Goal: Task Accomplishment & Management: Use online tool/utility

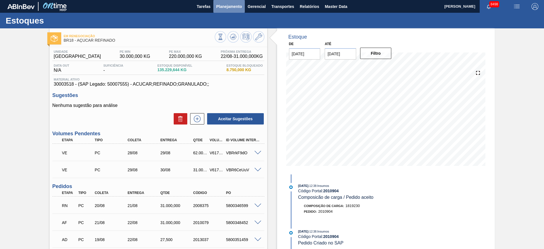
click at [223, 9] on span "Planejamento" at bounding box center [229, 6] width 26 height 7
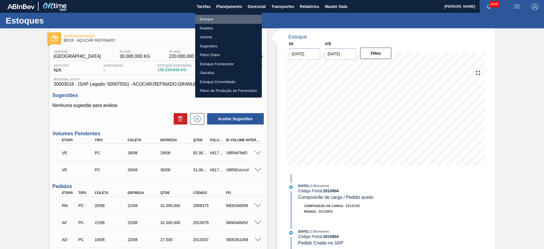
click at [224, 17] on li "Estoque" at bounding box center [228, 19] width 67 height 9
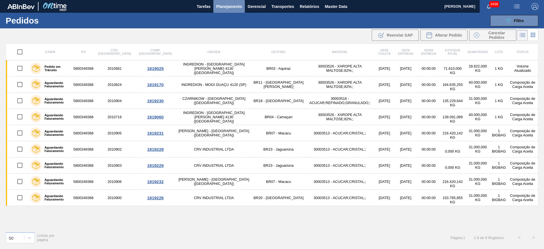
click at [226, 9] on span "Planejamento" at bounding box center [229, 6] width 26 height 7
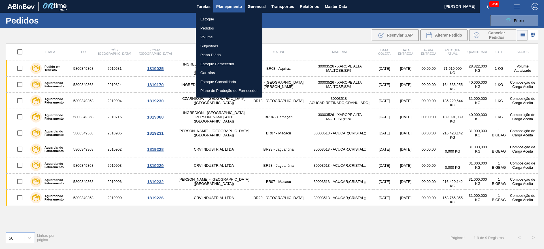
click at [233, 19] on li "Estoque" at bounding box center [229, 19] width 67 height 9
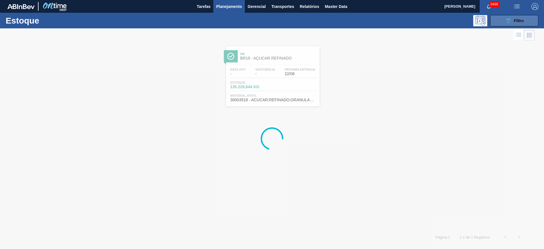
click at [510, 19] on icon "089F7B8B-B2A5-4AFE-B5C0-19BA573D28AC" at bounding box center [508, 20] width 7 height 7
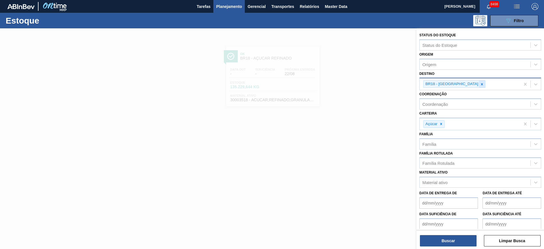
click at [481, 85] on icon at bounding box center [482, 84] width 2 height 2
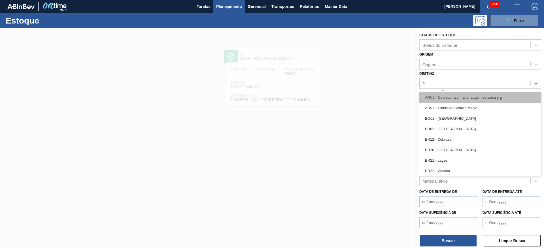
type input "27"
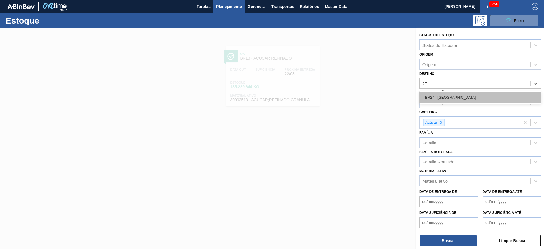
click at [462, 97] on div "BR27 - Nova Minas" at bounding box center [480, 97] width 122 height 10
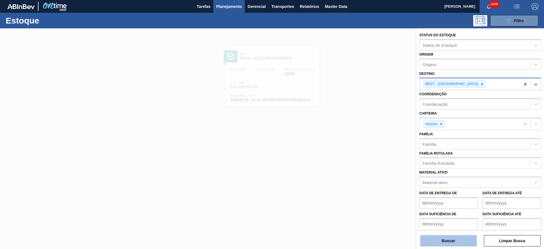
click at [450, 243] on button "Buscar" at bounding box center [448, 240] width 57 height 11
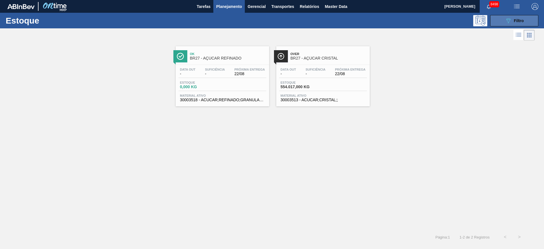
click at [528, 19] on button "089F7B8B-B2A5-4AFE-B5C0-19BA573D28AC Filtro" at bounding box center [514, 20] width 48 height 11
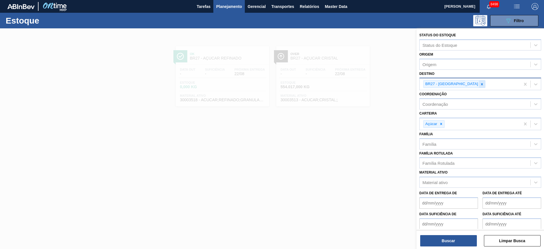
click at [480, 84] on icon at bounding box center [482, 84] width 4 height 4
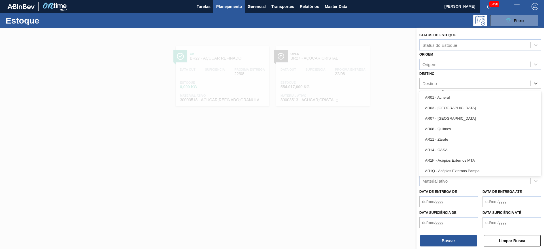
click at [463, 84] on div "Destino" at bounding box center [475, 83] width 111 height 8
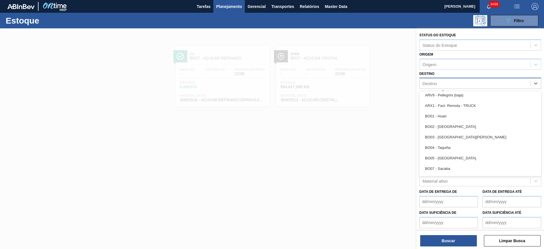
scroll to position [255, 0]
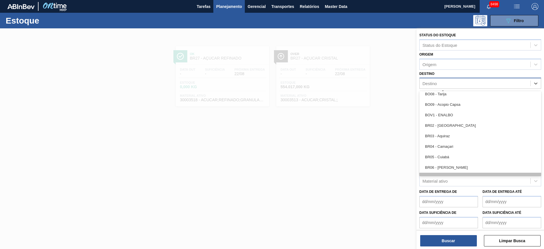
click at [448, 173] on div "BR07 - Macacu" at bounding box center [480, 178] width 122 height 10
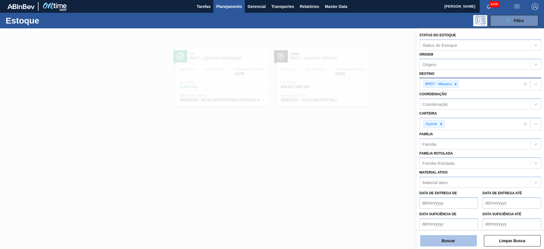
click at [451, 244] on button "Buscar" at bounding box center [448, 240] width 57 height 11
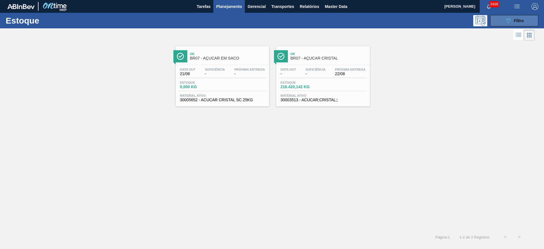
click at [500, 26] on button "089F7B8B-B2A5-4AFE-B5C0-19BA573D28AC Filtro" at bounding box center [514, 20] width 48 height 11
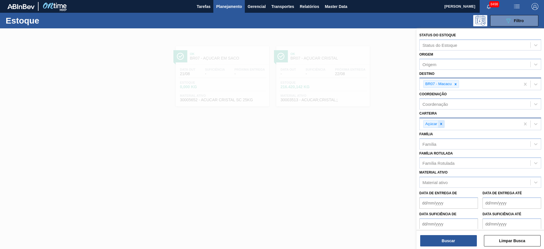
click at [441, 124] on icon at bounding box center [441, 124] width 2 height 2
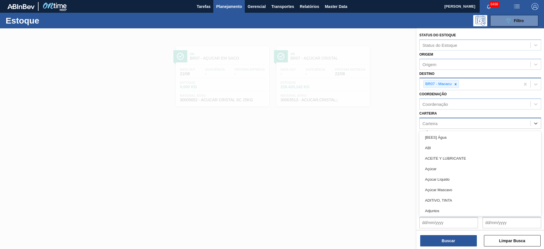
click at [441, 124] on div "Carteira" at bounding box center [475, 123] width 111 height 8
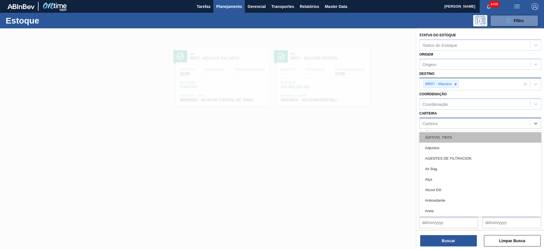
scroll to position [43, 0]
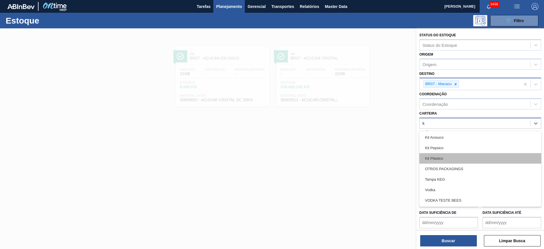
type input "ki"
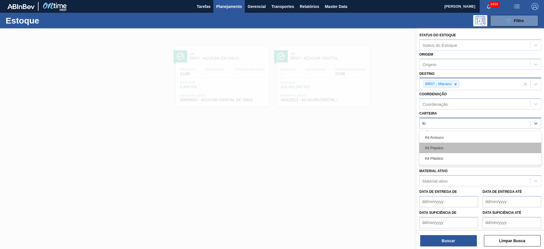
click at [453, 147] on div "Kit Pepsico" at bounding box center [480, 148] width 122 height 10
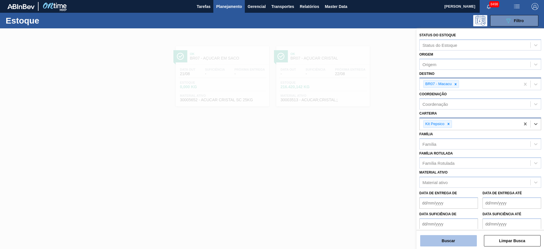
click at [439, 240] on button "Buscar" at bounding box center [448, 240] width 57 height 11
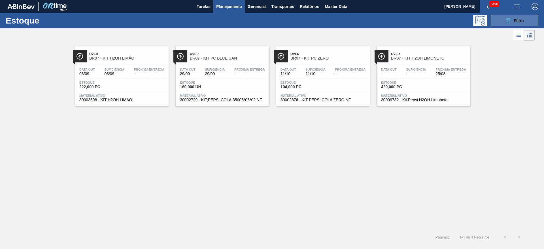
click at [502, 22] on button "089F7B8B-B2A5-4AFE-B5C0-19BA573D28AC Filtro" at bounding box center [514, 20] width 48 height 11
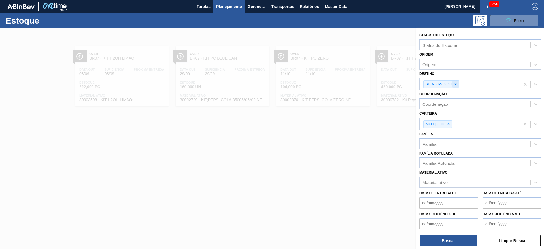
click at [456, 86] on div at bounding box center [456, 83] width 6 height 7
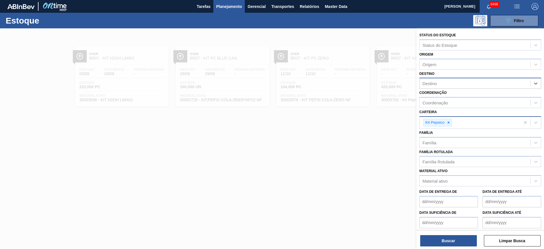
type input "14"
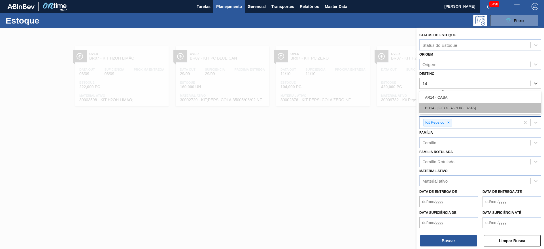
click at [449, 105] on div "BR14 - Curitibana" at bounding box center [480, 108] width 122 height 10
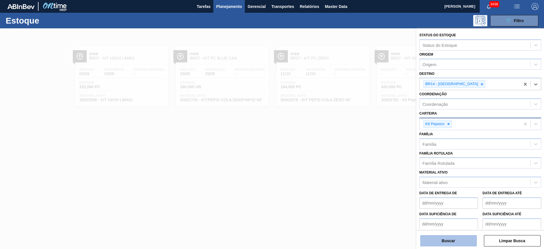
click at [441, 239] on button "Buscar" at bounding box center [448, 240] width 57 height 11
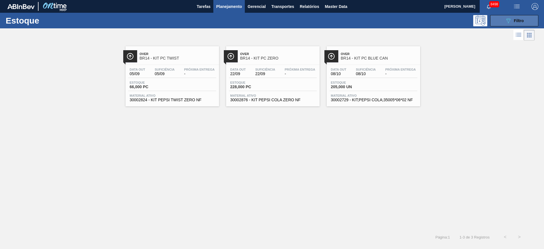
click at [517, 25] on button "089F7B8B-B2A5-4AFE-B5C0-19BA573D28AC Filtro" at bounding box center [514, 20] width 48 height 11
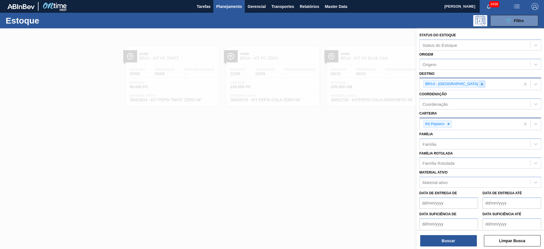
click at [480, 84] on icon at bounding box center [482, 84] width 4 height 4
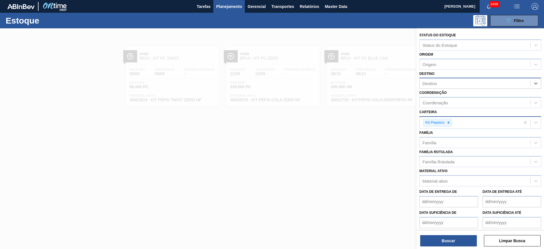
type input "15"
drag, startPoint x: 444, startPoint y: 102, endPoint x: 441, endPoint y: 99, distance: 3.9
click at [443, 101] on div "BR15 - Jundiaí" at bounding box center [480, 97] width 122 height 10
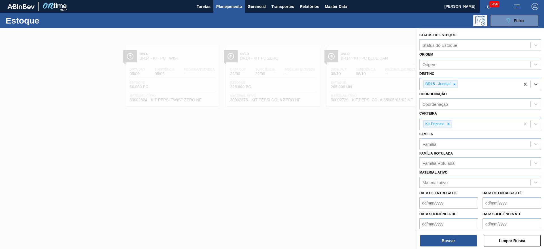
click at [443, 233] on div "Buscar Limpar Busca" at bounding box center [481, 238] width 128 height 16
click at [445, 235] on button "Buscar" at bounding box center [448, 240] width 57 height 11
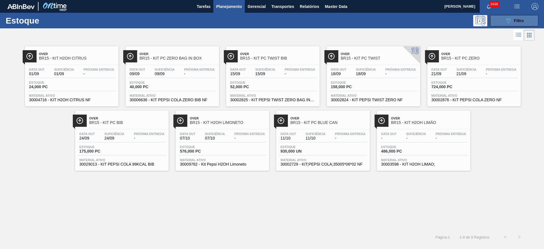
click at [503, 20] on button "089F7B8B-B2A5-4AFE-B5C0-19BA573D28AC Filtro" at bounding box center [514, 20] width 48 height 11
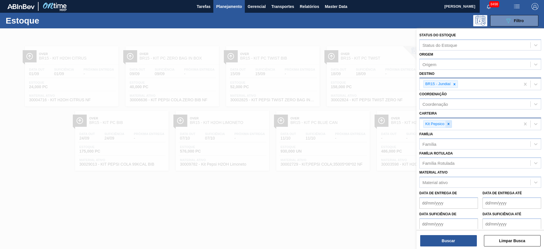
click at [447, 126] on div at bounding box center [448, 123] width 6 height 7
click at [451, 83] on div "BR15 - Jundiaí" at bounding box center [438, 83] width 28 height 7
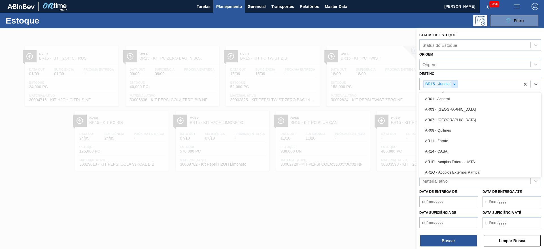
click at [456, 84] on icon at bounding box center [455, 84] width 4 height 4
type input "13"
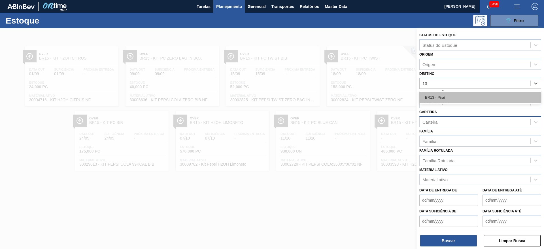
click at [446, 102] on div "BR13 - Piraí" at bounding box center [480, 97] width 122 height 10
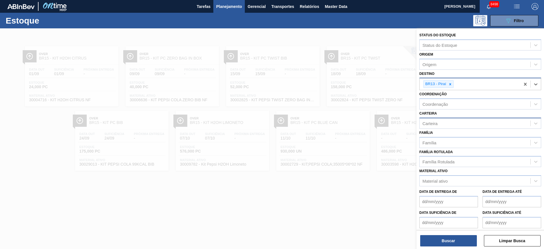
click at [441, 127] on div "Carteira" at bounding box center [475, 123] width 111 height 8
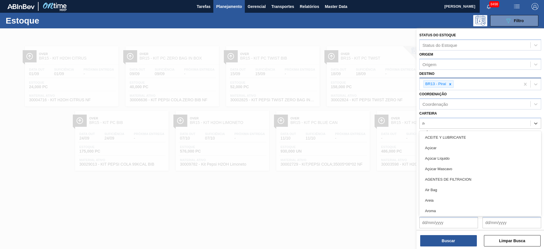
type input "rol"
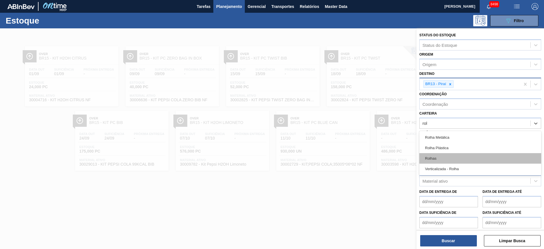
click at [438, 155] on div "Rolhas" at bounding box center [480, 158] width 122 height 10
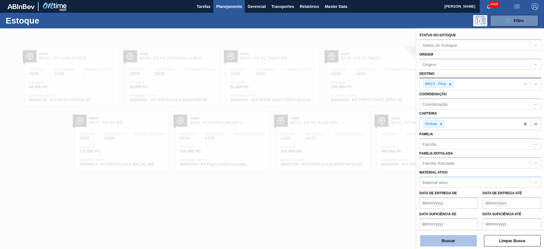
click at [436, 243] on button "Buscar" at bounding box center [448, 240] width 57 height 11
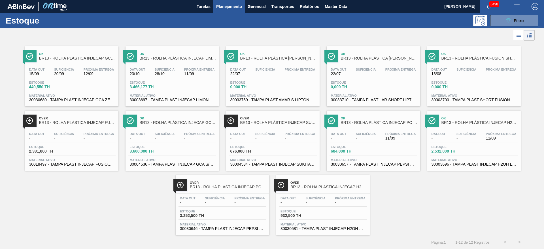
click at [535, 6] on img "button" at bounding box center [535, 6] width 7 height 7
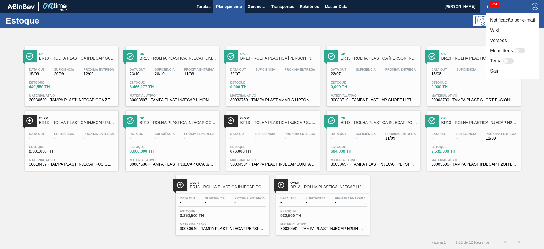
click at [524, 50] on div at bounding box center [520, 50] width 11 height 5
checkbox input "false"
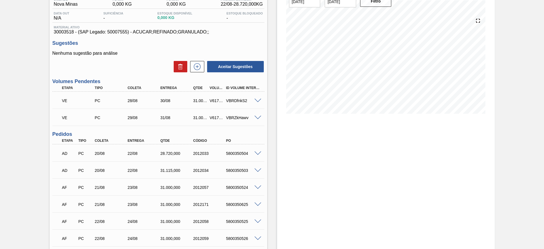
scroll to position [128, 0]
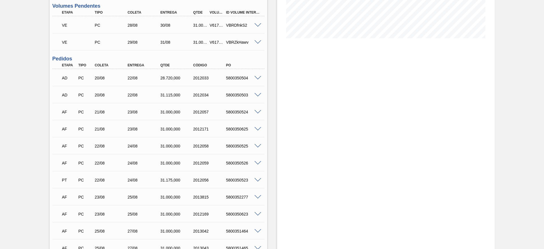
click at [259, 181] on span at bounding box center [257, 180] width 7 height 4
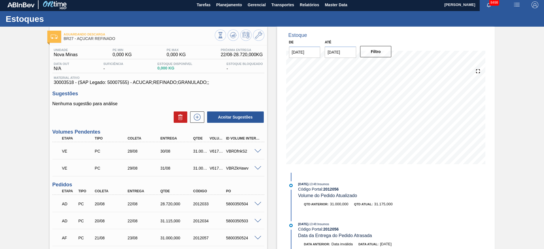
scroll to position [0, 0]
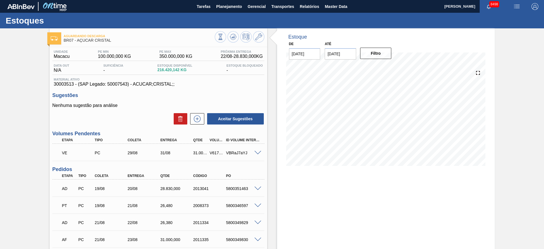
scroll to position [43, 0]
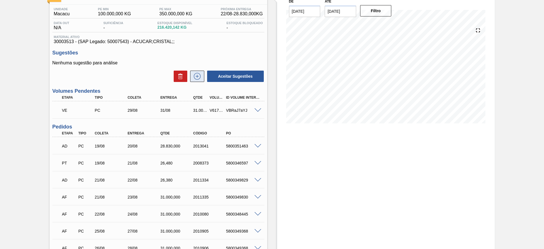
click at [196, 76] on icon at bounding box center [197, 76] width 9 height 7
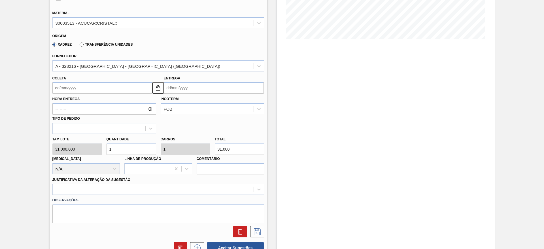
scroll to position [128, 0]
click at [60, 90] on input "Coleta" at bounding box center [102, 87] width 100 height 11
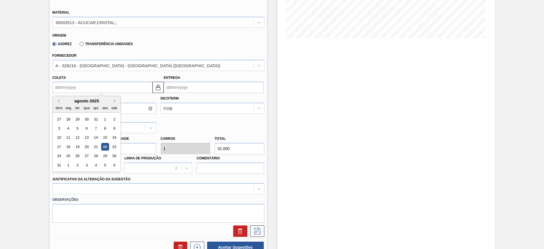
click at [82, 155] on div "24 25 26 27 28 29 30" at bounding box center [86, 155] width 64 height 9
click at [83, 155] on div "27" at bounding box center [87, 156] width 8 height 8
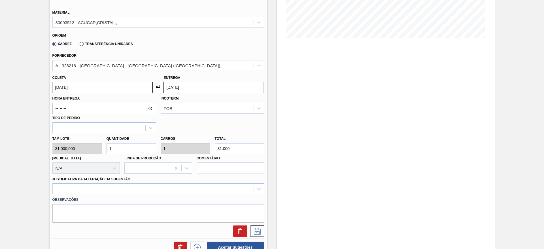
type input "[DATE]"
click at [128, 186] on div at bounding box center [158, 188] width 212 height 11
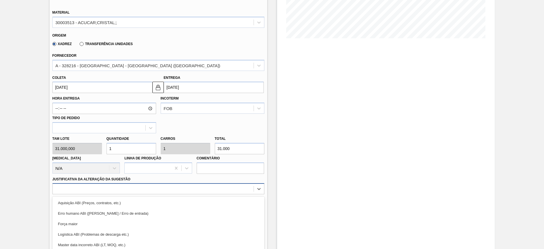
scroll to position [162, 0]
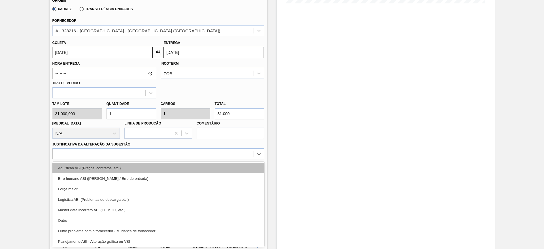
click at [127, 168] on div "Aquisição ABI (Preços, contratos, etc.)" at bounding box center [158, 168] width 212 height 10
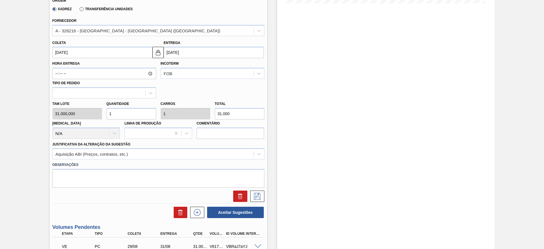
click at [264, 198] on div at bounding box center [158, 195] width 216 height 11
click at [261, 199] on icon at bounding box center [257, 196] width 9 height 7
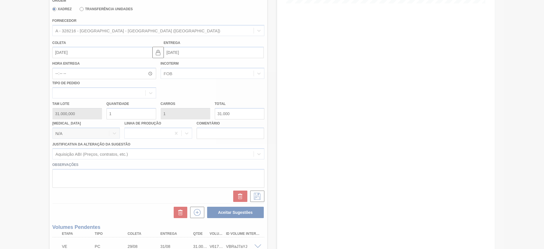
scroll to position [0, 0]
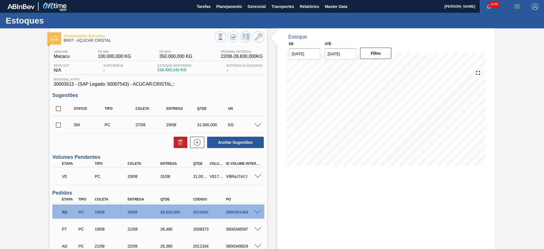
drag, startPoint x: 58, startPoint y: 125, endPoint x: 60, endPoint y: 127, distance: 2.9
click at [59, 125] on input "checkbox" at bounding box center [58, 125] width 12 height 12
click at [247, 144] on button "Aceitar Sugestões" at bounding box center [235, 142] width 57 height 11
checkbox input "false"
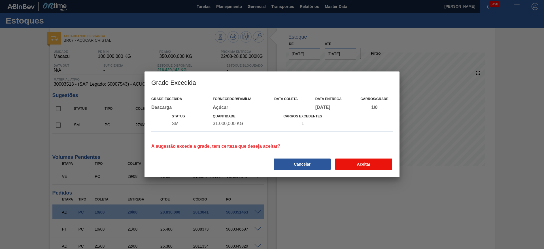
click at [364, 159] on button "Aceitar" at bounding box center [363, 163] width 57 height 11
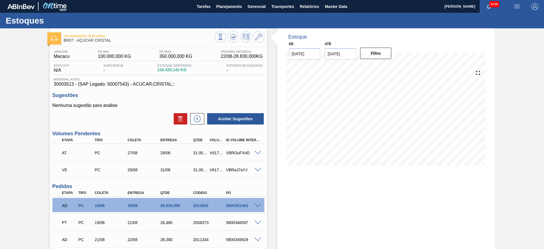
click at [65, 83] on span "30003513 - (SAP Legado: 50007543) - ACUCAR;CRISTAL;;" at bounding box center [158, 84] width 209 height 5
copy span "30003513"
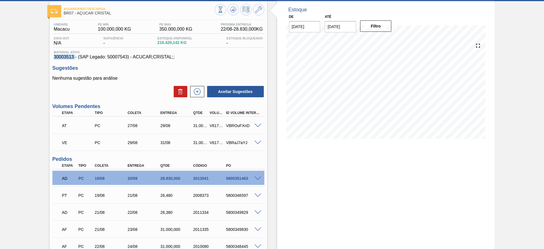
scroll to position [3, 0]
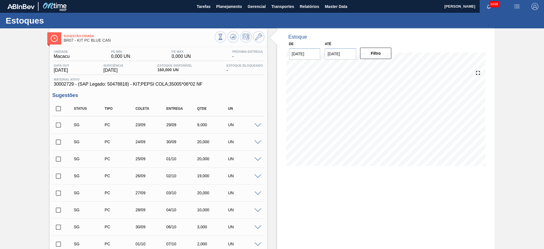
click at [256, 126] on span at bounding box center [257, 125] width 7 height 4
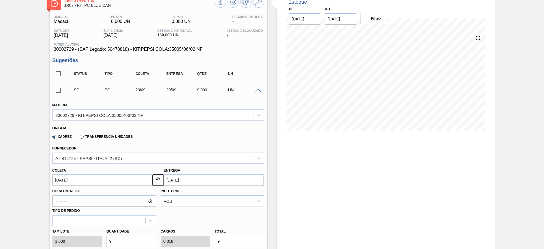
scroll to position [128, 0]
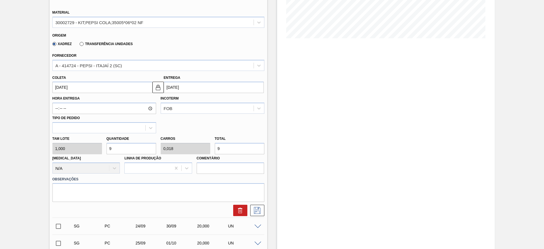
click at [89, 150] on div "[PERSON_NAME] 1,000 Quantidade 9 Carros 0,018 Total 9 [MEDICAL_DATA] N/A Linha …" at bounding box center [158, 153] width 216 height 41
type input "120"
type input "0,24"
type input "120"
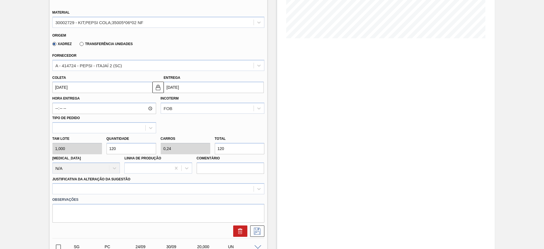
type input "120"
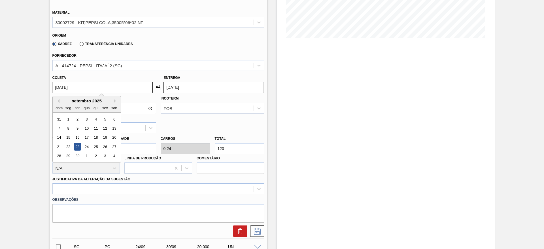
click at [72, 87] on input "[DATE]" at bounding box center [102, 87] width 100 height 11
click at [59, 100] on div "setembro 2025" at bounding box center [87, 100] width 68 height 5
click at [58, 102] on button "Previous Month" at bounding box center [58, 101] width 4 height 4
click at [68, 155] on div "25" at bounding box center [68, 156] width 8 height 8
type input "[DATE]"
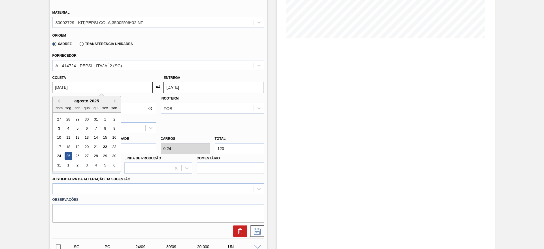
click at [152, 85] on input "[DATE]" at bounding box center [102, 87] width 100 height 11
click at [163, 86] on button at bounding box center [157, 87] width 11 height 11
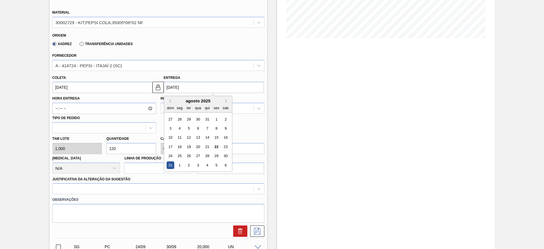
click at [173, 87] on input "31/08/2025" at bounding box center [214, 87] width 100 height 11
click at [206, 156] on div "28" at bounding box center [207, 156] width 8 height 8
type input "[DATE]"
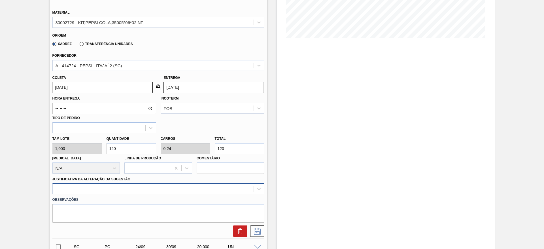
click at [212, 188] on div at bounding box center [158, 188] width 212 height 11
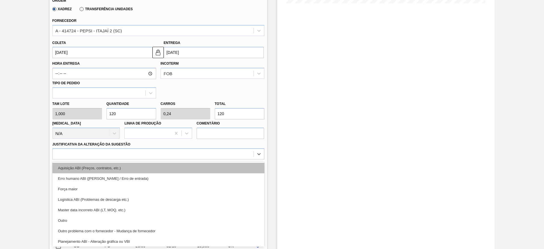
click at [215, 164] on div "Aquisição ABI (Preços, contratos, etc.)" at bounding box center [158, 168] width 212 height 10
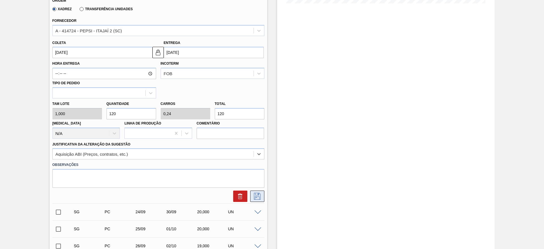
click at [257, 195] on icon at bounding box center [257, 196] width 9 height 7
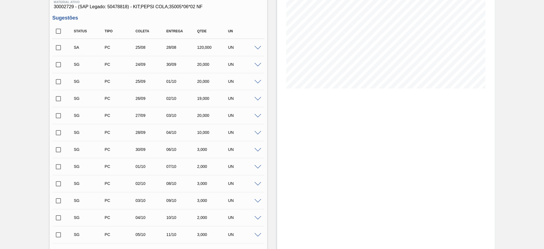
scroll to position [0, 0]
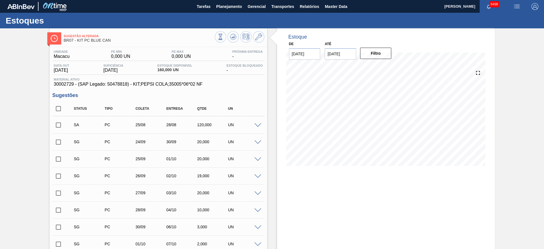
click at [57, 122] on input "checkbox" at bounding box center [58, 125] width 12 height 12
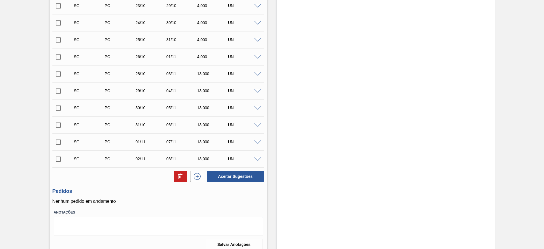
scroll to position [465, 0]
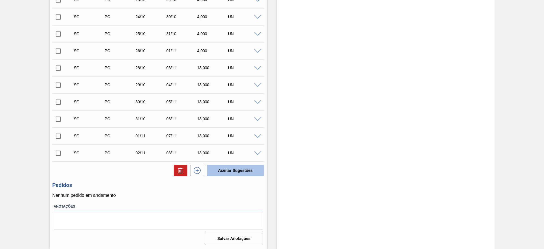
click at [230, 169] on button "Aceitar Sugestões" at bounding box center [235, 170] width 57 height 11
checkbox input "false"
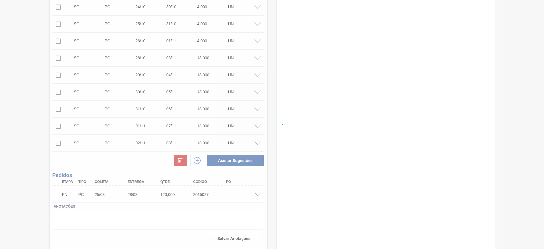
scroll to position [448, 0]
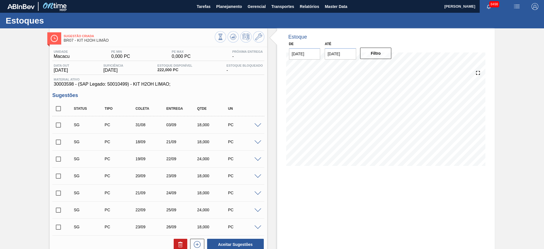
click at [259, 124] on span at bounding box center [257, 125] width 7 height 4
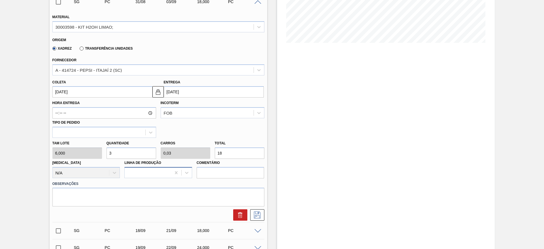
scroll to position [128, 0]
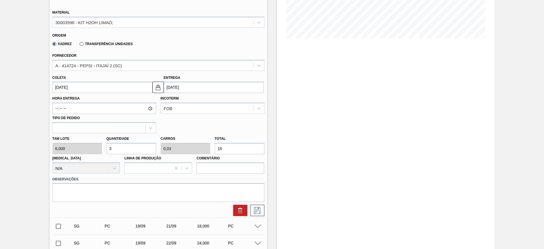
click at [96, 148] on div "Tam lote 6,000 Quantidade 3 Carros 0,03 Total 18 [MEDICAL_DATA] N/A Linha de Pr…" at bounding box center [158, 153] width 216 height 41
type input "5"
type input "0,05"
type input "30"
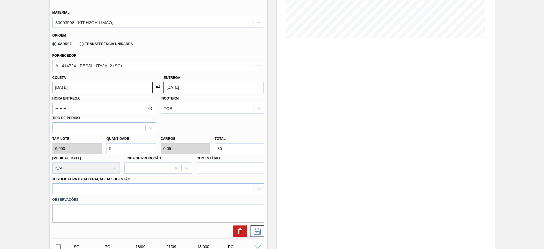
type input "50"
type input "0,5"
type input "300"
type input "50"
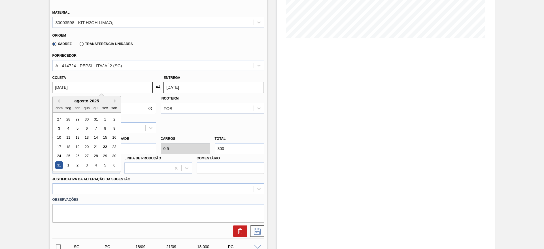
click at [61, 89] on input "[DATE]" at bounding box center [102, 87] width 100 height 11
click at [69, 153] on div "25" at bounding box center [68, 156] width 8 height 8
type input "[DATE]"
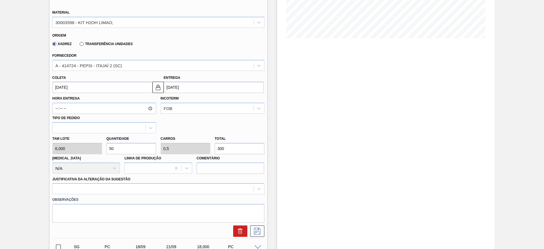
click at [214, 197] on label "Observações" at bounding box center [158, 200] width 212 height 8
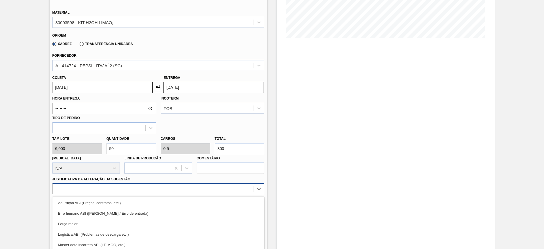
click at [214, 188] on div "option Força maior focused, 3 of 18. 18 results available. Use Up and Down to c…" at bounding box center [158, 188] width 212 height 11
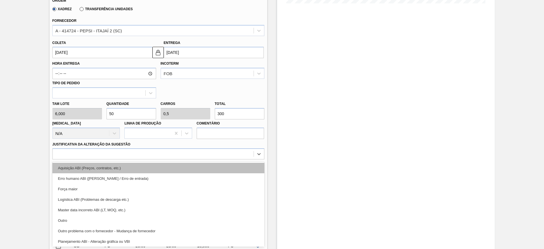
click at [207, 170] on div "Aquisição ABI (Preços, contratos, etc.)" at bounding box center [158, 168] width 212 height 10
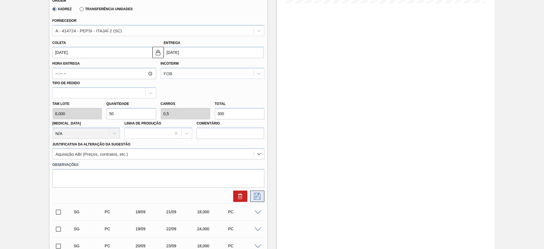
click at [253, 192] on button at bounding box center [257, 195] width 14 height 11
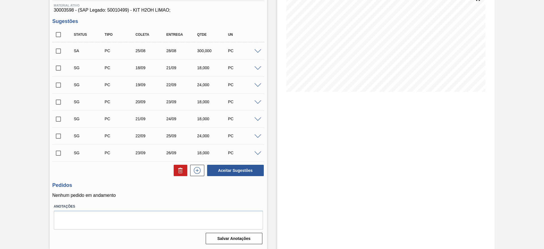
scroll to position [74, 0]
click at [55, 54] on input "checkbox" at bounding box center [58, 51] width 12 height 12
click at [230, 170] on button "Aceitar Sugestões" at bounding box center [235, 170] width 57 height 11
checkbox input "false"
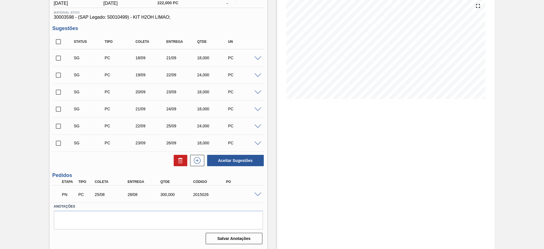
scroll to position [67, 0]
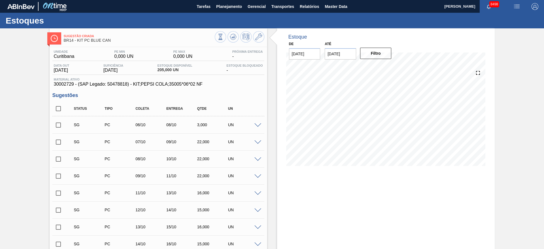
click at [258, 124] on span at bounding box center [257, 125] width 7 height 4
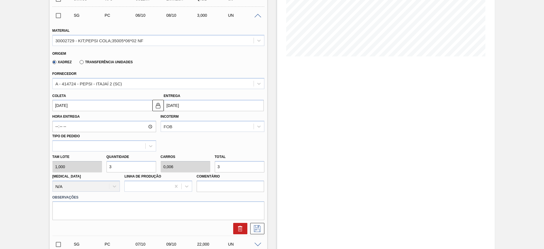
scroll to position [128, 0]
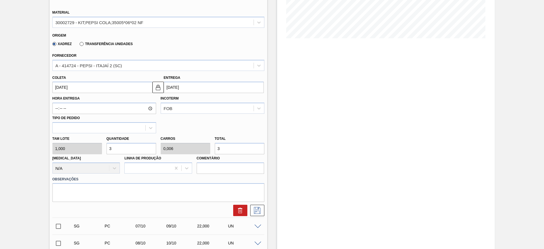
click at [88, 149] on div "Tam lote 1,000 Quantidade 3 Carros 0,006 Total 3 Doca N/A Linha de Produção Com…" at bounding box center [158, 153] width 216 height 41
type input "1"
type input "0,002"
type input "1"
type input "12"
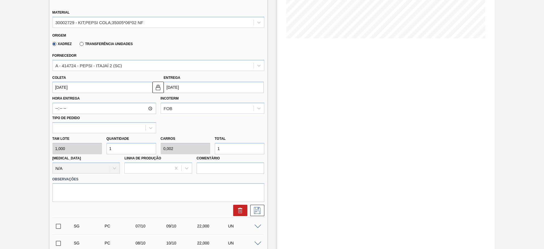
type input "0,024"
type input "12"
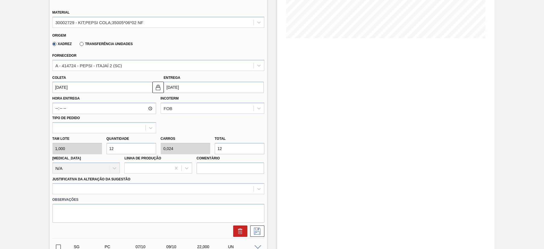
type input "120"
type input "0,24"
type input "120"
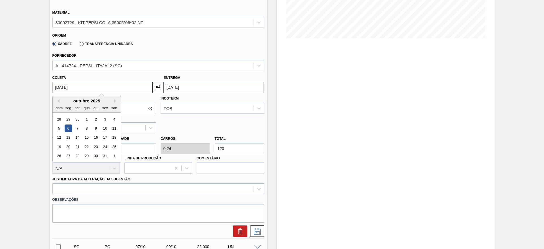
click at [75, 90] on input "06/10/2025" at bounding box center [102, 87] width 100 height 11
click at [61, 102] on div "outubro 2025" at bounding box center [87, 100] width 68 height 5
click at [60, 101] on div "outubro 2025" at bounding box center [87, 100] width 68 height 5
click at [58, 100] on button "Previous Month" at bounding box center [58, 101] width 4 height 4
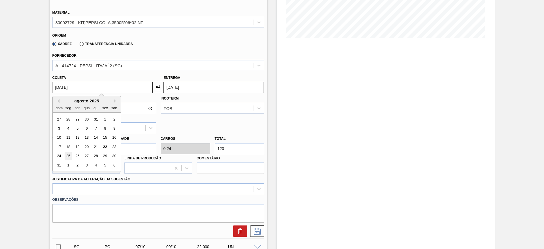
click at [68, 157] on div "25" at bounding box center [68, 156] width 8 height 8
type input "[DATE]"
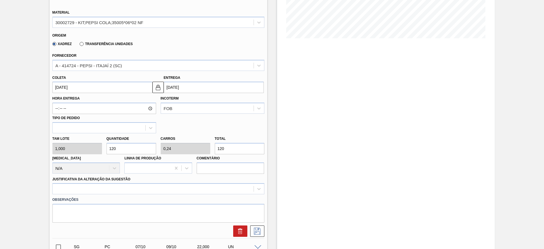
click at [207, 196] on label "Observações" at bounding box center [158, 200] width 212 height 8
click at [207, 190] on div at bounding box center [158, 188] width 212 height 11
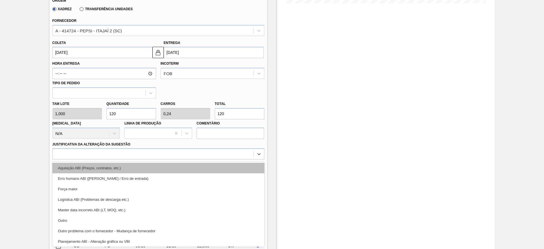
click at [209, 166] on div "Aquisição ABI (Preços, contratos, etc.)" at bounding box center [158, 168] width 212 height 10
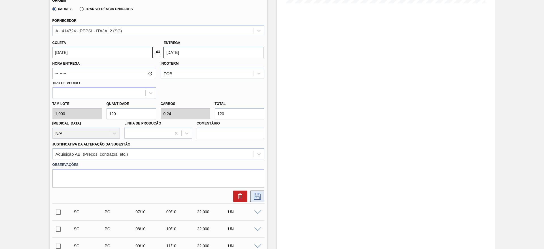
click at [260, 196] on icon at bounding box center [257, 196] width 9 height 7
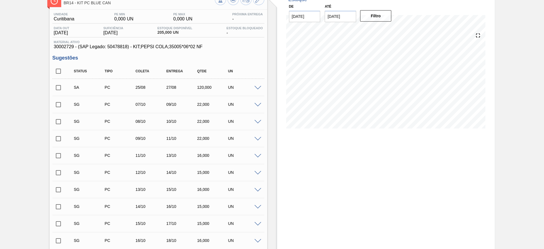
scroll to position [35, 0]
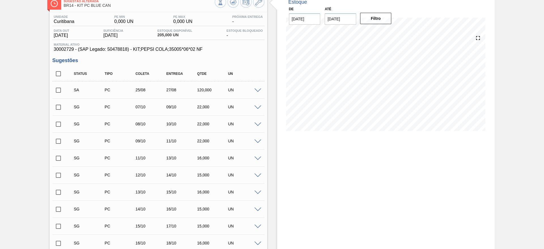
click at [57, 88] on input "checkbox" at bounding box center [58, 90] width 12 height 12
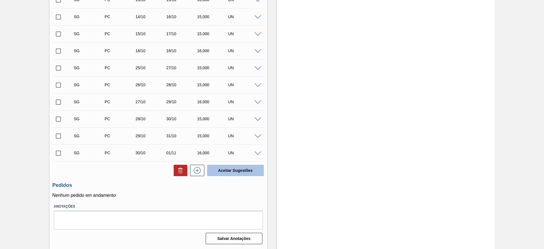
click at [222, 173] on button "Aceitar Sugestões" at bounding box center [235, 170] width 57 height 11
checkbox input "false"
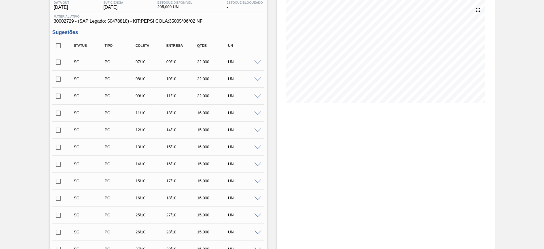
scroll to position [0, 0]
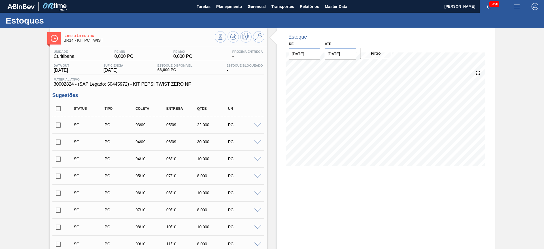
click at [256, 124] on span at bounding box center [257, 125] width 7 height 4
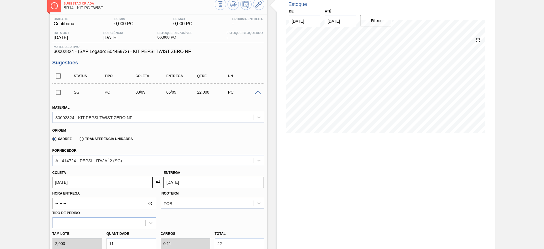
scroll to position [85, 0]
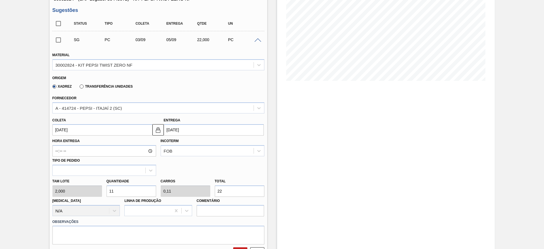
click at [94, 188] on div "Tam lote 2,000 Quantidade 11 Carros 0,11 Total 22 Doca N/A Linha de Produção Co…" at bounding box center [158, 196] width 216 height 41
type input "1"
type input "0,01"
type input "2"
type input "14"
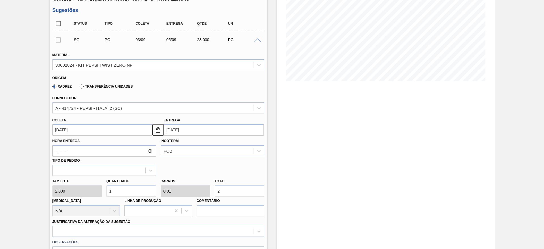
type input "0,14"
type input "28"
type input "14"
click at [69, 126] on input "03/09/2025" at bounding box center [102, 129] width 100 height 11
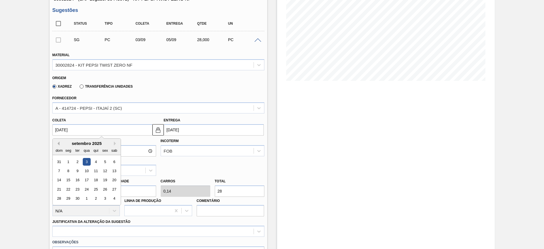
click at [58, 144] on button "Previous Month" at bounding box center [58, 143] width 4 height 4
click at [68, 195] on div "25" at bounding box center [68, 199] width 8 height 8
type input "25/08/2025"
type input "27/08/2025"
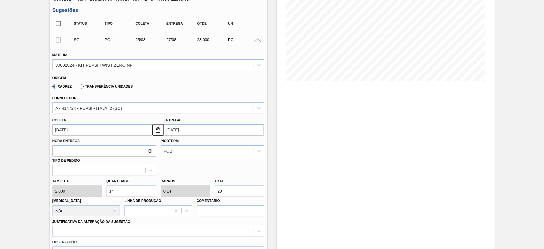
scroll to position [170, 0]
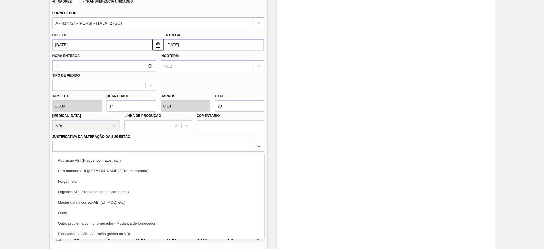
click at [162, 151] on div at bounding box center [158, 146] width 212 height 11
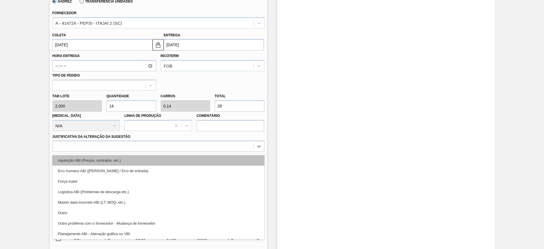
click at [169, 161] on div "Aquisição ABI (Preços, contratos, etc.)" at bounding box center [158, 160] width 212 height 10
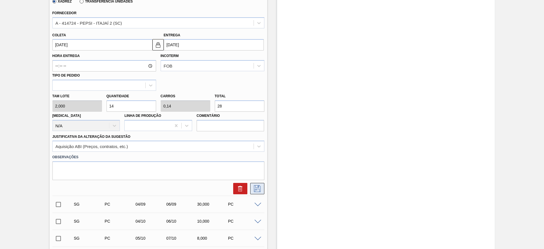
click at [254, 187] on icon at bounding box center [257, 188] width 9 height 7
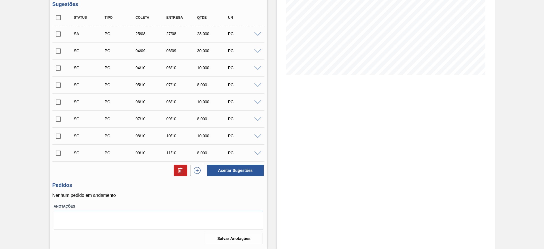
scroll to position [91, 0]
click at [58, 29] on input "checkbox" at bounding box center [58, 34] width 12 height 12
click at [247, 172] on button "Aceitar Sugestões" at bounding box center [235, 170] width 57 height 11
checkbox input "false"
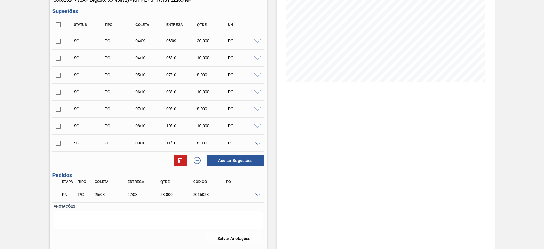
scroll to position [84, 0]
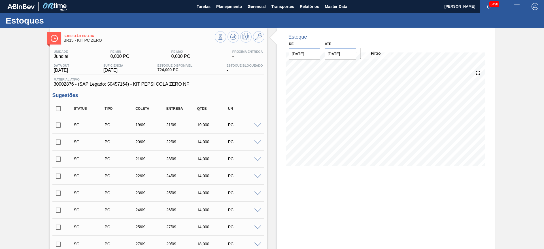
click at [259, 126] on span at bounding box center [257, 125] width 7 height 4
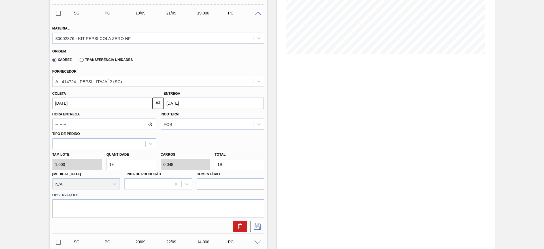
scroll to position [128, 0]
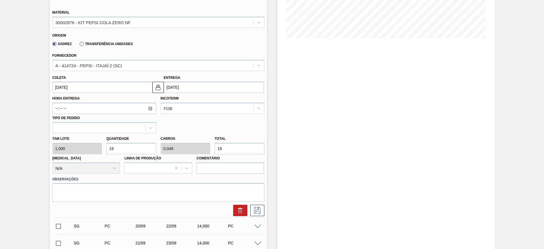
click at [82, 148] on div "Tam lote 1,000 Quantidade 19 Carros 0,048 Total 19 [MEDICAL_DATA] N/A Linha de …" at bounding box center [158, 153] width 216 height 41
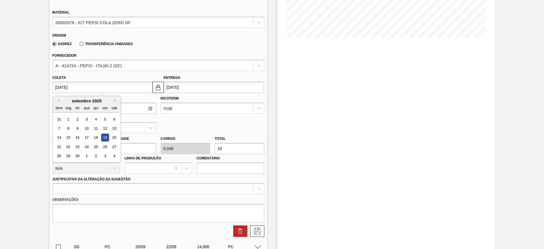
click at [61, 86] on input "[DATE]" at bounding box center [102, 87] width 100 height 11
click at [57, 103] on button "Previous Month" at bounding box center [58, 101] width 4 height 4
click at [64, 158] on div "24 25 26 27 28 29 30" at bounding box center [86, 155] width 64 height 9
click at [67, 156] on div "25" at bounding box center [68, 156] width 8 height 8
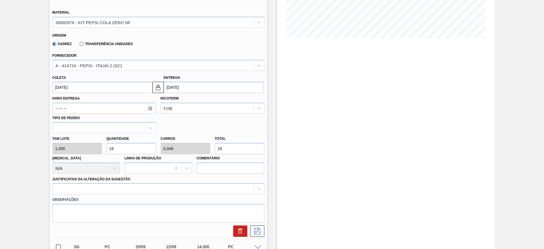
type input "[DATE]"
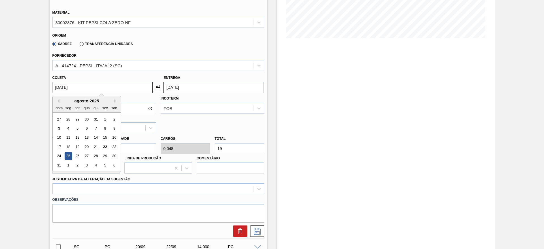
click at [152, 87] on input "[DATE]" at bounding box center [102, 87] width 100 height 11
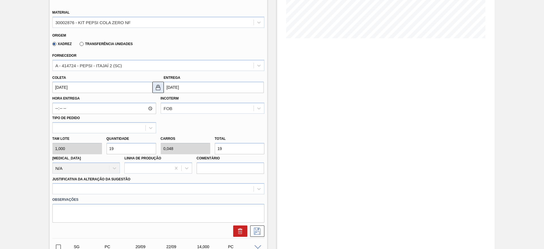
click at [157, 88] on img at bounding box center [158, 87] width 7 height 7
click at [176, 86] on input "27/08/2025" at bounding box center [214, 87] width 100 height 11
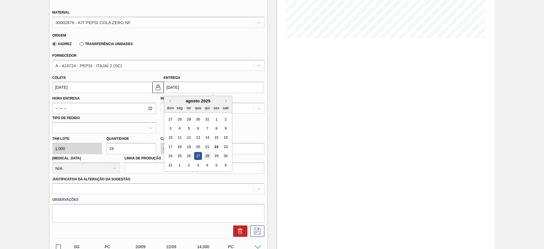
click at [208, 153] on div "28" at bounding box center [207, 156] width 8 height 8
type input "[DATE]"
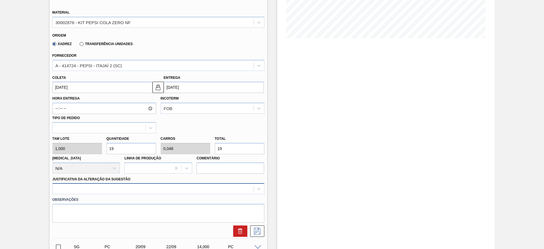
scroll to position [162, 0]
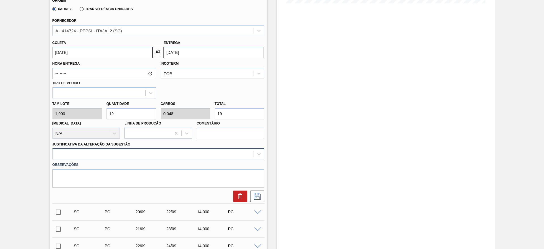
click at [143, 159] on div at bounding box center [158, 153] width 212 height 11
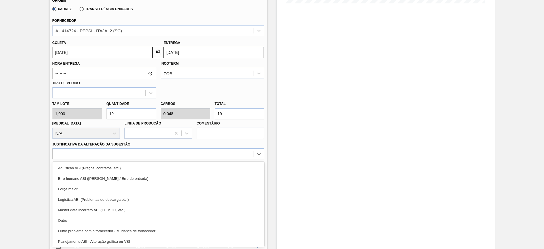
click at [144, 174] on div "Erro humano ABI ([PERSON_NAME] / Erro de entrada)" at bounding box center [158, 178] width 212 height 10
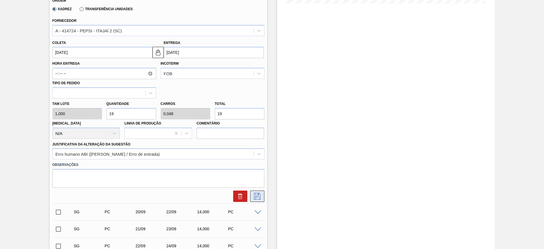
click at [254, 194] on icon at bounding box center [257, 196] width 9 height 7
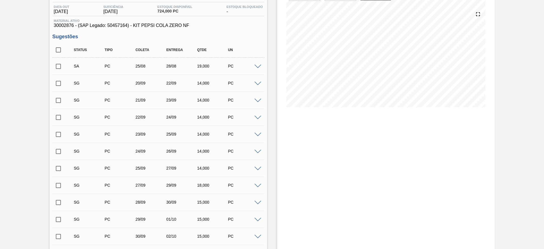
scroll to position [37, 0]
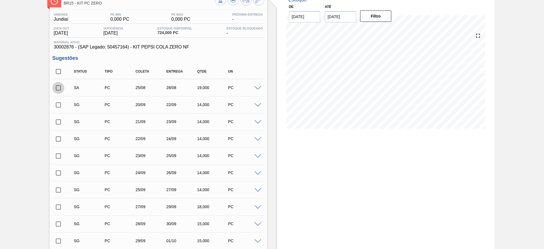
click at [58, 86] on input "checkbox" at bounding box center [58, 88] width 12 height 12
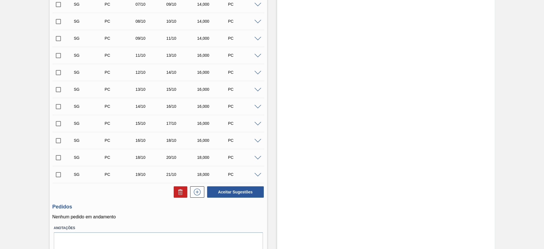
scroll to position [414, 0]
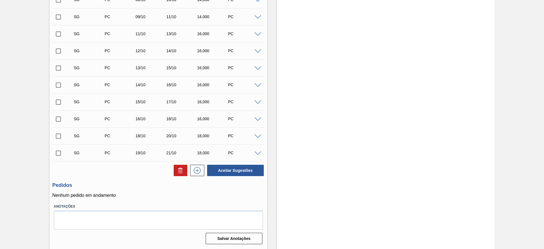
click at [232, 176] on div "Aceitar Sugestões" at bounding box center [234, 170] width 60 height 12
click at [230, 167] on button "Aceitar Sugestões" at bounding box center [235, 170] width 57 height 11
checkbox input "false"
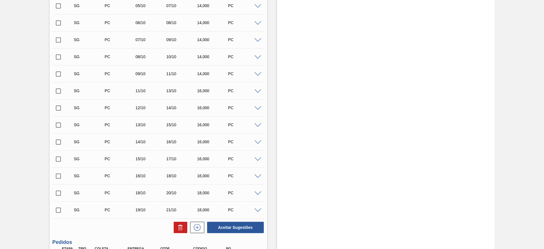
scroll to position [407, 0]
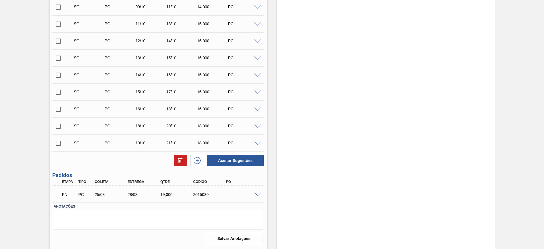
click at [256, 194] on span at bounding box center [257, 194] width 7 height 4
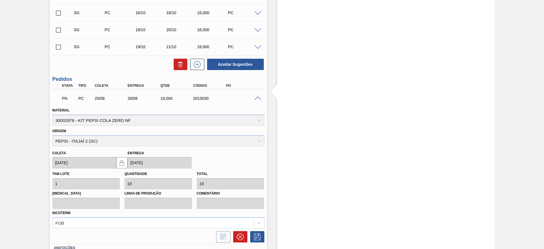
scroll to position [544, 0]
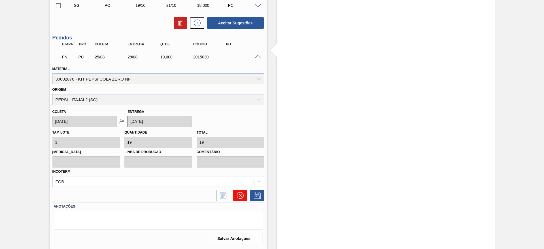
click at [237, 191] on button at bounding box center [240, 195] width 14 height 11
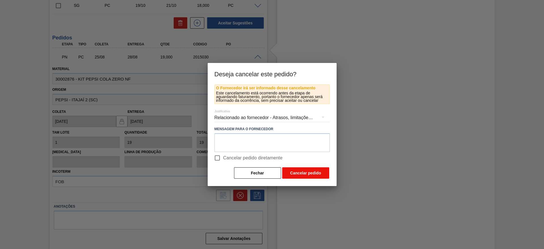
click at [294, 170] on button "Cancelar pedido" at bounding box center [305, 172] width 47 height 11
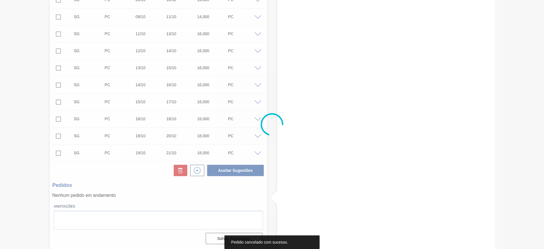
scroll to position [397, 0]
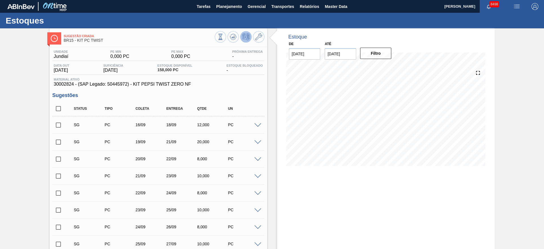
click at [256, 123] on span at bounding box center [257, 125] width 7 height 4
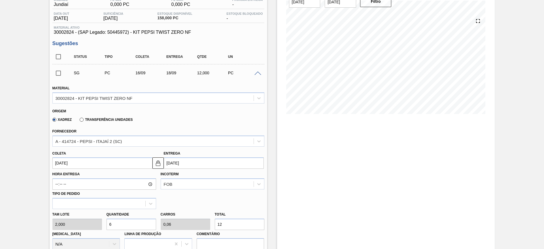
scroll to position [170, 0]
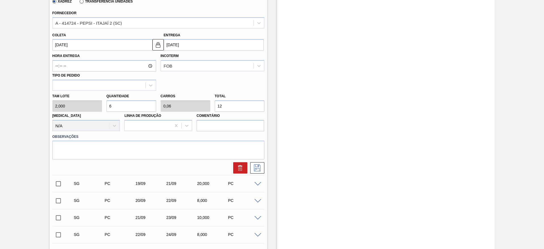
click at [65, 109] on div "[PERSON_NAME] 2,000 Quantidade 6 Carros 0,06 Total 12 [MEDICAL_DATA] N/A Linha …" at bounding box center [158, 111] width 216 height 41
type input "2"
type input "0,02"
type input "4"
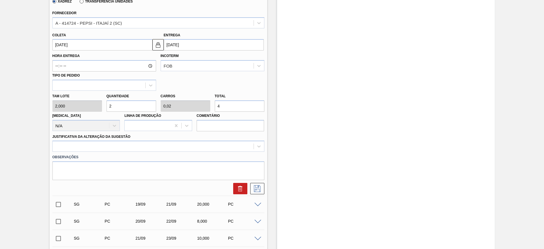
type input "22"
type input "0,22"
type input "44"
type input "22"
click at [64, 48] on input "[DATE]" at bounding box center [102, 44] width 100 height 11
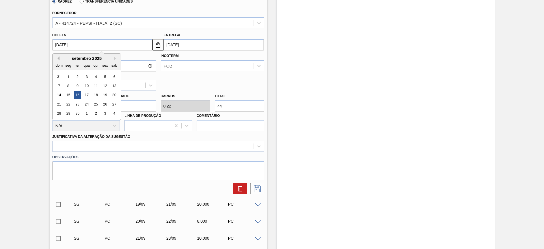
click at [58, 60] on div "Previous Month Next Month setembro 2025 dom seg ter qua qui sex sab 31 1 2 3 4 …" at bounding box center [86, 86] width 69 height 67
click at [58, 60] on button "Previous Month" at bounding box center [58, 58] width 4 height 4
click at [70, 112] on div "25" at bounding box center [68, 114] width 8 height 8
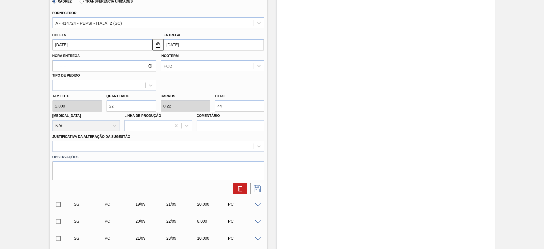
type input "25/08/2025"
click at [162, 46] on button at bounding box center [157, 44] width 11 height 11
click at [170, 43] on input "27/08/2025" at bounding box center [214, 44] width 100 height 11
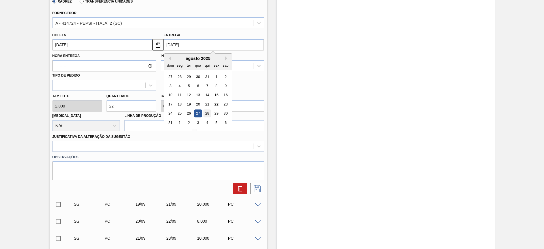
click at [205, 115] on div "28" at bounding box center [207, 114] width 8 height 8
type input "28/08/2025"
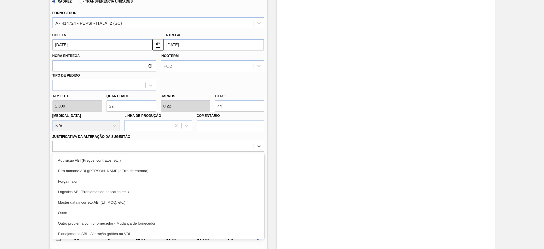
click at [208, 143] on div at bounding box center [153, 146] width 201 height 8
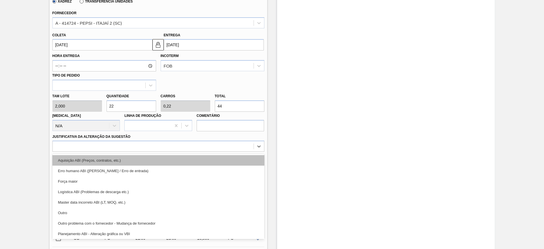
click at [207, 156] on div "Aquisição ABI (Preços, contratos, etc.)" at bounding box center [158, 160] width 212 height 10
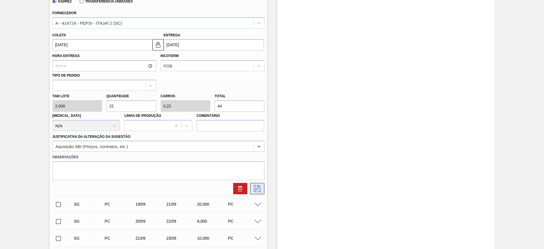
click at [259, 187] on icon at bounding box center [257, 188] width 9 height 7
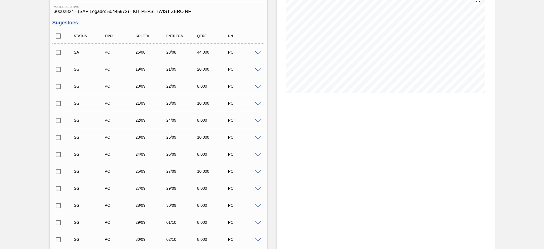
scroll to position [0, 0]
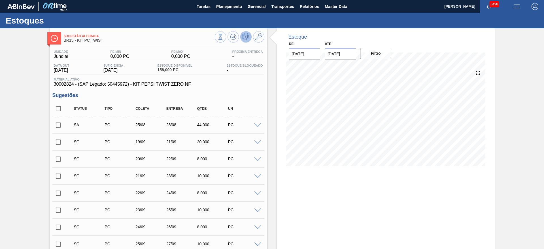
click at [59, 126] on input "checkbox" at bounding box center [58, 125] width 12 height 12
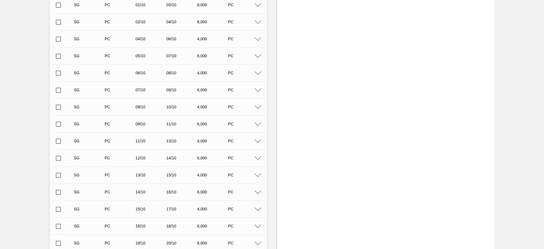
scroll to position [431, 0]
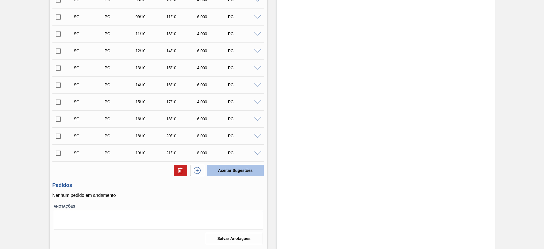
click at [234, 167] on button "Aceitar Sugestões" at bounding box center [235, 170] width 57 height 11
checkbox input "false"
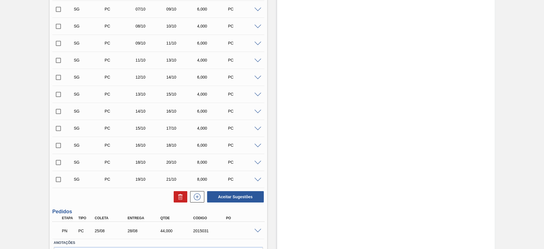
scroll to position [424, 0]
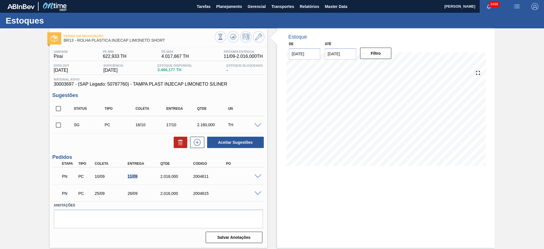
drag, startPoint x: 109, startPoint y: 176, endPoint x: 92, endPoint y: 182, distance: 17.1
click at [89, 180] on div "PN PC 10/09 11/09 2.016,000 2004611" at bounding box center [156, 175] width 197 height 11
click at [256, 177] on span at bounding box center [257, 176] width 7 height 4
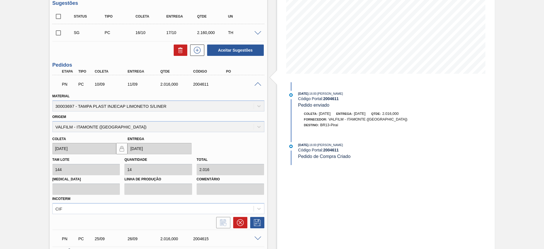
scroll to position [136, 0]
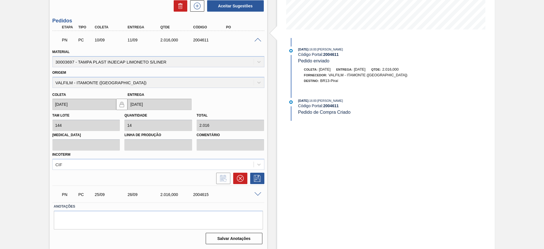
click at [109, 126] on div "[PERSON_NAME] 144 Quantidade 14 Total 2.016 [MEDICAL_DATA] Linha de Produção Co…" at bounding box center [158, 140] width 216 height 60
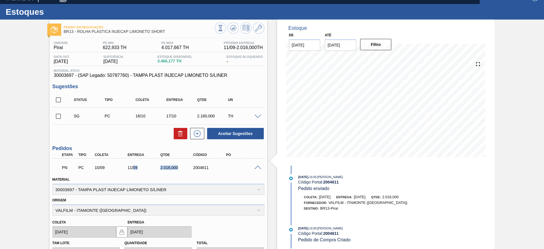
click at [126, 167] on div "PN PC 10/09 11/09 2.016,000 2004611" at bounding box center [156, 166] width 197 height 11
click at [95, 170] on div "PN PC 10/09 11/09 2.016,000 2004611" at bounding box center [156, 166] width 197 height 11
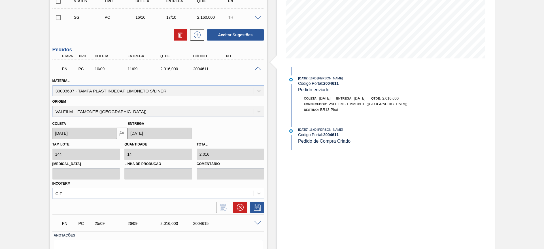
scroll to position [94, 0]
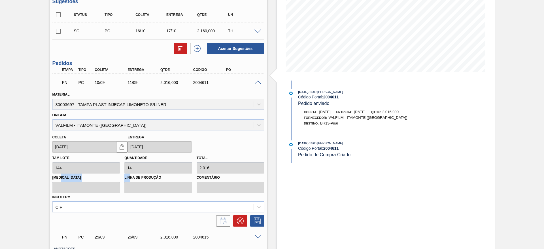
click at [116, 177] on div "[PERSON_NAME] 144 Quantidade 14 Total 2.016 [MEDICAL_DATA] Linha de Produção Co…" at bounding box center [158, 182] width 216 height 60
click at [108, 166] on div "[PERSON_NAME] 144 Quantidade 14 Total 2.016 [MEDICAL_DATA] Linha de Produção Co…" at bounding box center [158, 182] width 216 height 60
checkbox input "true"
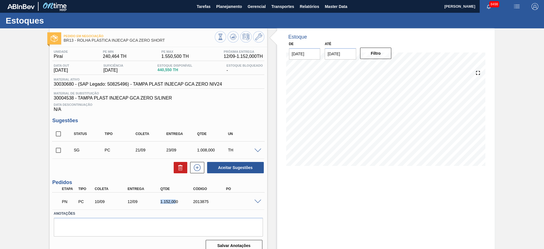
drag, startPoint x: 171, startPoint y: 199, endPoint x: 179, endPoint y: 192, distance: 10.8
click at [143, 192] on div "PN PC 10/09 12/09 1.152,000 2013875 Material 30030680 - TAMPA PLAST INJECAP GCA…" at bounding box center [158, 200] width 212 height 17
click at [255, 201] on span at bounding box center [257, 201] width 7 height 4
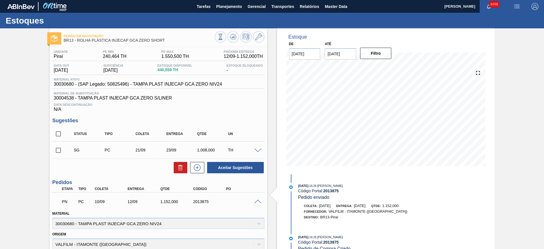
click at [513, 9] on img "button" at bounding box center [516, 6] width 7 height 7
checkbox input "true"
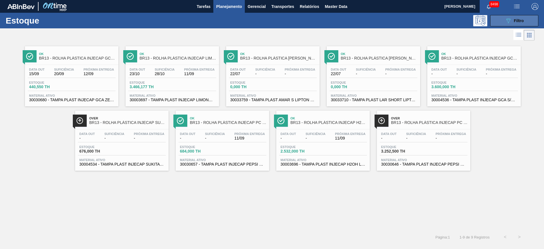
click at [506, 17] on icon "089F7B8B-B2A5-4AFE-B5C0-19BA573D28AC" at bounding box center [508, 20] width 7 height 7
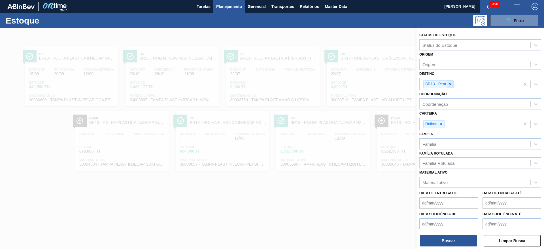
click at [449, 83] on icon at bounding box center [450, 84] width 4 height 4
type input "15"
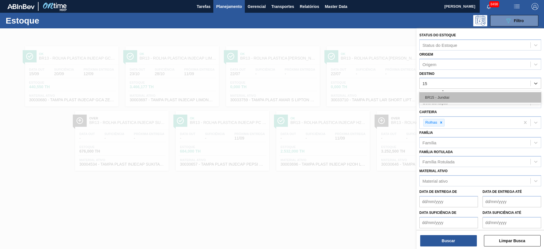
click at [447, 102] on div "BR15 - Jundiaí" at bounding box center [480, 97] width 122 height 10
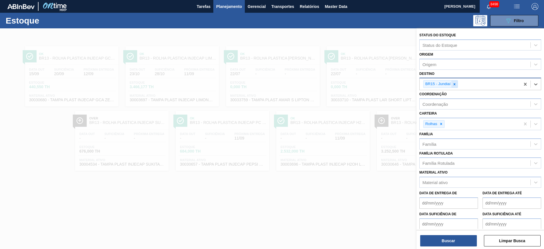
click at [453, 83] on icon at bounding box center [455, 84] width 4 height 4
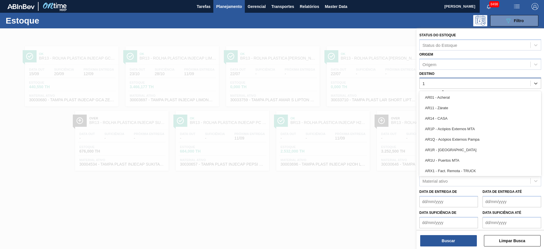
type input "15"
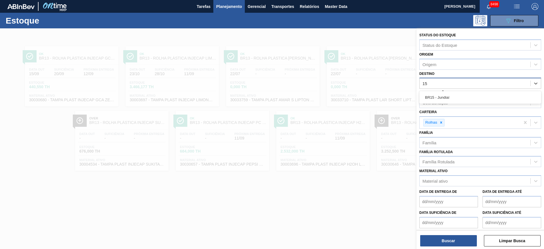
drag, startPoint x: 449, startPoint y: 94, endPoint x: 449, endPoint y: 97, distance: 3.7
click at [449, 94] on div "BR15 - Jundiaí" at bounding box center [480, 97] width 122 height 10
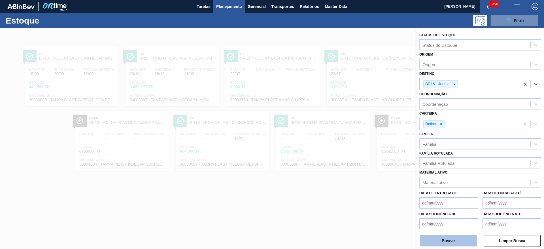
click at [438, 236] on button "Buscar" at bounding box center [448, 240] width 57 height 11
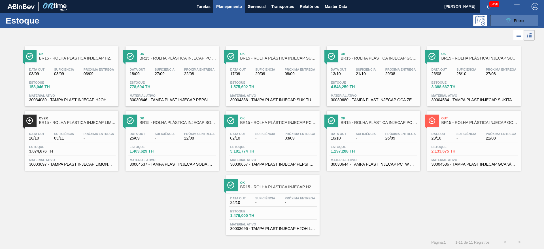
click at [502, 23] on button "089F7B8B-B2A5-4AFE-B5C0-19BA573D28AC Filtro" at bounding box center [514, 20] width 48 height 11
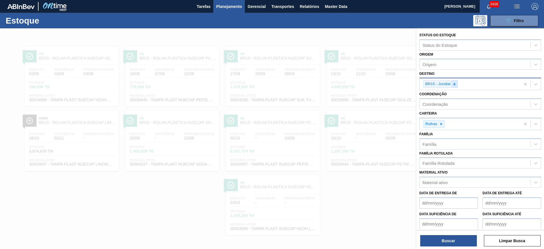
click at [453, 83] on icon at bounding box center [455, 84] width 4 height 4
type input "7"
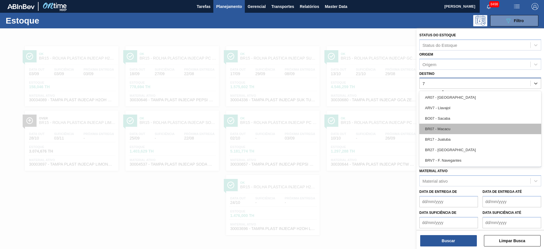
click at [448, 127] on div "BR07 - Macacu" at bounding box center [480, 129] width 122 height 10
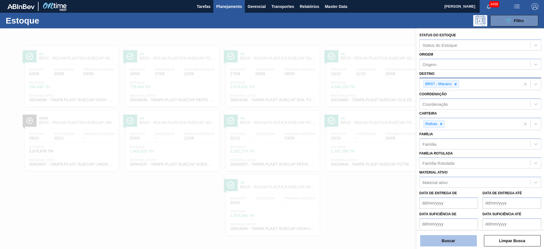
click at [453, 242] on button "Buscar" at bounding box center [448, 240] width 57 height 11
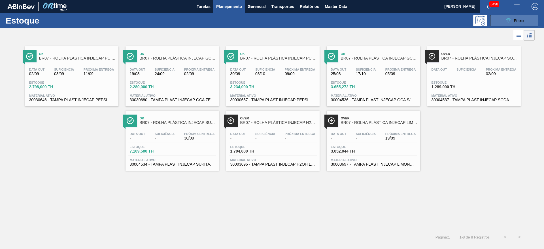
click at [500, 18] on button "089F7B8B-B2A5-4AFE-B5C0-19BA573D28AC Filtro" at bounding box center [514, 20] width 48 height 11
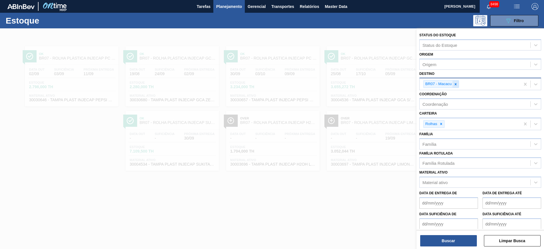
click at [457, 84] on icon at bounding box center [456, 84] width 4 height 4
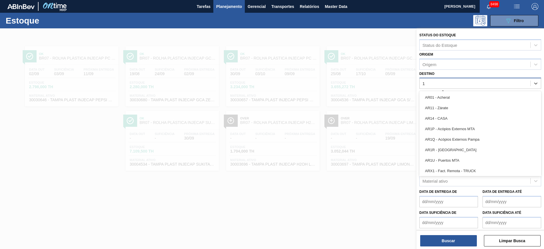
type input "13"
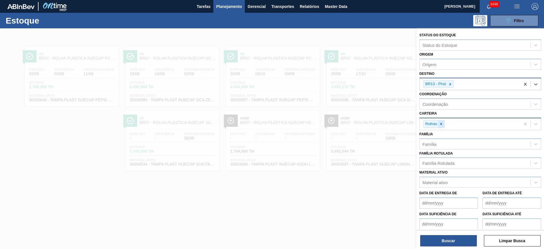
click at [442, 124] on icon at bounding box center [441, 124] width 4 height 4
click at [442, 124] on div "Carteira" at bounding box center [475, 123] width 111 height 8
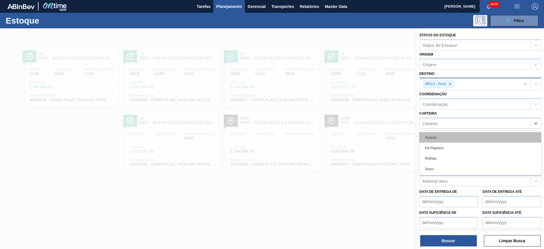
click at [441, 134] on div "Açúcar" at bounding box center [480, 137] width 122 height 10
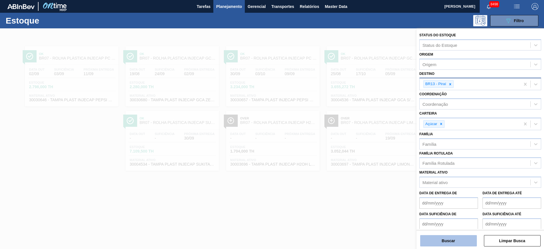
click at [435, 239] on button "Buscar" at bounding box center [448, 240] width 57 height 11
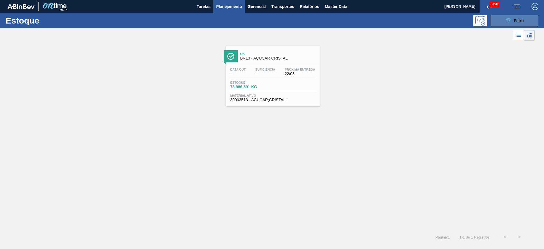
click at [511, 18] on icon "089F7B8B-B2A5-4AFE-B5C0-19BA573D28AC" at bounding box center [508, 20] width 7 height 7
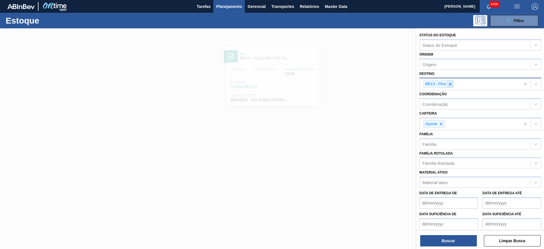
click at [450, 83] on icon at bounding box center [450, 84] width 2 height 2
type input "12"
click at [442, 124] on icon at bounding box center [441, 124] width 4 height 4
click at [442, 124] on div "Carteira" at bounding box center [475, 123] width 111 height 8
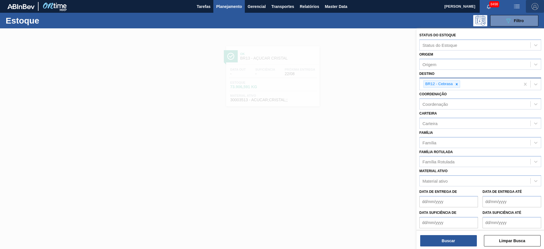
click at [533, 8] on img "button" at bounding box center [535, 6] width 7 height 7
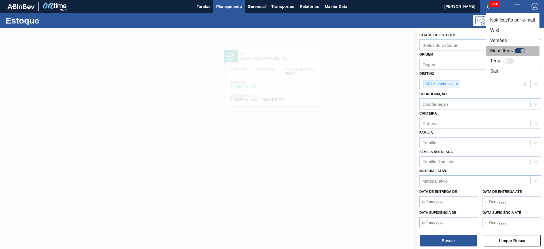
click at [518, 47] on div "Meus Itens" at bounding box center [508, 50] width 37 height 7
click at [518, 50] on div at bounding box center [520, 50] width 11 height 5
checkbox input "true"
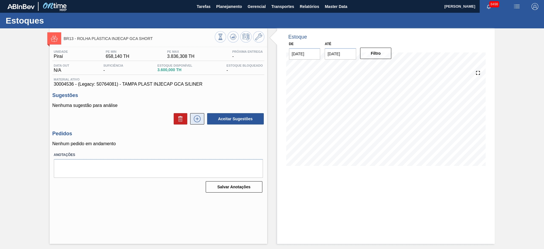
click at [200, 115] on button at bounding box center [197, 118] width 14 height 11
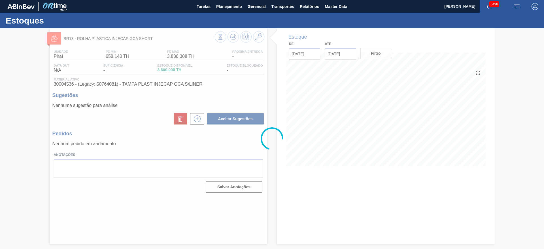
click at [544, 172] on div at bounding box center [272, 138] width 544 height 220
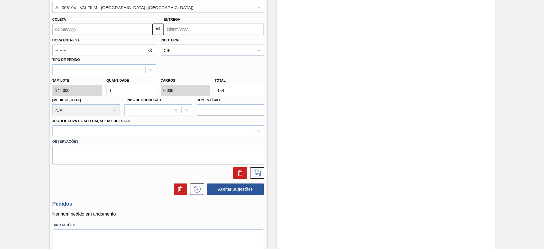
scroll to position [204, 0]
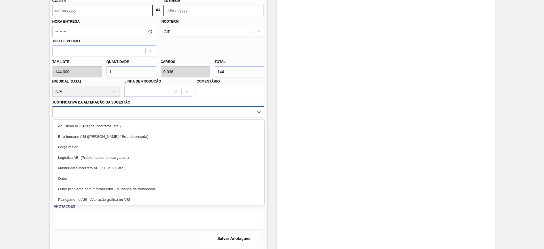
click at [134, 112] on div at bounding box center [153, 112] width 201 height 8
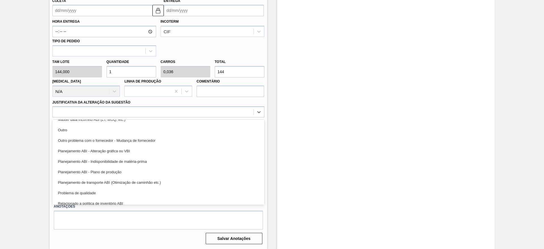
scroll to position [106, 0]
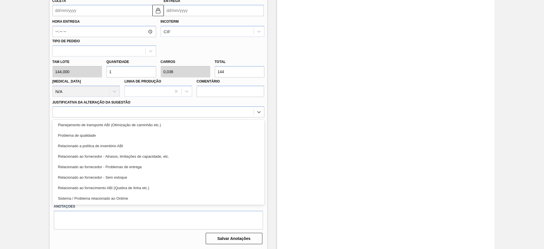
click at [137, 123] on div "Planejamento de transporte ABI (Otimização de caminhão etc.)" at bounding box center [158, 125] width 212 height 10
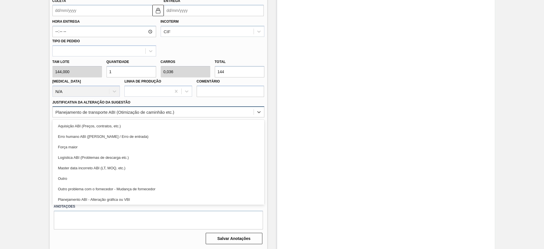
click at [142, 111] on div "Planejamento de transporte ABI (Otimização de caminhão etc.)" at bounding box center [115, 112] width 119 height 5
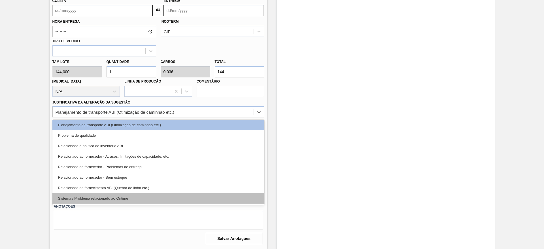
click at [156, 193] on div "Sistema / Problema relacionado ao Ontime" at bounding box center [158, 198] width 212 height 10
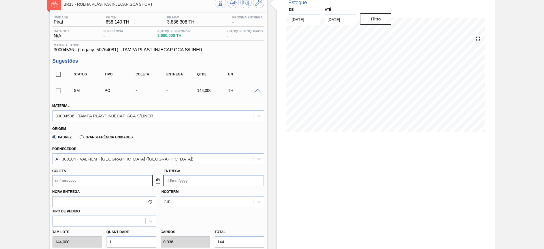
scroll to position [162, 0]
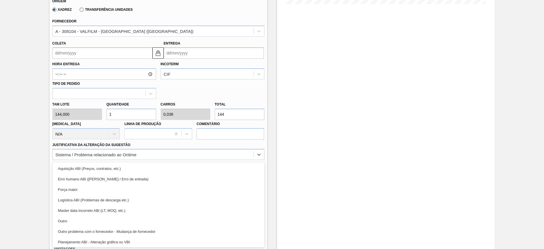
drag, startPoint x: 118, startPoint y: 150, endPoint x: 118, endPoint y: 147, distance: 3.8
click at [118, 149] on div "Sistema / Problema relacionado ao Ontime" at bounding box center [158, 154] width 212 height 11
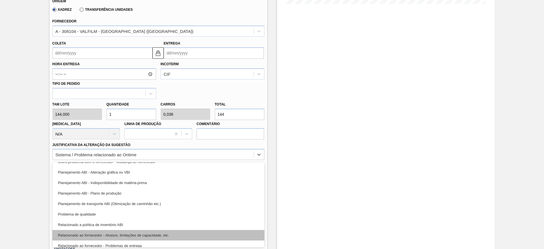
scroll to position [106, 0]
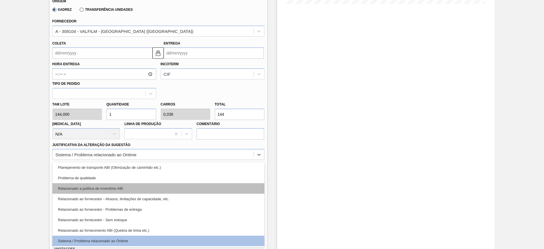
click at [203, 189] on div "Relacionado a política de inventório ABI" at bounding box center [158, 188] width 212 height 10
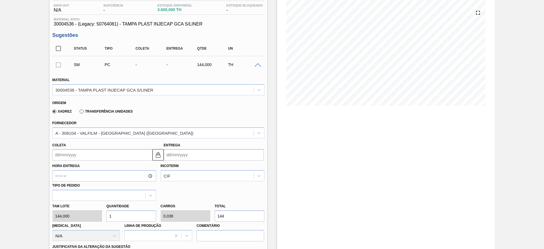
scroll to position [0, 0]
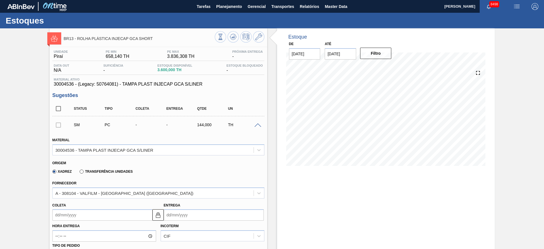
checkbox input "false"
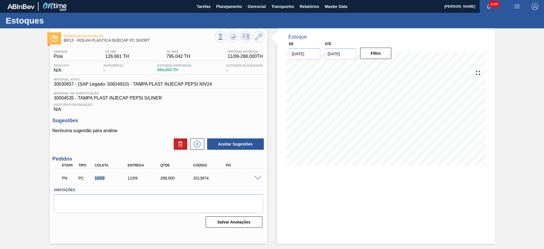
drag, startPoint x: 111, startPoint y: 173, endPoint x: 88, endPoint y: 169, distance: 24.2
click at [88, 171] on div "PN PC 10/09 11/09 288,000 2013874" at bounding box center [158, 177] width 212 height 14
click at [224, 39] on icon at bounding box center [220, 37] width 6 height 6
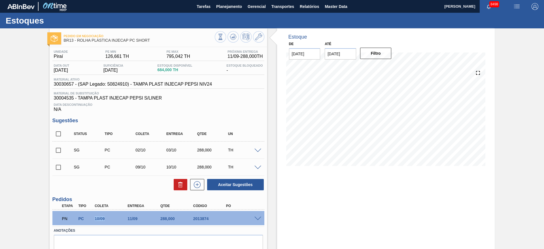
scroll to position [24, 0]
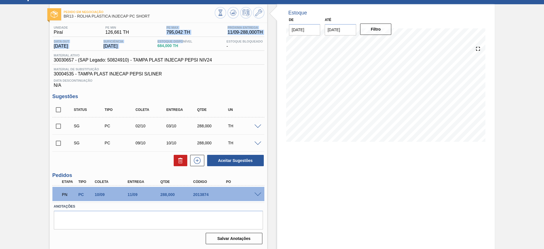
drag, startPoint x: 187, startPoint y: 37, endPoint x: 144, endPoint y: 34, distance: 42.9
click at [144, 34] on div "Unidade Piraí PE MIN 126,661 TH PE MAX 795,042 TH Próxima Entrega 11/09 - 288,0…" at bounding box center [158, 57] width 212 height 62
click at [171, 34] on span "795,042 TH" at bounding box center [178, 32] width 24 height 5
drag, startPoint x: 257, startPoint y: 127, endPoint x: 253, endPoint y: 123, distance: 6.2
click at [258, 127] on span at bounding box center [257, 126] width 7 height 4
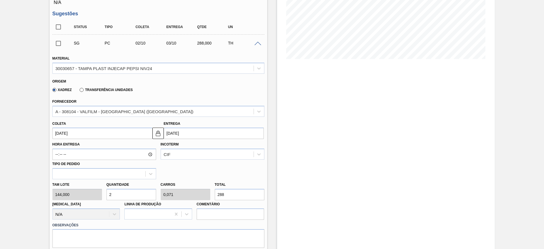
scroll to position [152, 0]
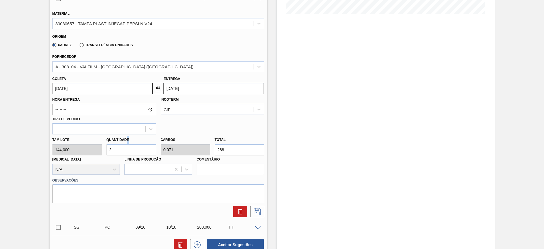
drag, startPoint x: 126, startPoint y: 141, endPoint x: 102, endPoint y: 149, distance: 24.6
click at [102, 149] on div "Tam lote 144,000 Quantidade 2 Carros 0,071 Total 288 Doca N/A Linha de Produção…" at bounding box center [158, 154] width 216 height 41
click at [64, 146] on div "Tam lote 144,000 Quantidade 2 Carros 0,071 Total 288 Doca N/A Linha de Produção…" at bounding box center [158, 154] width 216 height 41
type input "5"
type input "0,179"
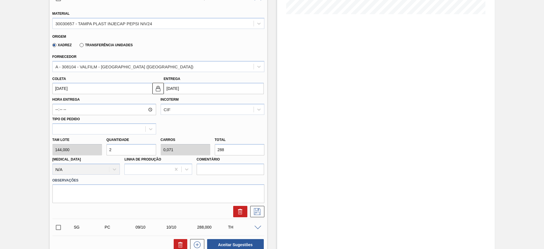
type input "720"
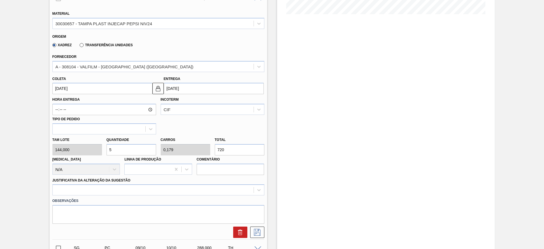
type input "5"
click at [210, 151] on div "Tam lote 144,000 Quantidade 5 Carros 0,179 Total 720 Doca N/A Linha de Produção…" at bounding box center [158, 154] width 216 height 41
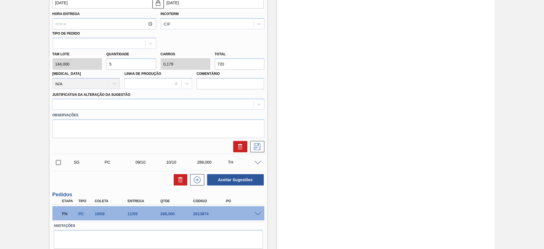
scroll to position [255, 0]
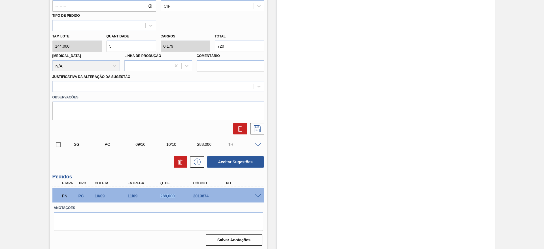
click at [158, 197] on div "288,000" at bounding box center [173, 196] width 33 height 5
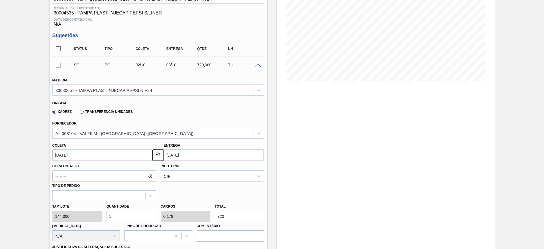
scroll to position [0, 0]
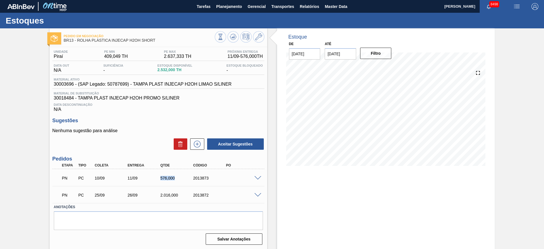
drag, startPoint x: 179, startPoint y: 176, endPoint x: 203, endPoint y: 166, distance: 26.9
click at [141, 172] on div "PN PC 10/09 11/09 576,000 2013873" at bounding box center [156, 177] width 197 height 11
click at [258, 174] on div "PN PC 10/09 11/09 576,000 2013873" at bounding box center [158, 177] width 212 height 14
click at [258, 177] on span at bounding box center [257, 178] width 7 height 4
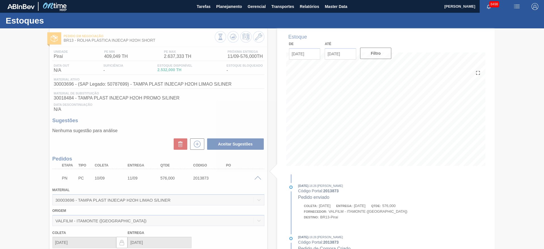
drag, startPoint x: 103, startPoint y: 184, endPoint x: 91, endPoint y: 173, distance: 15.4
click at [91, 177] on div at bounding box center [272, 138] width 544 height 220
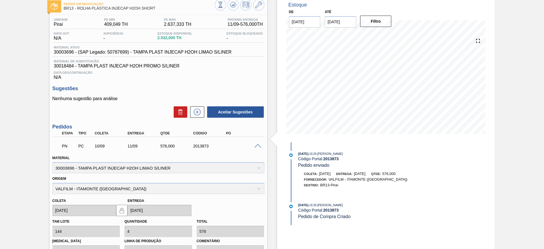
scroll to position [85, 0]
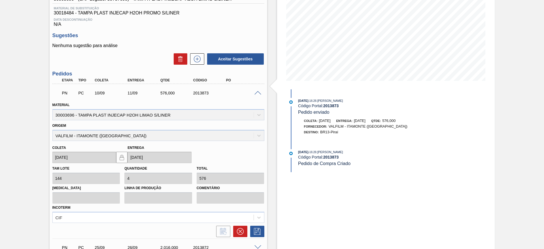
click at [109, 179] on div "Tam lote 144 Quantidade 4 Total 576 [MEDICAL_DATA] Linha de Produção Comentário…" at bounding box center [158, 193] width 216 height 60
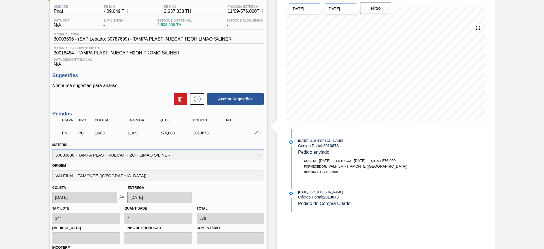
scroll to position [0, 0]
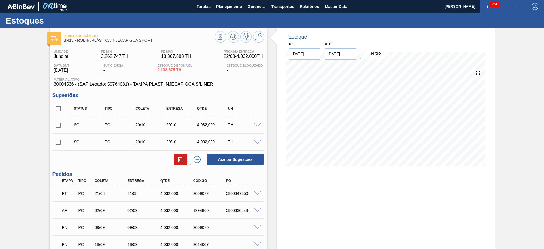
click at [254, 123] on span at bounding box center [257, 125] width 7 height 4
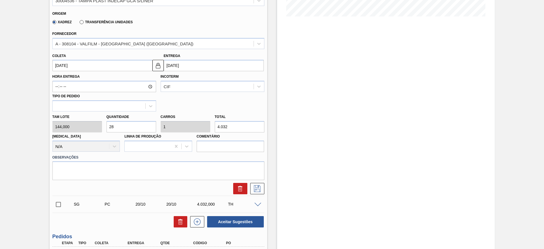
scroll to position [156, 0]
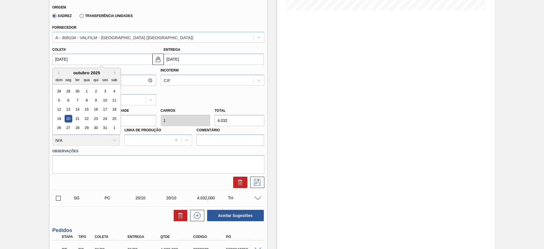
click at [63, 55] on input "20/10/2025" at bounding box center [102, 59] width 100 height 11
click at [84, 109] on div "15" at bounding box center [87, 110] width 8 height 8
type input "15/10/2025"
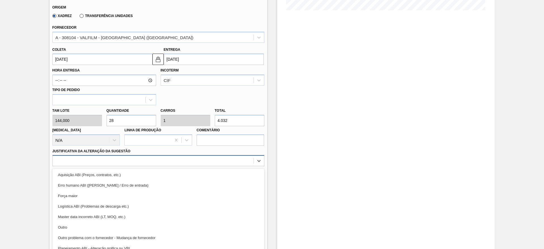
scroll to position [162, 0]
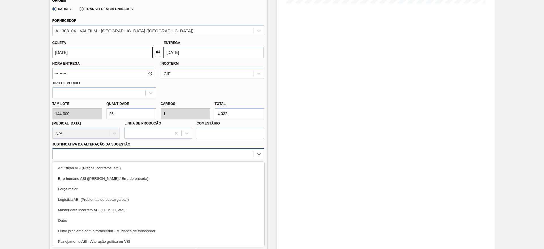
click at [91, 159] on div "option Aquisição ABI (Preços, contratos, etc.) focused, 1 of 18. 18 results ava…" at bounding box center [158, 153] width 212 height 11
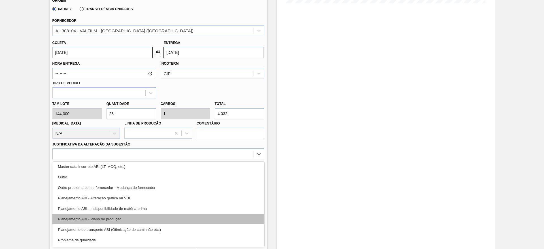
scroll to position [0, 0]
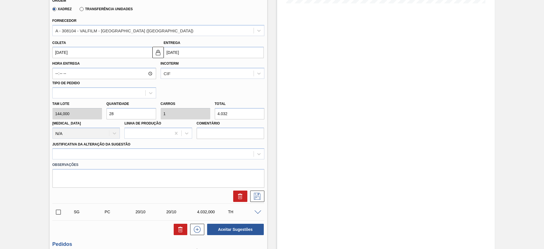
click at [20, 136] on div "Pedido em Trânsito BR15 - ROLHA PLÁSTICA INJECAP GCA SHORT Unidade Jundiaí PE M…" at bounding box center [272, 126] width 544 height 520
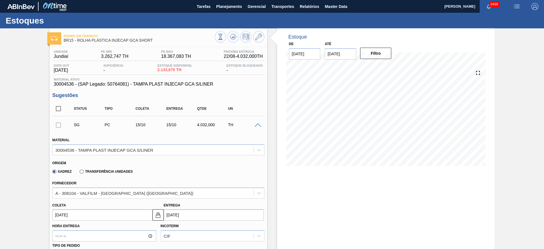
click at [256, 125] on span at bounding box center [257, 125] width 7 height 4
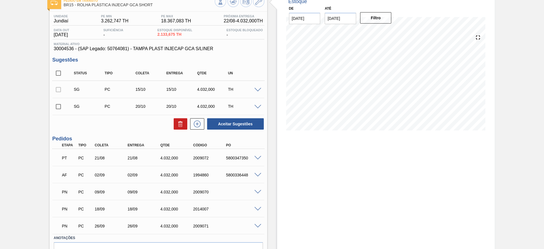
scroll to position [36, 0]
drag, startPoint x: 124, startPoint y: 189, endPoint x: 198, endPoint y: 233, distance: 85.7
click at [198, 233] on div "Unidade Jundiaí PE MIN 3.262,747 TH PE MAX 18.367,083 TH Próxima Entrega 22/08 …" at bounding box center [159, 144] width 218 height 266
click at [0, 112] on div "Pedido em Trânsito BR15 - ROLHA PLÁSTICA INJECAP GCA SHORT Unidade Jundiaí PE M…" at bounding box center [272, 136] width 544 height 287
checkbox input "false"
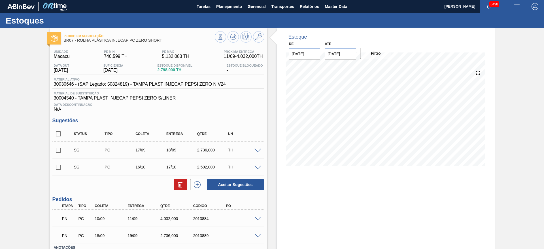
click at [256, 219] on span at bounding box center [257, 218] width 7 height 4
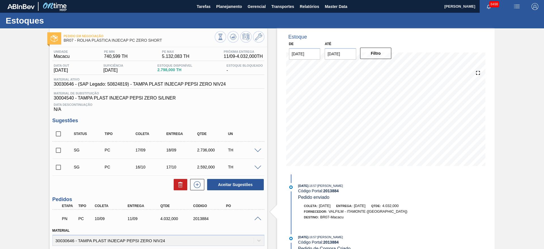
checkbox input "false"
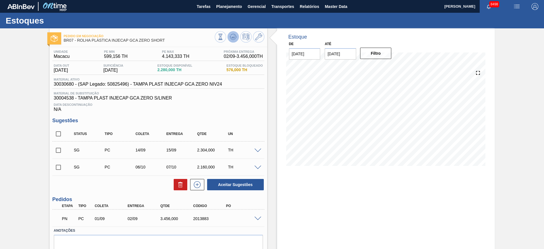
click at [224, 37] on icon at bounding box center [220, 37] width 6 height 6
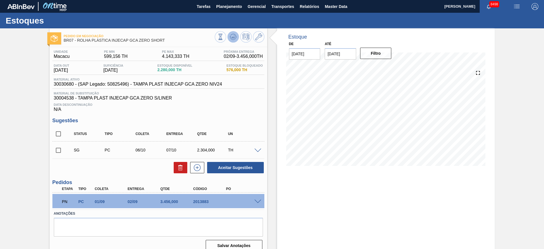
click at [236, 37] on button at bounding box center [233, 36] width 11 height 11
checkbox input "false"
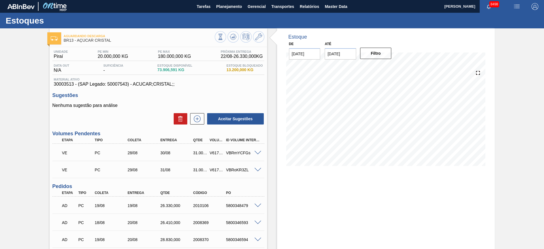
checkbox input "false"
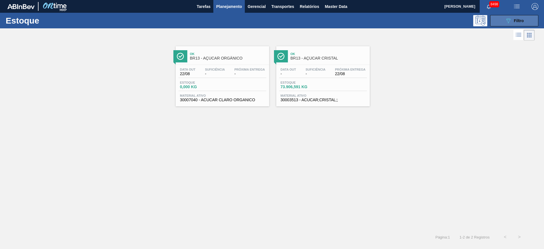
click at [502, 18] on button "089F7B8B-B2A5-4AFE-B5C0-19BA573D28AC Filtro" at bounding box center [514, 20] width 48 height 11
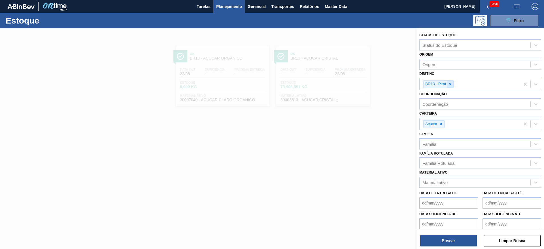
click at [452, 83] on icon at bounding box center [450, 84] width 4 height 4
type input "12"
click at [443, 124] on icon at bounding box center [441, 124] width 4 height 4
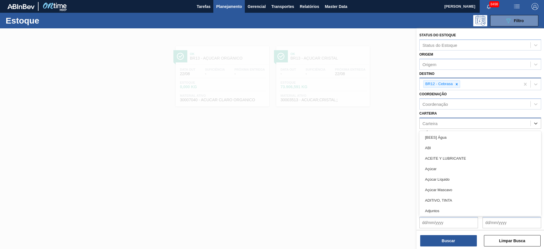
click at [443, 124] on div "Carteira" at bounding box center [475, 123] width 111 height 8
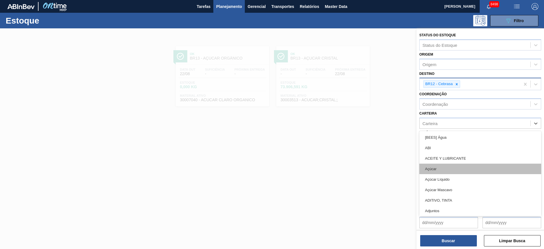
type input "a"
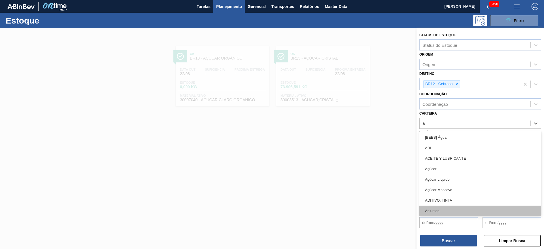
click at [441, 210] on div "Adjuntos" at bounding box center [480, 210] width 122 height 10
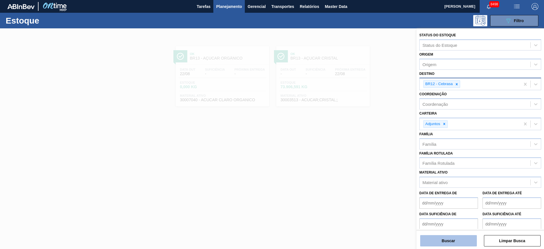
click at [441, 238] on button "Buscar" at bounding box center [448, 240] width 57 height 11
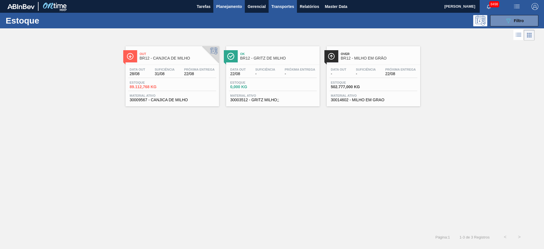
click at [285, 8] on span "Transportes" at bounding box center [282, 6] width 23 height 7
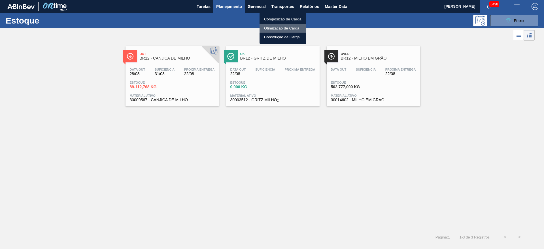
click at [282, 26] on li "Otimização de Carga" at bounding box center [283, 28] width 46 height 9
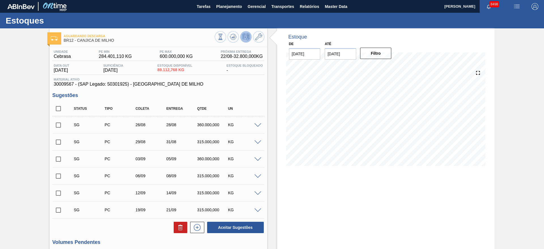
click at [258, 125] on span at bounding box center [257, 125] width 7 height 4
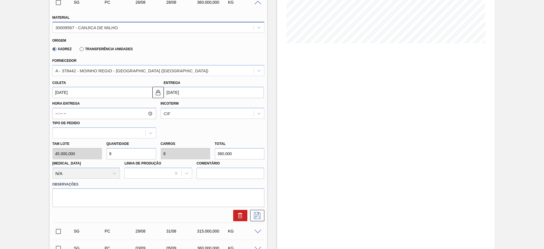
scroll to position [126, 0]
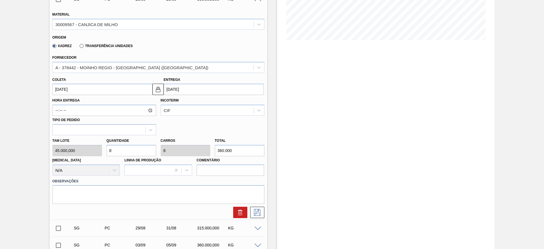
click at [129, 150] on input "8" at bounding box center [132, 150] width 50 height 11
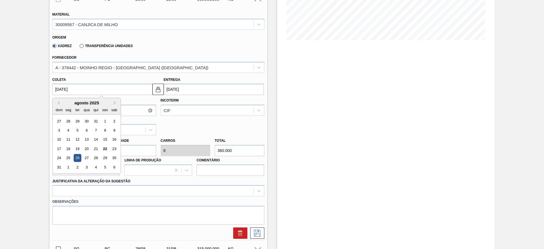
click at [58, 88] on input "[DATE]" at bounding box center [102, 89] width 100 height 11
click at [112, 148] on div "23" at bounding box center [114, 149] width 8 height 8
type input "23/08/2025"
type input "[DATE]"
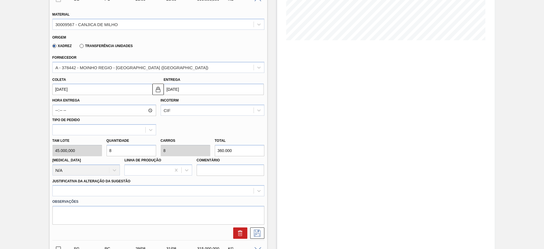
click at [114, 149] on input "8" at bounding box center [132, 150] width 50 height 11
type input "2"
type input "90.000"
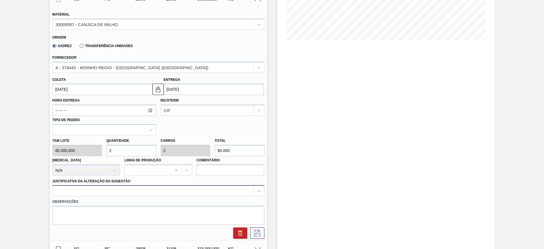
type input "2"
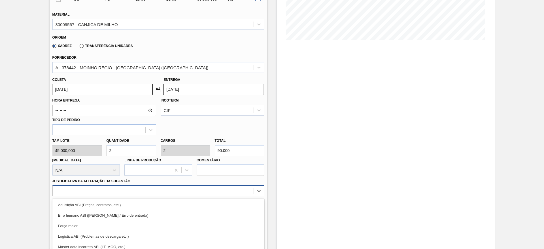
scroll to position [162, 0]
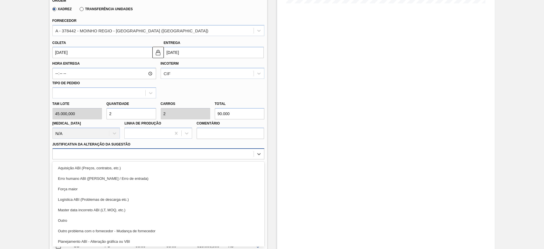
click at [164, 159] on div "option Força maior focused, 3 of 18. 18 results available. Use Up and Down to c…" at bounding box center [158, 153] width 212 height 11
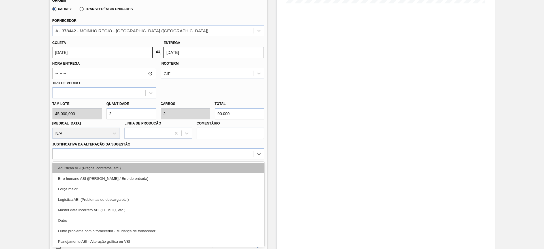
click at [174, 169] on div "Aquisição ABI (Preços, contratos, etc.)" at bounding box center [158, 168] width 212 height 10
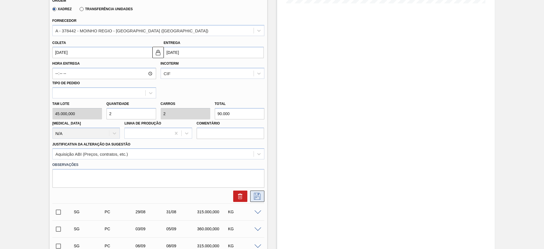
click at [259, 196] on icon at bounding box center [257, 196] width 9 height 7
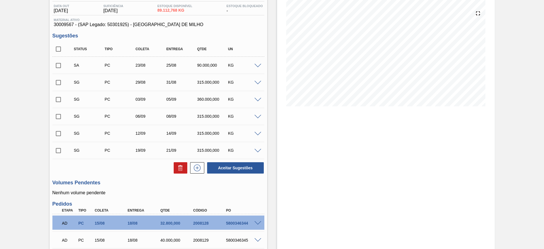
scroll to position [45, 0]
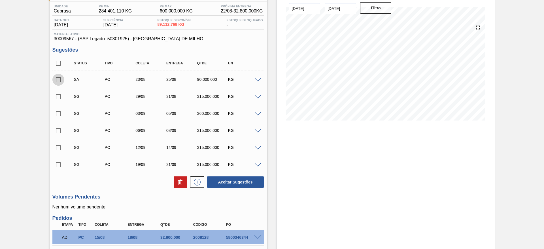
click at [59, 80] on input "checkbox" at bounding box center [58, 80] width 12 height 12
click at [234, 184] on button "Aceitar Sugestões" at bounding box center [235, 181] width 57 height 11
checkbox input "false"
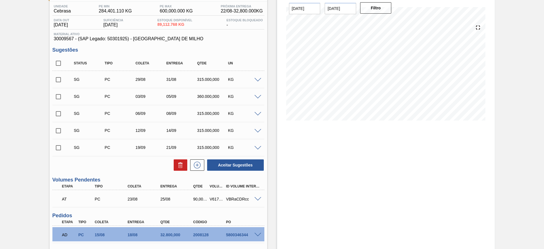
scroll to position [0, 0]
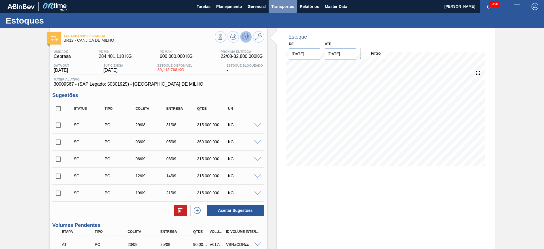
click at [287, 9] on span "Transportes" at bounding box center [282, 6] width 23 height 7
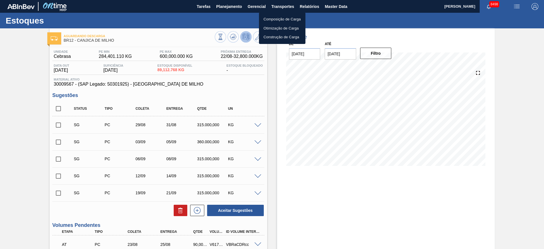
click at [269, 25] on li "Otimização de Carga" at bounding box center [282, 28] width 46 height 9
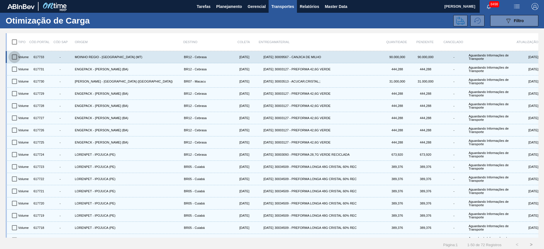
click at [15, 57] on input "checkbox" at bounding box center [15, 57] width 12 height 12
checkbox input "true"
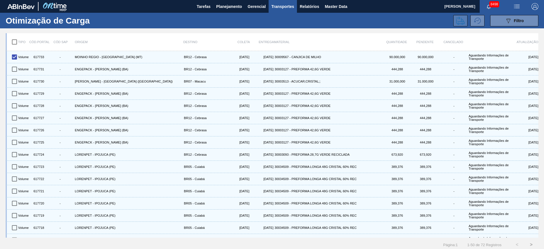
click at [458, 18] on icon at bounding box center [460, 20] width 9 height 9
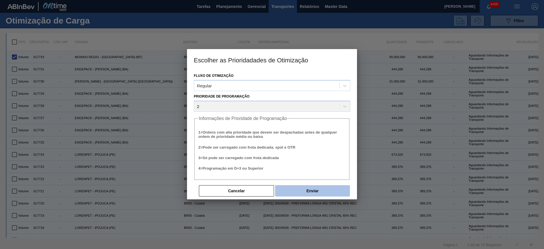
click at [311, 189] on button "Enviar" at bounding box center [312, 190] width 75 height 11
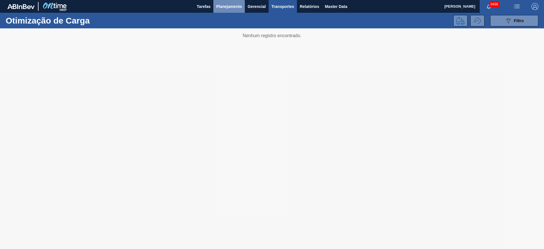
click at [226, 9] on span "Planejamento" at bounding box center [229, 6] width 26 height 7
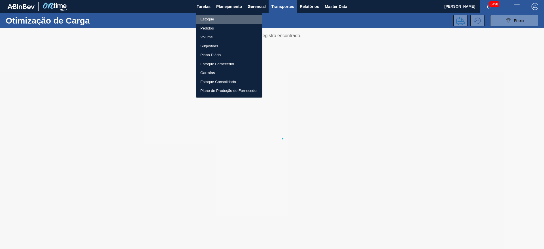
click at [215, 18] on li "Estoque" at bounding box center [229, 19] width 67 height 9
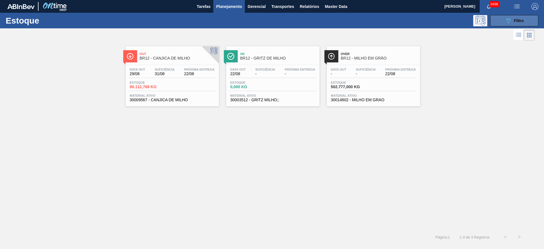
click at [509, 20] on icon "089F7B8B-B2A5-4AFE-B5C0-19BA573D28AC" at bounding box center [508, 20] width 7 height 7
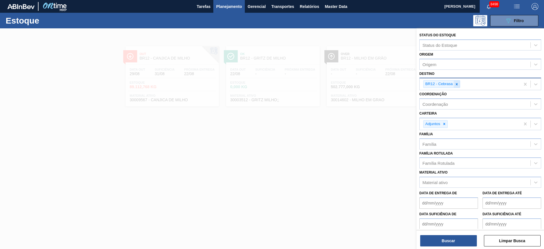
click at [456, 82] on icon at bounding box center [457, 84] width 4 height 4
type input "13"
click at [446, 122] on icon at bounding box center [444, 124] width 4 height 4
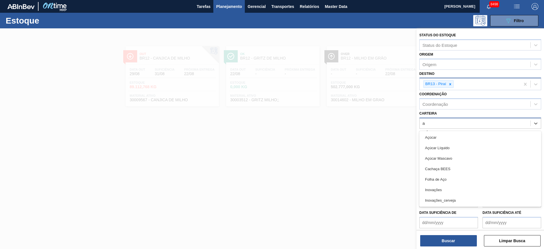
type input "aç"
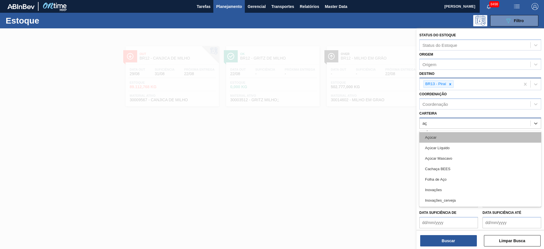
click at [441, 136] on div "Açúcar" at bounding box center [480, 137] width 122 height 10
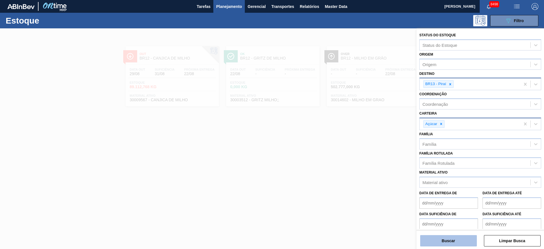
click at [442, 244] on button "Buscar" at bounding box center [448, 240] width 57 height 11
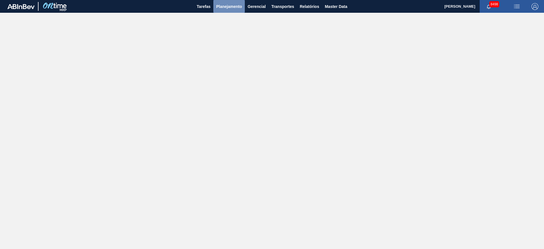
click at [225, 7] on span "Planejamento" at bounding box center [229, 6] width 26 height 7
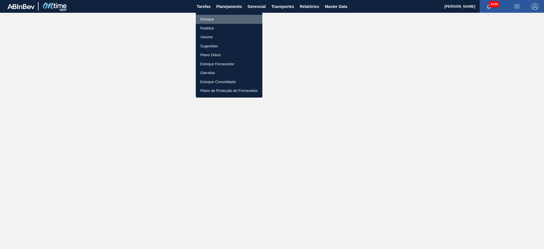
click at [230, 18] on li "Estoque" at bounding box center [229, 19] width 67 height 9
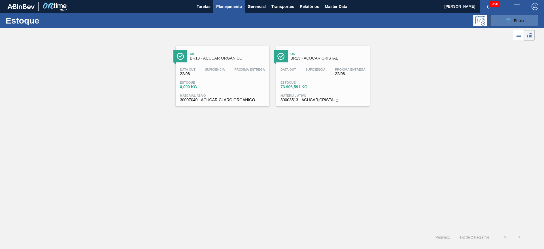
click at [502, 24] on button "089F7B8B-B2A5-4AFE-B5C0-19BA573D28AC Filtro" at bounding box center [514, 20] width 48 height 11
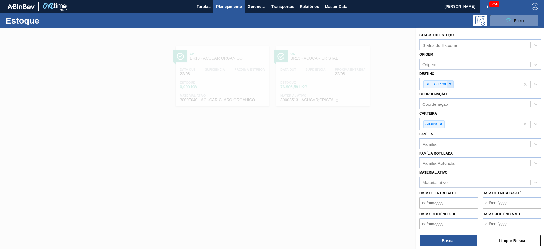
click at [449, 86] on div at bounding box center [450, 83] width 6 height 7
type input "15"
click at [449, 86] on div at bounding box center [450, 83] width 6 height 7
click at [441, 126] on div at bounding box center [441, 123] width 6 height 7
click at [440, 126] on div "Açúcar" at bounding box center [470, 124] width 101 height 12
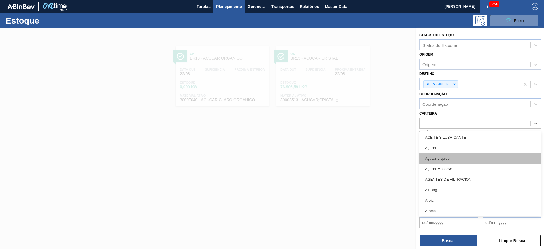
type input "rol"
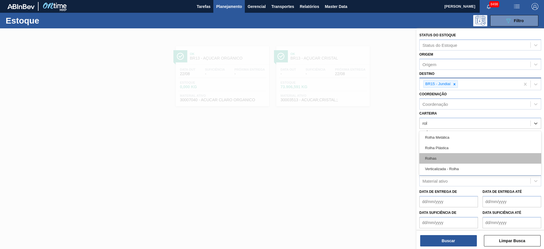
click at [434, 158] on div "Rolhas" at bounding box center [480, 158] width 122 height 10
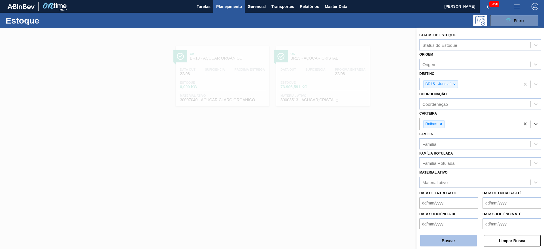
click at [439, 237] on button "Buscar" at bounding box center [448, 240] width 57 height 11
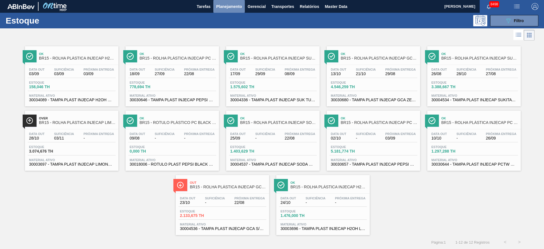
click at [234, 4] on span "Planejamento" at bounding box center [229, 6] width 26 height 7
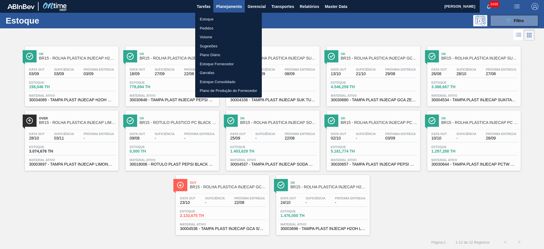
click at [534, 7] on div at bounding box center [272, 124] width 544 height 249
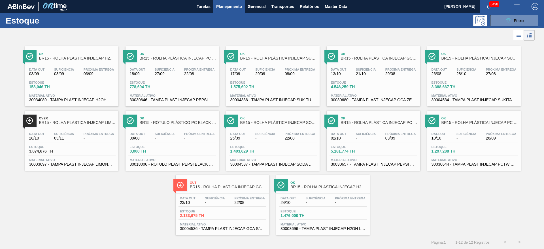
click at [526, 46] on div "Ok BR15 - ROLHA PLÁSTICA INJECAP H2OH CITRUS SHORT Data out 03/09 Suficiência 0…" at bounding box center [272, 138] width 544 height 193
click at [532, 4] on img "button" at bounding box center [535, 6] width 7 height 7
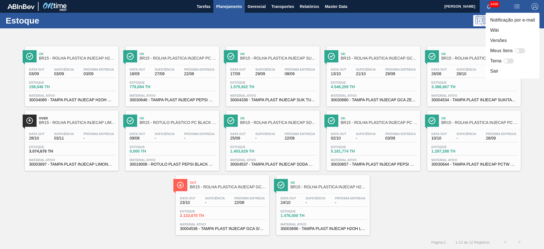
click at [458, 34] on div at bounding box center [272, 124] width 544 height 249
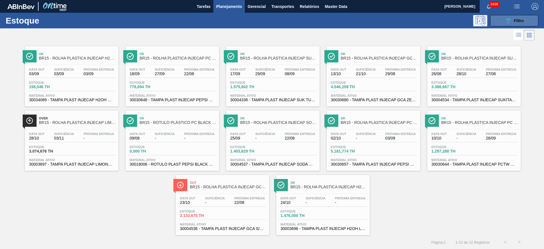
click at [508, 21] on icon "089F7B8B-B2A5-4AFE-B5C0-19BA573D28AC" at bounding box center [508, 20] width 7 height 7
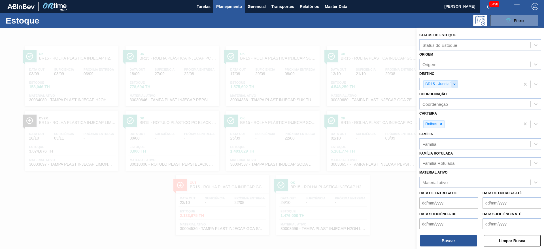
click at [455, 83] on icon at bounding box center [455, 84] width 2 height 2
type input "3"
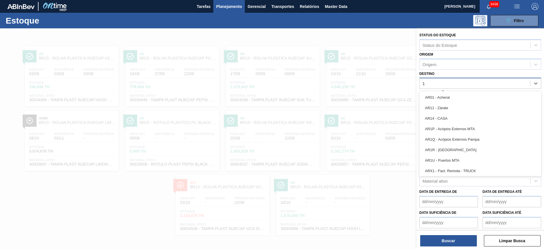
type input "12"
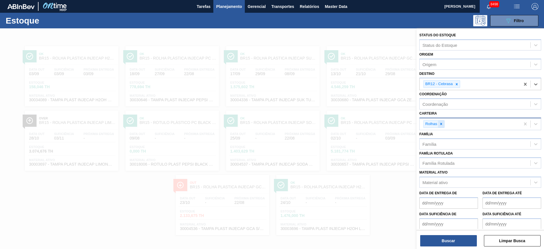
click at [440, 126] on icon at bounding box center [441, 124] width 4 height 4
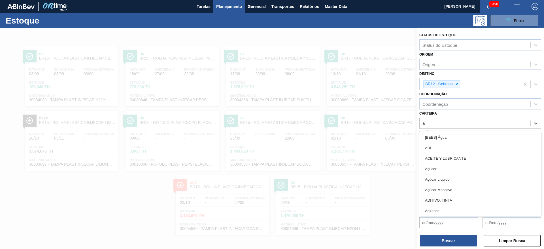
type input "ad"
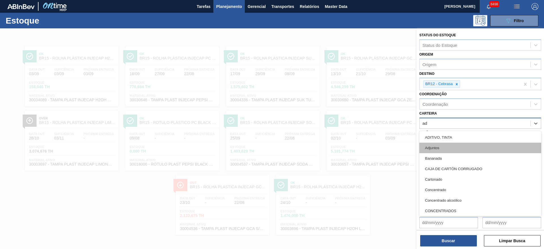
click at [454, 146] on div "Adjuntos" at bounding box center [480, 148] width 122 height 10
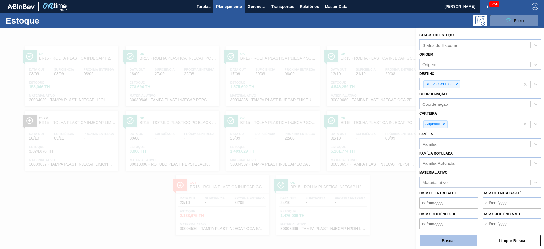
click at [434, 244] on button "Buscar" at bounding box center [448, 240] width 57 height 11
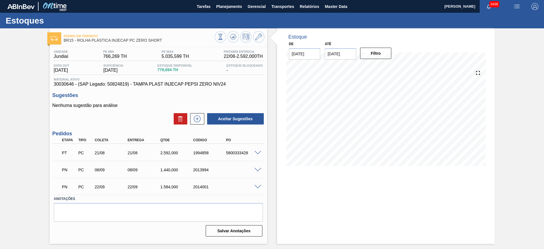
click at [258, 153] on span at bounding box center [257, 153] width 7 height 4
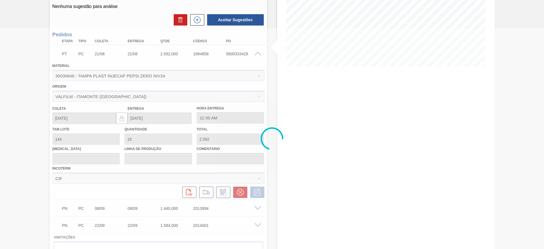
scroll to position [103, 0]
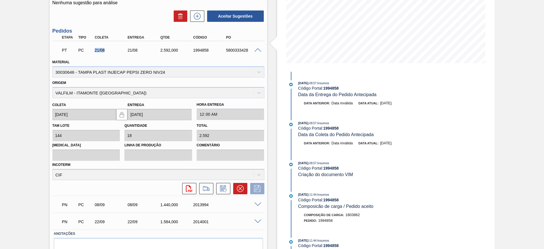
drag, startPoint x: 107, startPoint y: 49, endPoint x: 95, endPoint y: 52, distance: 12.2
click at [95, 52] on div "21/08" at bounding box center [111, 50] width 37 height 5
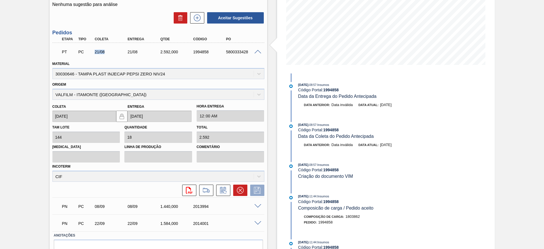
scroll to position [85, 0]
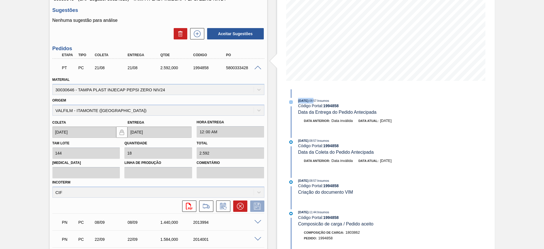
drag, startPoint x: 296, startPoint y: 102, endPoint x: 325, endPoint y: 99, distance: 29.6
click at [320, 99] on div "[DATE] 08:57 : Insumos Código Portal: 1994858 Data da Entrega do Pedido Antecip…" at bounding box center [360, 106] width 146 height 17
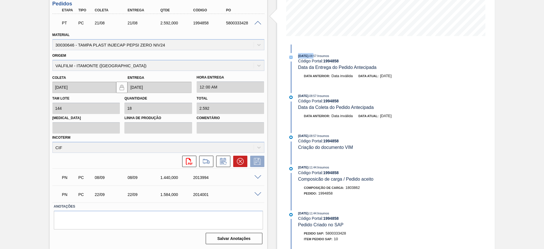
scroll to position [0, 0]
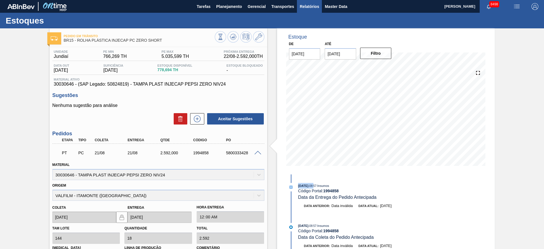
click at [310, 5] on span "Relatórios" at bounding box center [309, 6] width 19 height 7
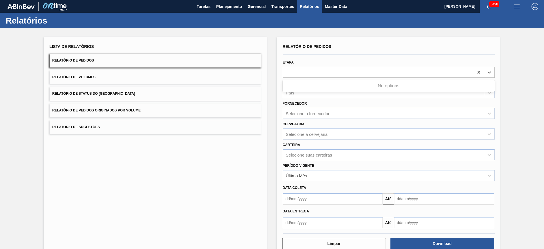
click at [310, 70] on div at bounding box center [378, 72] width 191 height 8
click at [326, 64] on div "Etapa" at bounding box center [389, 67] width 212 height 19
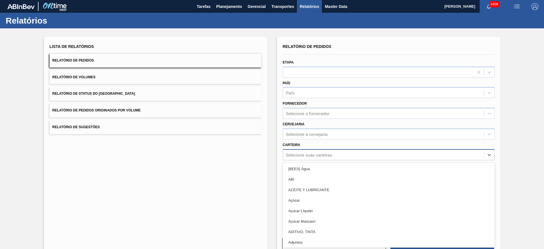
click at [311, 154] on div "Selecione suas carteiras" at bounding box center [309, 154] width 46 height 5
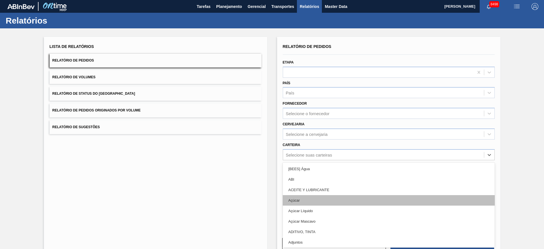
click at [307, 202] on div "Açúcar" at bounding box center [389, 200] width 212 height 10
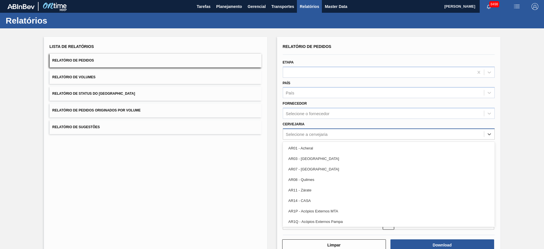
click at [325, 139] on div "Selecione a cervejaria" at bounding box center [389, 133] width 212 height 11
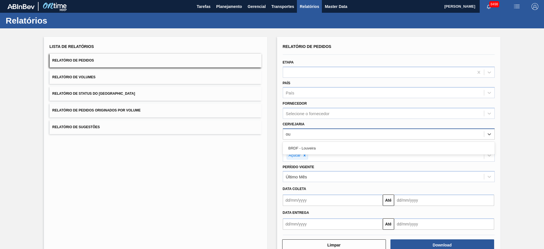
type input "o"
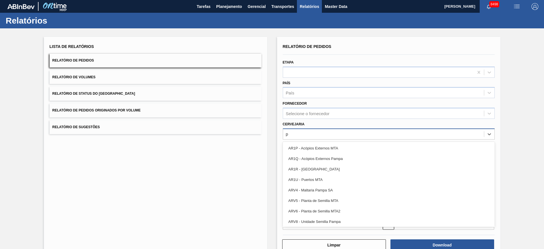
type input "pi"
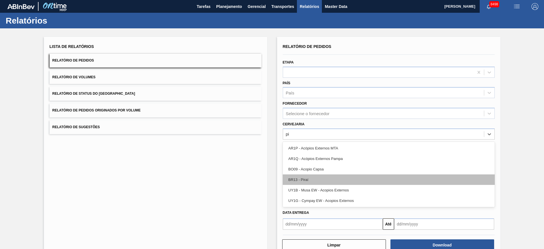
click at [314, 181] on div "BR13 - Piraí" at bounding box center [389, 179] width 212 height 10
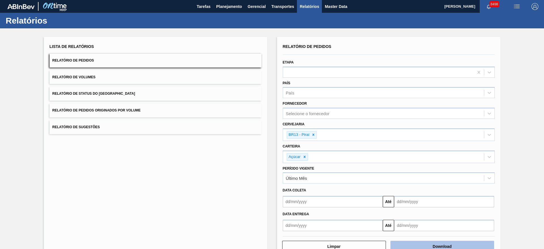
click at [418, 242] on button "Download" at bounding box center [442, 246] width 104 height 11
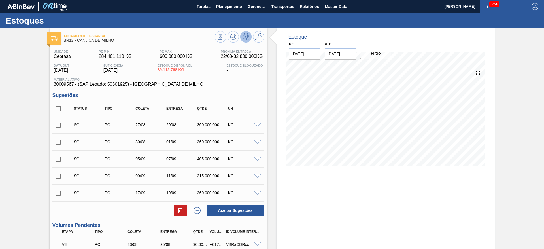
scroll to position [139, 0]
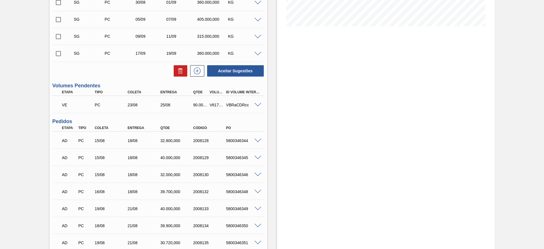
click at [212, 104] on div "V617733" at bounding box center [216, 105] width 17 height 5
copy div "V617733"
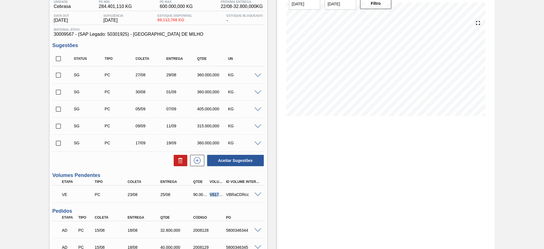
scroll to position [49, 0]
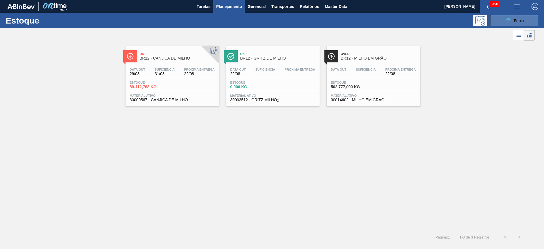
click at [524, 23] on button "089F7B8B-B2A5-4AFE-B5C0-19BA573D28AC Filtro" at bounding box center [514, 20] width 48 height 11
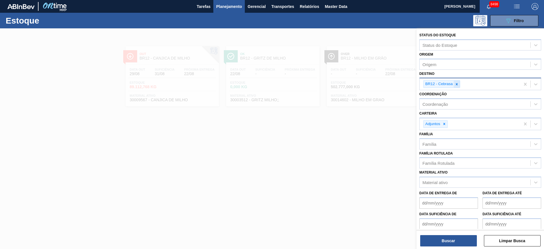
click at [458, 82] on icon at bounding box center [457, 84] width 4 height 4
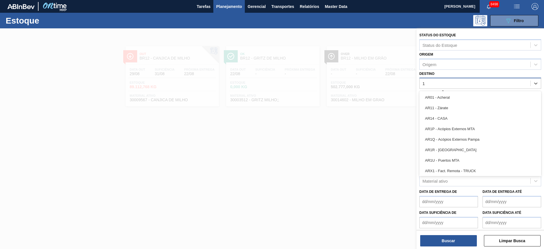
type input "13"
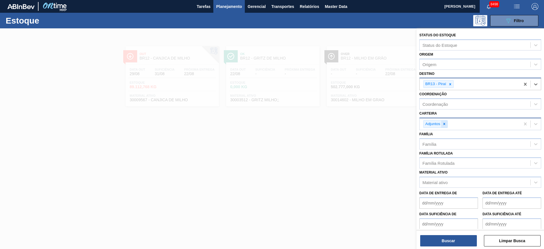
click at [443, 126] on div at bounding box center [444, 123] width 6 height 7
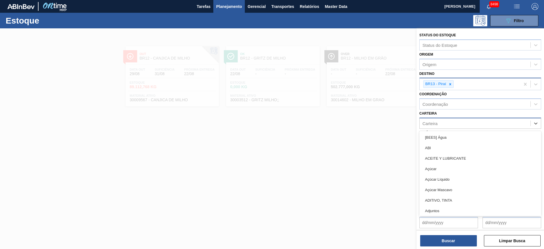
click at [443, 124] on div "Carteira" at bounding box center [475, 123] width 111 height 8
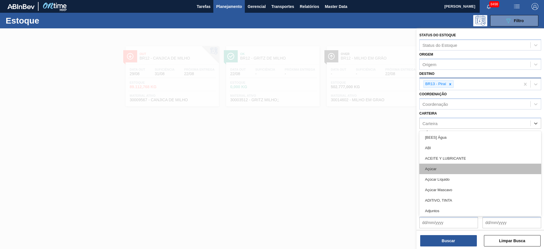
click at [435, 165] on div "Açúcar" at bounding box center [480, 169] width 122 height 10
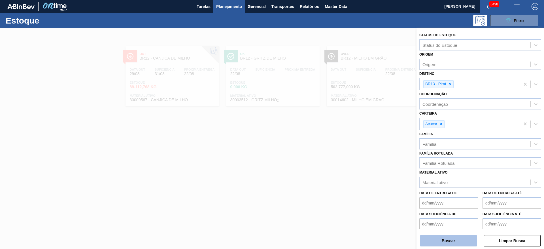
drag, startPoint x: 443, startPoint y: 234, endPoint x: 442, endPoint y: 240, distance: 5.7
click at [442, 240] on div "Buscar Limpar Busca" at bounding box center [481, 238] width 128 height 16
click at [442, 240] on button "Buscar" at bounding box center [448, 240] width 57 height 11
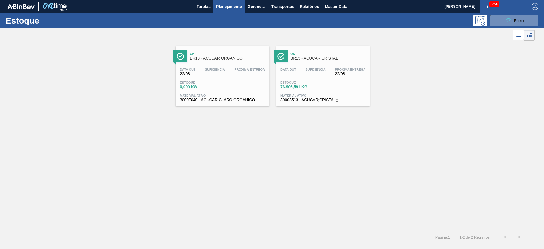
click at [95, 116] on div "Ok BR13 - AÇÚCAR ORGÂNICO Data out 22/08 Suficiência - Próxima Entrega - Estoqu…" at bounding box center [272, 136] width 544 height 188
click at [310, 208] on div "Ok BR13 - AÇÚCAR ORGÂNICO Data out 22/08 Suficiência - Próxima Entrega - Estoqu…" at bounding box center [272, 136] width 544 height 188
click at [492, 23] on button "089F7B8B-B2A5-4AFE-B5C0-19BA573D28AC Filtro" at bounding box center [514, 20] width 48 height 11
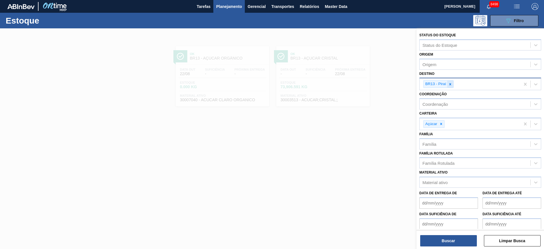
click at [449, 84] on icon at bounding box center [450, 84] width 4 height 4
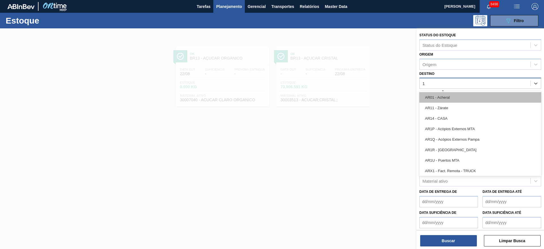
type input "15"
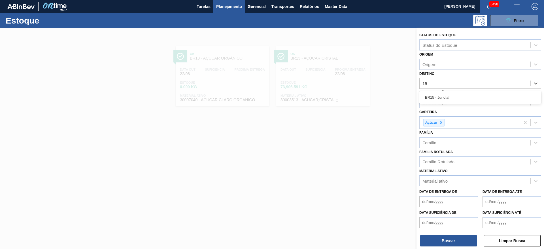
click at [445, 100] on div "BR15 - Jundiaí" at bounding box center [480, 97] width 122 height 10
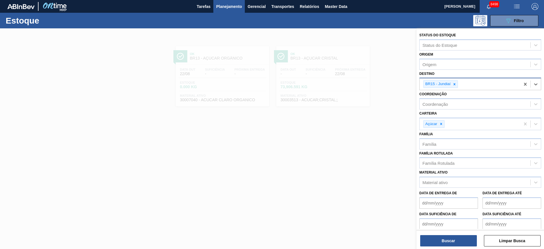
click at [439, 116] on div "Carteira Açúcar" at bounding box center [480, 119] width 122 height 21
click at [440, 128] on div "Açúcar" at bounding box center [470, 124] width 101 height 12
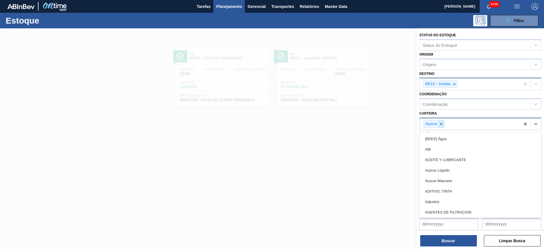
click at [440, 127] on div at bounding box center [441, 123] width 6 height 7
type input "ki"
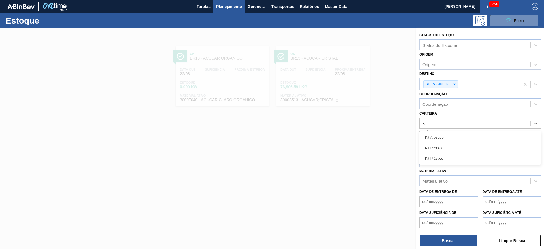
click at [441, 144] on div "Kit Pepsico" at bounding box center [480, 148] width 122 height 10
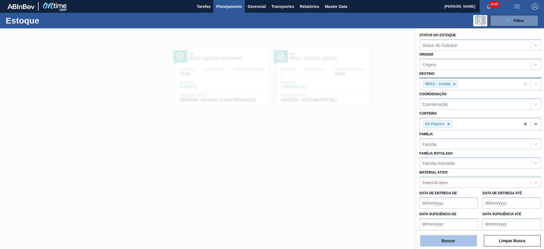
click at [451, 235] on button "Buscar" at bounding box center [448, 240] width 57 height 11
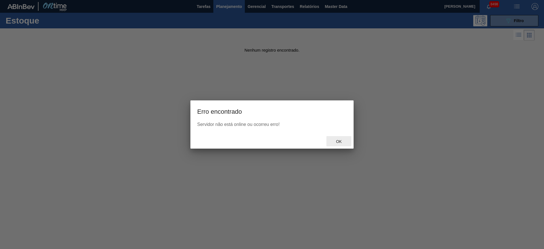
click at [333, 141] on span "Ok" at bounding box center [339, 141] width 15 height 5
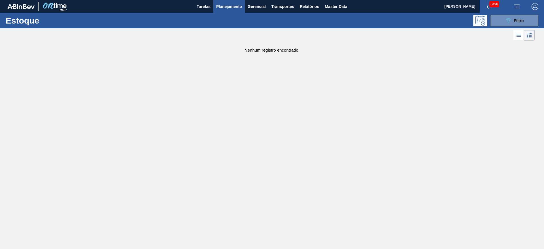
click at [531, 10] on button "button" at bounding box center [535, 6] width 18 height 13
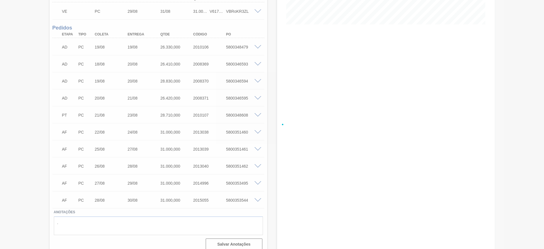
scroll to position [147, 0]
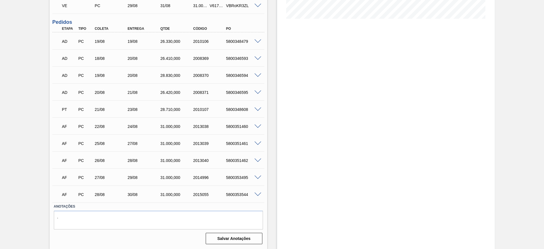
click at [238, 128] on div "5800351460" at bounding box center [243, 126] width 37 height 5
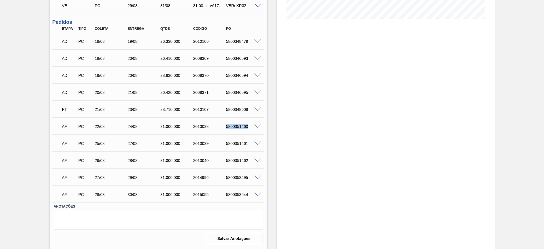
click at [238, 128] on div "5800351460" at bounding box center [243, 126] width 37 height 5
click at [173, 110] on div "28.710,000" at bounding box center [177, 109] width 37 height 5
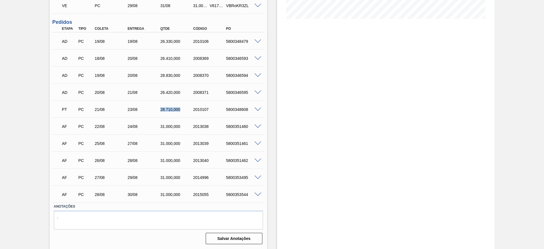
scroll to position [0, 0]
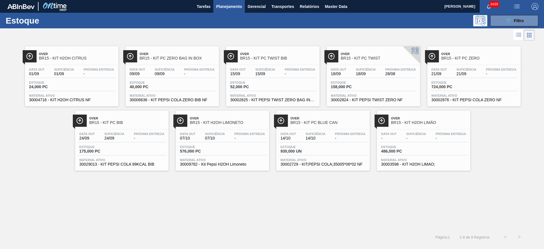
click at [536, 10] on button "button" at bounding box center [535, 6] width 18 height 13
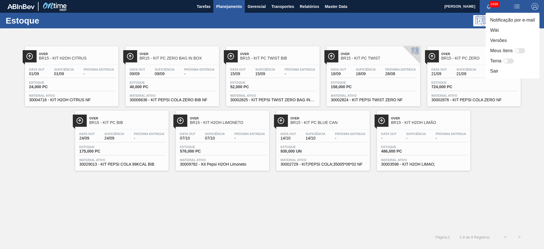
click at [519, 52] on div at bounding box center [520, 50] width 11 height 5
checkbox input "false"
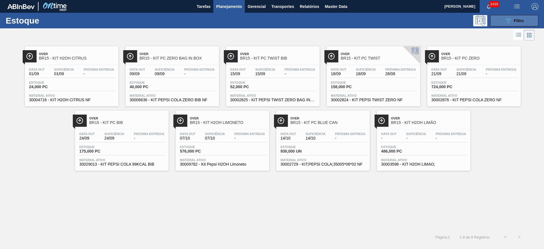
click at [526, 21] on button "089F7B8B-B2A5-4AFE-B5C0-19BA573D28AC Filtro" at bounding box center [514, 20] width 48 height 11
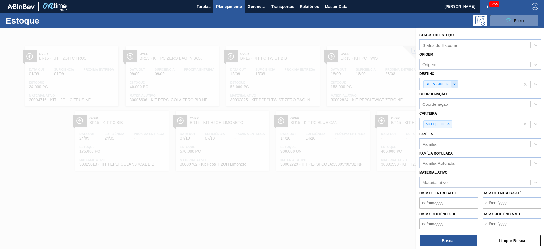
click at [455, 84] on icon at bounding box center [455, 84] width 2 height 2
type input "8"
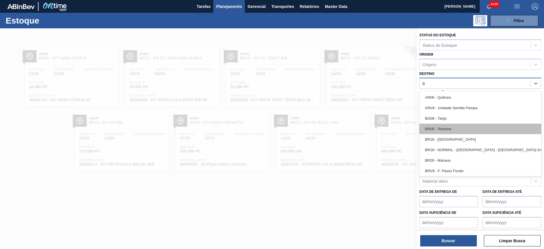
click at [451, 130] on div "BR08 - Teresina" at bounding box center [480, 129] width 122 height 10
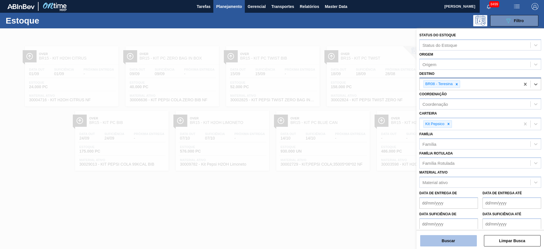
click at [448, 242] on button "Buscar" at bounding box center [448, 240] width 57 height 11
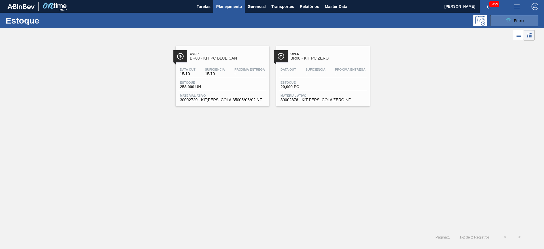
click at [520, 14] on div "Estoque 089F7B8B-B2A5-4AFE-B5C0-19BA573D28AC Filtro" at bounding box center [272, 21] width 544 height 16
click at [517, 18] on div "089F7B8B-B2A5-4AFE-B5C0-19BA573D28AC Filtro" at bounding box center [514, 20] width 19 height 7
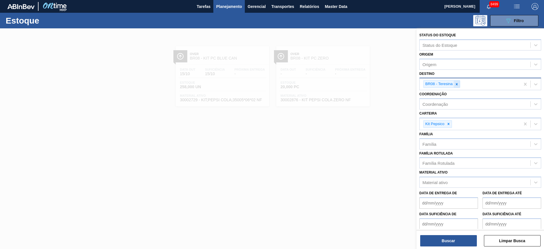
click at [457, 83] on icon at bounding box center [457, 84] width 4 height 4
type input "3"
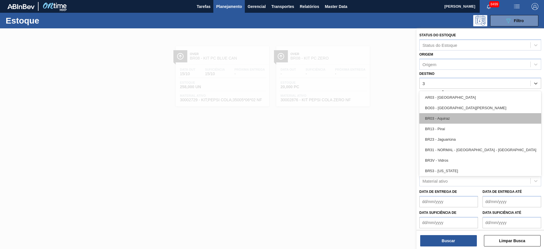
drag, startPoint x: 455, startPoint y: 116, endPoint x: 452, endPoint y: 133, distance: 17.9
click at [455, 117] on div "BR03 - Aquiraz" at bounding box center [480, 118] width 122 height 10
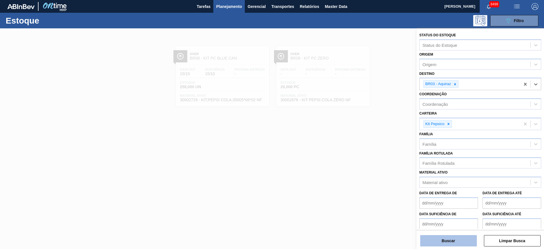
click at [447, 237] on button "Buscar" at bounding box center [448, 240] width 57 height 11
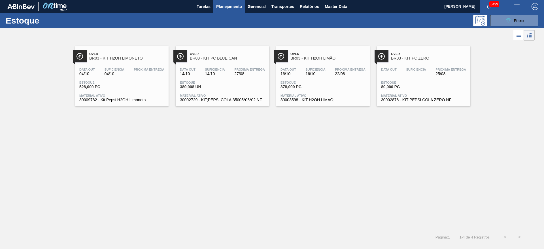
click at [516, 5] on img "button" at bounding box center [516, 6] width 7 height 7
click at [511, 20] on li "Pedido Contingência" at bounding box center [514, 20] width 52 height 10
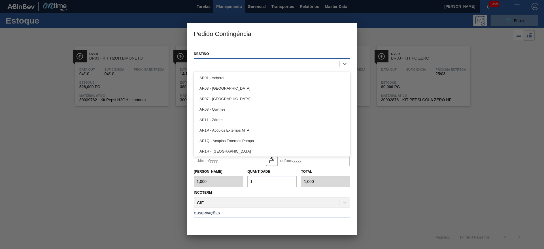
click at [244, 59] on div at bounding box center [272, 63] width 156 height 11
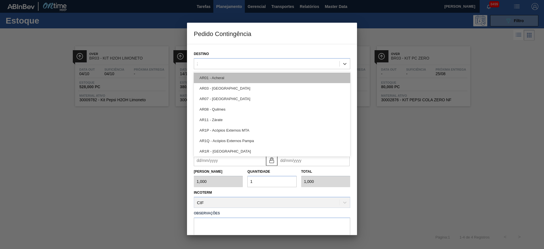
type input "23"
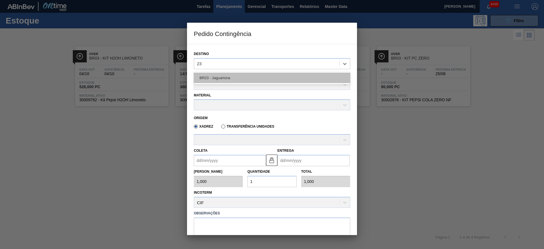
click at [239, 79] on div "BR23 - Jaguariúna" at bounding box center [272, 78] width 156 height 10
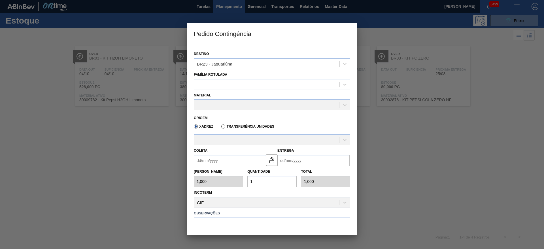
click at [227, 91] on div "Material" at bounding box center [272, 100] width 161 height 21
click at [224, 88] on div at bounding box center [266, 84] width 145 height 8
click at [252, 77] on div "Família Rotulada" at bounding box center [272, 80] width 156 height 19
click at [254, 85] on div at bounding box center [266, 84] width 145 height 8
click at [254, 74] on div "Família Rotulada" at bounding box center [272, 80] width 156 height 19
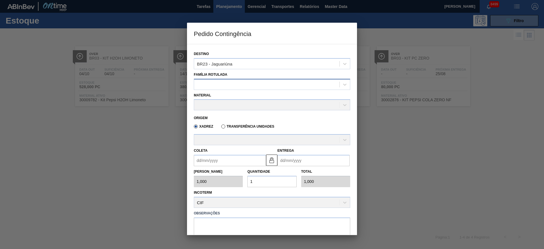
click at [241, 86] on div at bounding box center [266, 84] width 145 height 8
click at [265, 71] on div "Família Rotulada Use Up and Down to choose options, press Enter to select the c…" at bounding box center [272, 80] width 156 height 19
click at [248, 76] on div "Família Rotulada" at bounding box center [272, 80] width 156 height 19
click at [248, 86] on div at bounding box center [266, 84] width 145 height 8
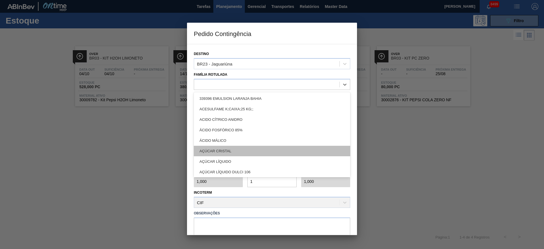
click at [241, 149] on div "AÇÚCAR CRISTAL" at bounding box center [272, 151] width 156 height 10
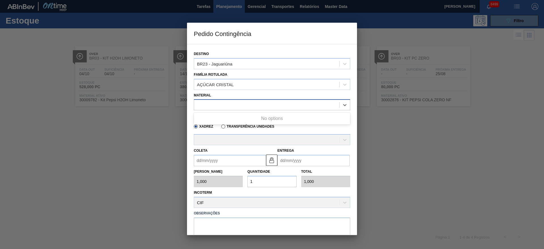
click at [230, 105] on div at bounding box center [266, 105] width 145 height 8
click at [241, 92] on div "Material Use Up and Down to choose options, press Enter to select the currently…" at bounding box center [272, 100] width 156 height 19
click at [245, 101] on div at bounding box center [266, 105] width 145 height 8
click at [252, 106] on div at bounding box center [266, 105] width 145 height 8
click at [249, 97] on div "Material" at bounding box center [272, 100] width 156 height 19
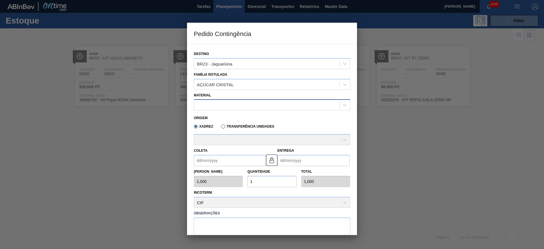
click at [249, 104] on div at bounding box center [266, 105] width 145 height 8
click at [227, 101] on div at bounding box center [266, 105] width 145 height 8
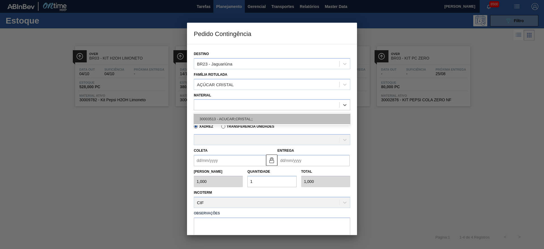
click at [232, 115] on div "30003513 - ACUCAR;CRISTAL;;" at bounding box center [272, 119] width 156 height 10
type input "31.000,000"
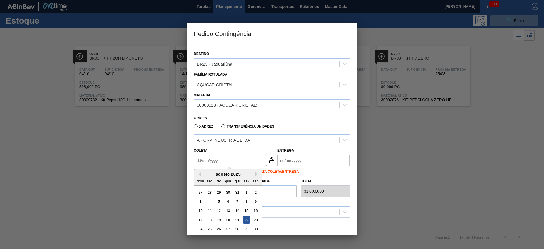
click at [214, 160] on input "Coleta" at bounding box center [230, 160] width 72 height 11
click at [219, 229] on div "26" at bounding box center [219, 229] width 8 height 8
type input "26/08/2025"
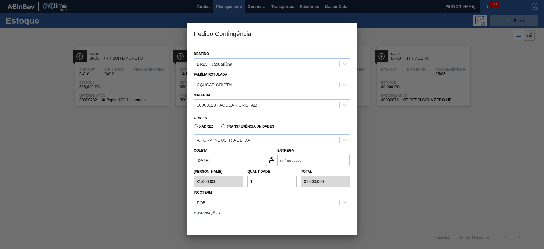
click at [285, 166] on div "Tam Lote 31.000,000 Quantidade 1 Total 31.000,000" at bounding box center [272, 176] width 161 height 21
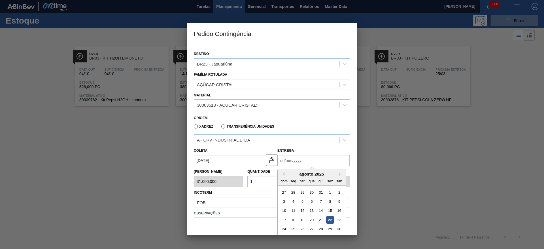
click at [288, 164] on input "Entrega" at bounding box center [313, 160] width 72 height 11
click at [311, 230] on div "27" at bounding box center [312, 229] width 8 height 8
type input "[DATE]"
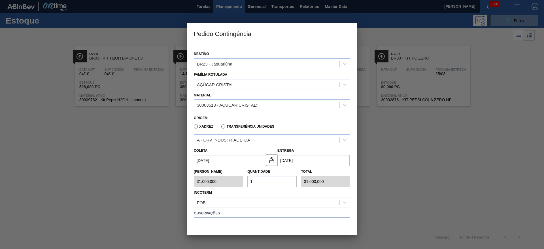
click at [281, 223] on textarea at bounding box center [272, 226] width 156 height 19
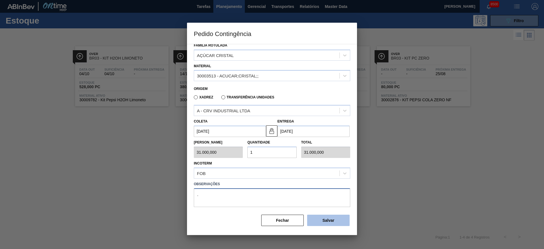
type textarea "."
click at [326, 218] on button "Salvar" at bounding box center [328, 220] width 43 height 11
click at [325, 218] on button "Salvar" at bounding box center [328, 220] width 43 height 11
click at [507, 20] on div at bounding box center [272, 124] width 544 height 249
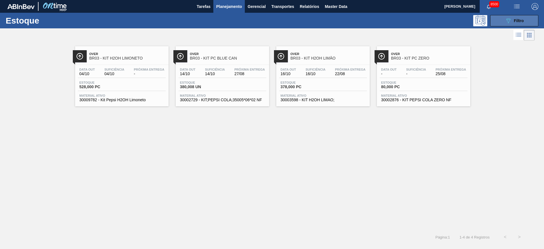
click at [506, 21] on icon "089F7B8B-B2A5-4AFE-B5C0-19BA573D28AC" at bounding box center [508, 20] width 7 height 7
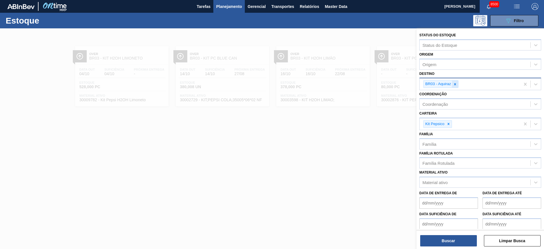
click at [457, 84] on div at bounding box center [455, 83] width 6 height 7
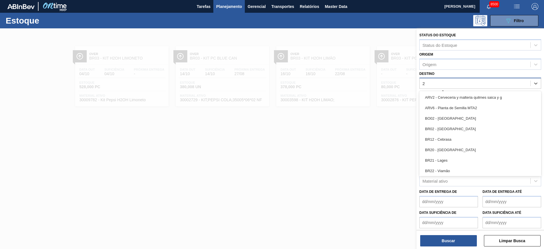
type input "23"
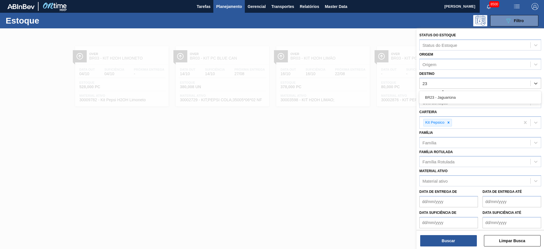
click at [448, 100] on div "BR23 - Jaguariúna" at bounding box center [480, 97] width 122 height 10
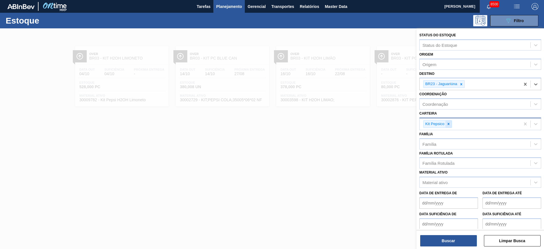
click at [447, 126] on div at bounding box center [448, 123] width 6 height 7
click at [447, 126] on div "Carteira" at bounding box center [475, 123] width 111 height 8
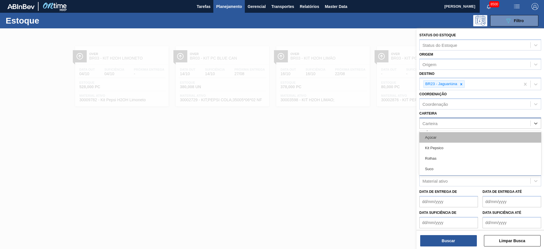
click at [439, 139] on div "Açúcar" at bounding box center [480, 137] width 122 height 10
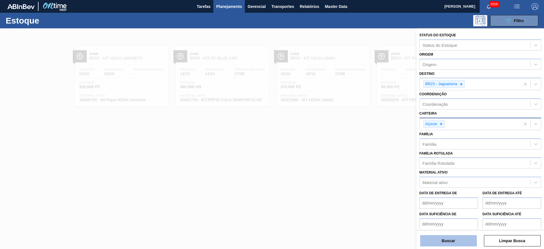
click at [451, 242] on button "Buscar" at bounding box center [448, 240] width 57 height 11
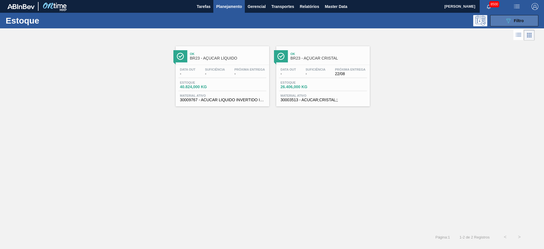
click at [506, 22] on icon "089F7B8B-B2A5-4AFE-B5C0-19BA573D28AC" at bounding box center [508, 20] width 7 height 7
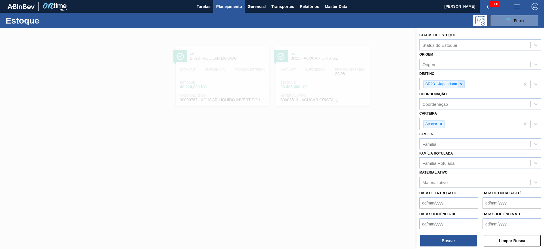
click at [460, 85] on icon at bounding box center [461, 84] width 4 height 4
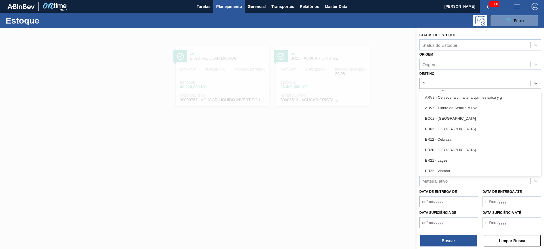
type input "27"
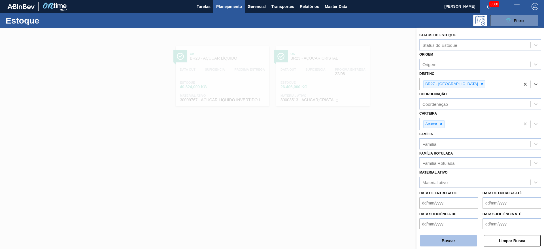
click at [447, 238] on button "Buscar" at bounding box center [448, 240] width 57 height 11
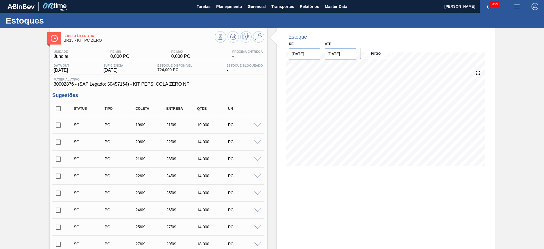
click at [258, 124] on span at bounding box center [257, 125] width 7 height 4
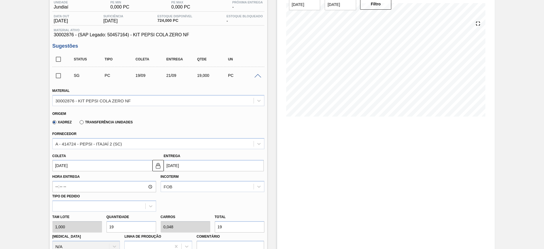
scroll to position [85, 0]
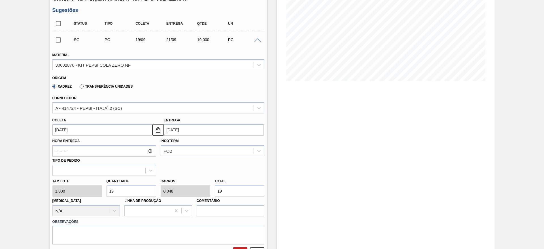
drag, startPoint x: 108, startPoint y: 195, endPoint x: 103, endPoint y: 195, distance: 5.4
click at [103, 195] on div "Tam lote 1,000 Quantidade 19 Carros 0,048 Total 19 Doca N/A Linha de Produção C…" at bounding box center [158, 196] width 216 height 41
type input "6"
type input "0,015"
type input "6"
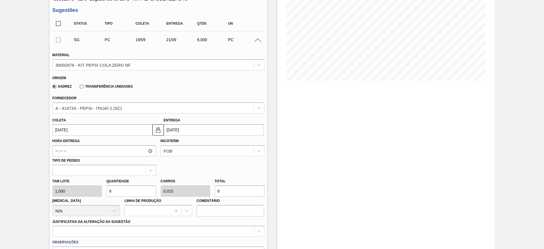
type input "68"
type input "0,17"
type input "68"
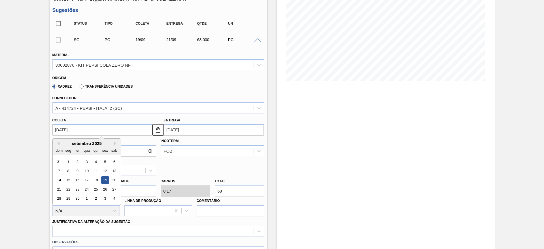
click at [71, 128] on input "19/09/2025" at bounding box center [102, 129] width 100 height 11
click at [60, 141] on div "setembro 2025" at bounding box center [87, 143] width 68 height 5
click at [56, 144] on button "Previous Month" at bounding box center [58, 143] width 4 height 4
click at [69, 196] on div "25" at bounding box center [68, 199] width 8 height 8
type input "[DATE]"
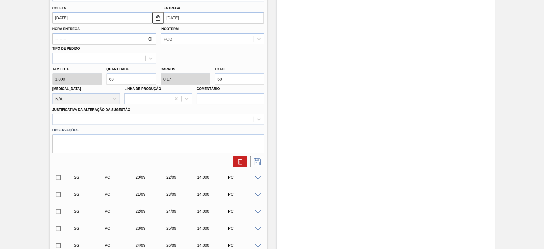
scroll to position [213, 0]
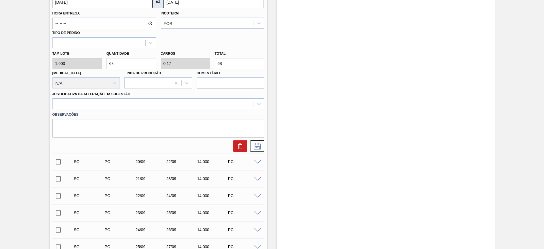
click at [158, 6] on button at bounding box center [157, 2] width 11 height 11
click at [173, 3] on input "[DATE]" at bounding box center [214, 2] width 100 height 11
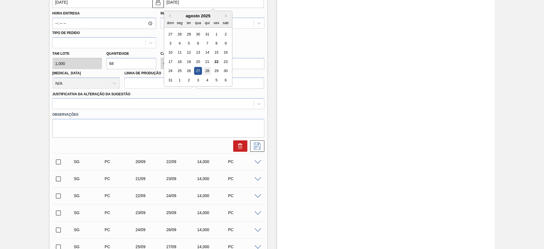
click at [209, 73] on div "28" at bounding box center [207, 71] width 8 height 8
type input "[DATE]"
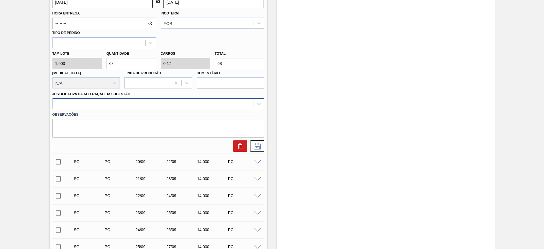
click at [209, 105] on div at bounding box center [153, 104] width 201 height 8
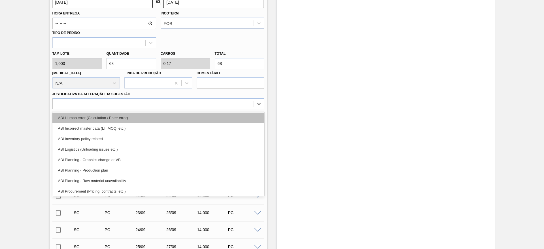
click at [208, 113] on div "ABI Human error (Calculation / Enter error)" at bounding box center [158, 117] width 212 height 10
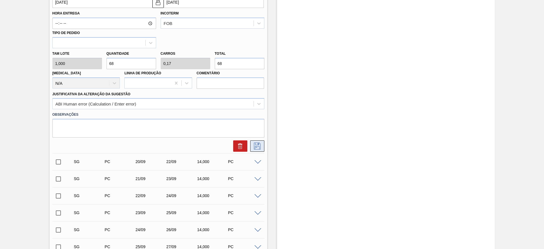
click at [260, 145] on icon at bounding box center [257, 146] width 9 height 7
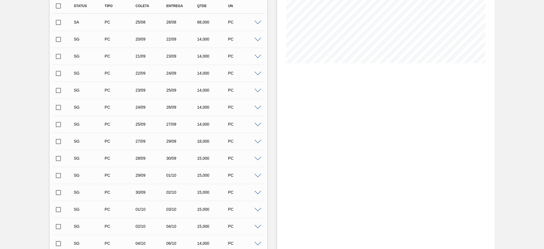
scroll to position [0, 0]
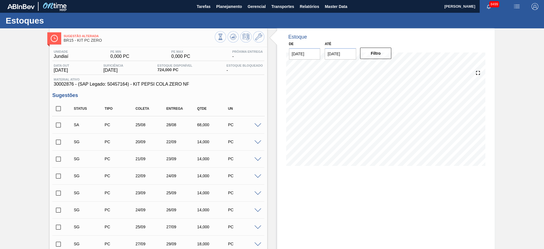
click at [60, 124] on input "checkbox" at bounding box center [58, 125] width 12 height 12
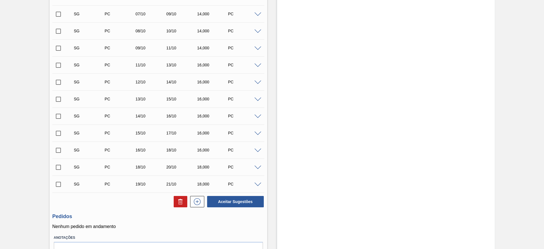
scroll to position [414, 0]
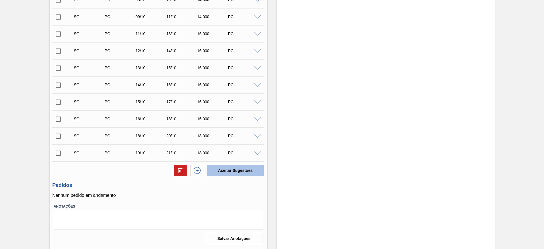
click at [219, 170] on button "Aceitar Sugestões" at bounding box center [235, 170] width 57 height 11
checkbox input "false"
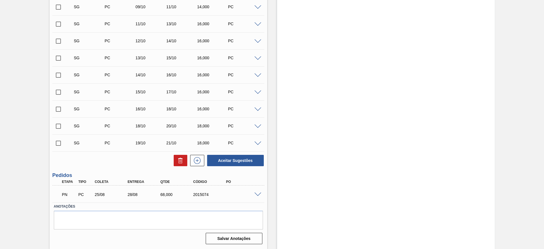
scroll to position [397, 0]
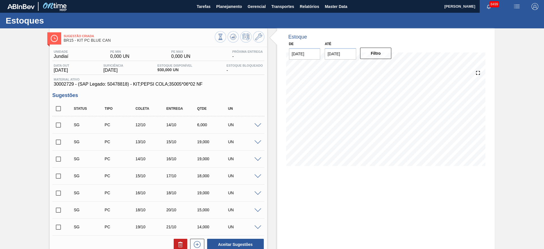
click at [258, 123] on span at bounding box center [257, 125] width 7 height 4
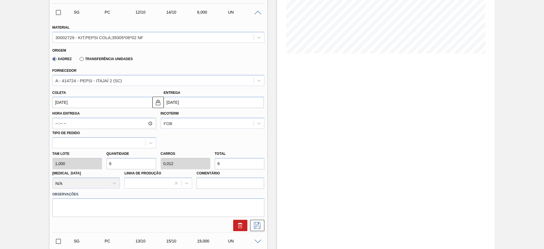
scroll to position [128, 0]
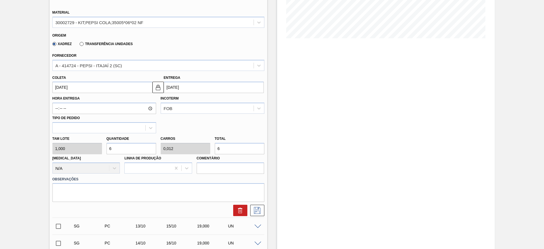
drag, startPoint x: 117, startPoint y: 151, endPoint x: 107, endPoint y: 152, distance: 10.2
click at [110, 150] on input "6" at bounding box center [132, 148] width 50 height 11
type input "0"
type input "2"
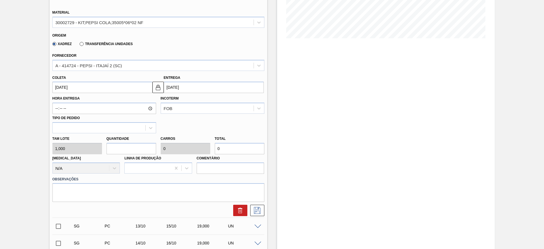
type input "0,004"
type input "2"
type input "24"
type input "0,048"
type input "24"
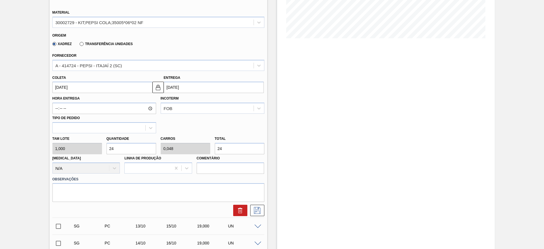
type input "240"
type input "0,48"
type input "240"
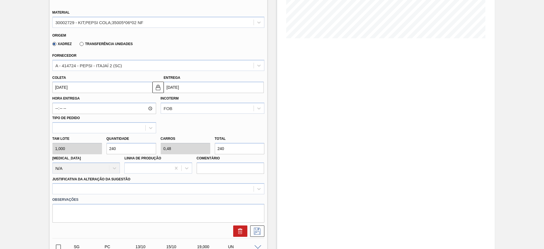
type input "240"
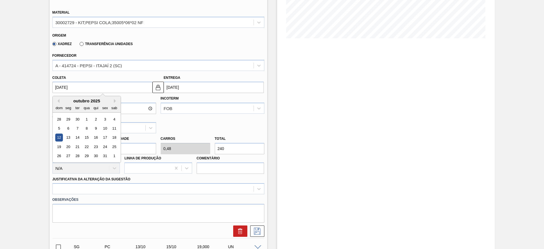
click at [63, 90] on input "[DATE]" at bounding box center [102, 87] width 100 height 11
drag, startPoint x: 60, startPoint y: 102, endPoint x: 55, endPoint y: 101, distance: 5.2
click at [57, 102] on div "Previous Month Next Month outubro 2025 dom seg ter qua qui sex sab 28 29 30 1 2…" at bounding box center [86, 129] width 69 height 67
click at [55, 101] on div "outubro 2025" at bounding box center [87, 100] width 68 height 5
click at [59, 103] on div "dom seg ter qua qui sex sab" at bounding box center [87, 107] width 68 height 9
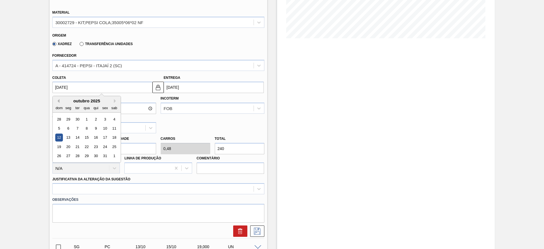
click at [59, 101] on button "Previous Month" at bounding box center [58, 101] width 4 height 4
click at [59, 100] on button "Previous Month" at bounding box center [58, 101] width 4 height 4
click at [69, 153] on div "25" at bounding box center [68, 156] width 8 height 8
type input "[DATE]"
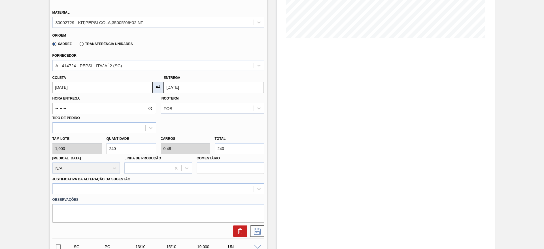
click at [160, 83] on button at bounding box center [157, 87] width 11 height 11
click at [168, 86] on input "[DATE]" at bounding box center [214, 87] width 100 height 11
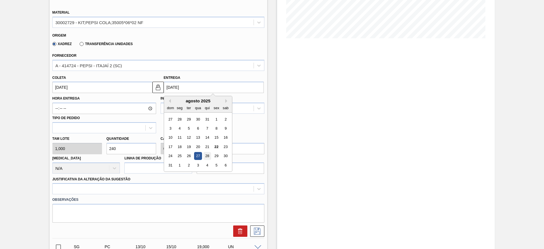
click at [205, 157] on div "28" at bounding box center [207, 156] width 8 height 8
type input "28/08/2025"
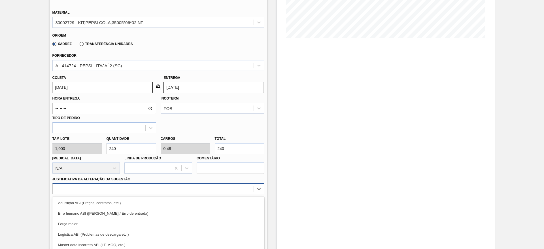
click at [206, 184] on div "option Força maior focused, 3 of 18. 18 results available. Use Up and Down to c…" at bounding box center [158, 188] width 212 height 11
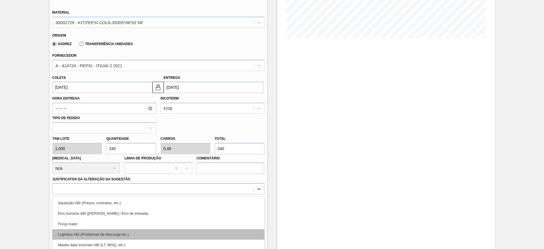
scroll to position [162, 0]
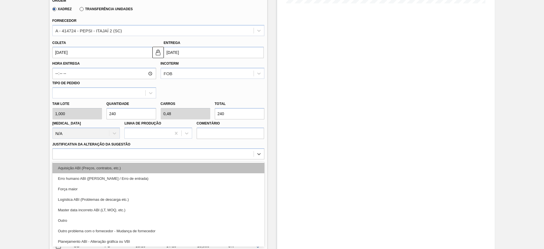
drag, startPoint x: 207, startPoint y: 175, endPoint x: 209, endPoint y: 168, distance: 7.6
click at [209, 168] on div "Aquisição ABI (Preços, contratos, etc.) Erro humano ABI (Cálculo / Erro de entr…" at bounding box center [158, 204] width 212 height 85
click at [210, 168] on div "Aquisição ABI (Preços, contratos, etc.)" at bounding box center [158, 168] width 212 height 10
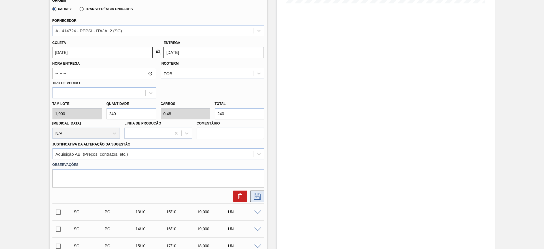
click at [255, 199] on icon at bounding box center [257, 196] width 7 height 7
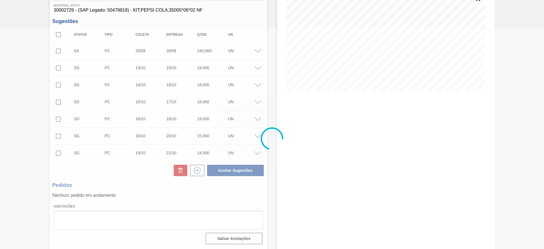
scroll to position [0, 0]
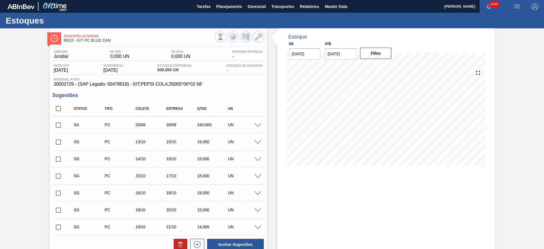
drag, startPoint x: 61, startPoint y: 127, endPoint x: 65, endPoint y: 127, distance: 3.4
click at [61, 127] on input "checkbox" at bounding box center [58, 125] width 12 height 12
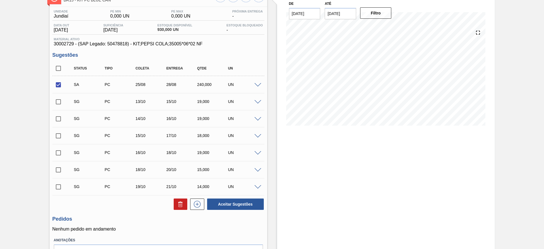
scroll to position [74, 0]
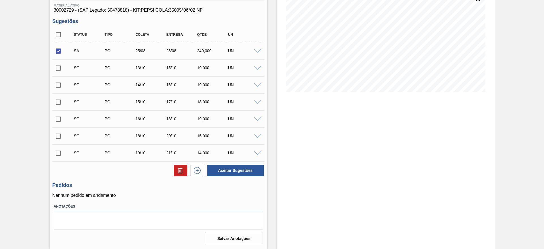
click at [235, 163] on div "Status Tipo Coleta Entrega Qtde UN SA PC 25/08 28/08 240,000 UN Material 300027…" at bounding box center [158, 101] width 212 height 149
click at [236, 165] on button "Aceitar Sugestões" at bounding box center [235, 170] width 57 height 11
checkbox input "false"
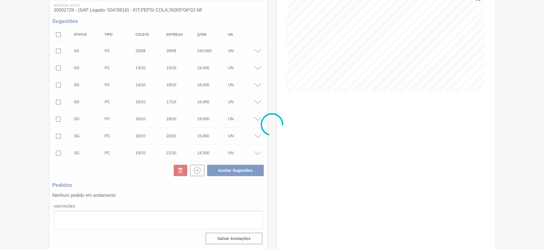
scroll to position [67, 0]
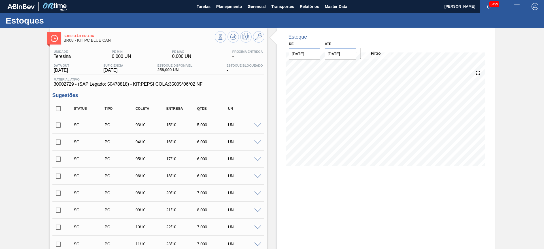
click at [260, 125] on span at bounding box center [257, 125] width 7 height 4
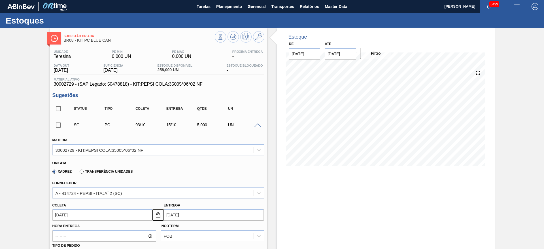
scroll to position [43, 0]
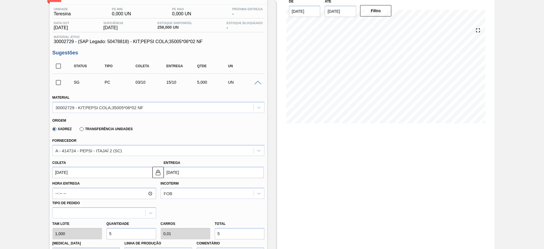
click at [136, 229] on input "5" at bounding box center [132, 233] width 50 height 11
click at [135, 229] on input "5" at bounding box center [132, 233] width 50 height 11
type input "1"
type input "0,002"
type input "1"
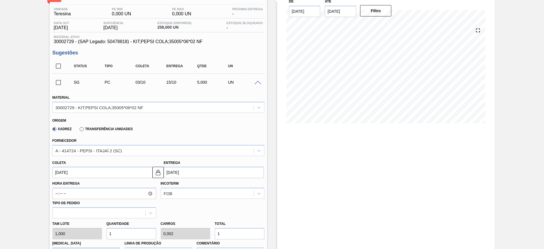
type input "12"
type input "0,024"
type input "12"
type input "120"
type input "0,24"
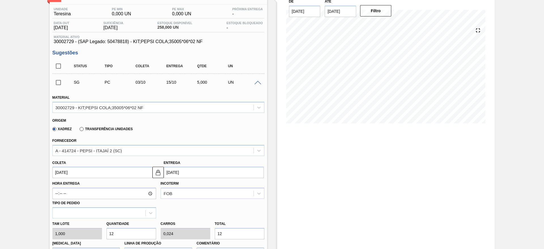
type input "120"
drag, startPoint x: 66, startPoint y: 184, endPoint x: 62, endPoint y: 167, distance: 16.8
click at [62, 173] on div "Material 30002729 - KIT;PEPSI COLA;35005*06*02 NF Origem Xadrez Transferência U…" at bounding box center [158, 205] width 212 height 232
click at [62, 167] on input "[DATE]" at bounding box center [102, 172] width 100 height 11
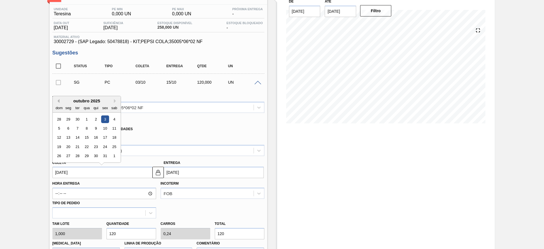
click at [56, 100] on button "Previous Month" at bounding box center [58, 101] width 4 height 4
click at [69, 156] on div "25" at bounding box center [68, 156] width 8 height 8
type input "25/08/2025"
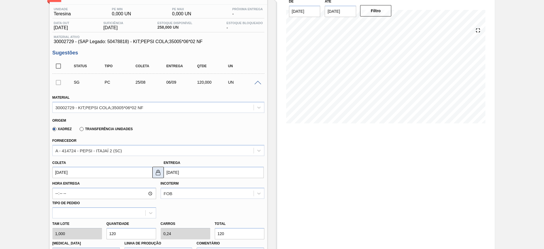
click at [158, 174] on img at bounding box center [158, 172] width 7 height 7
click at [166, 174] on input "06/09/2025" at bounding box center [214, 172] width 100 height 11
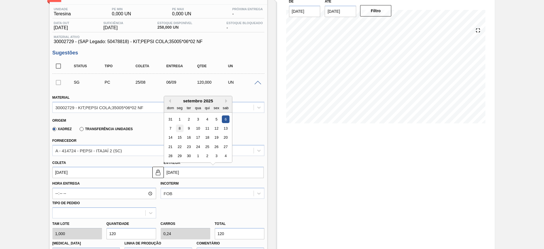
click at [182, 128] on div "8" at bounding box center [180, 128] width 8 height 8
click at [175, 173] on input "08/09/2025" at bounding box center [214, 172] width 100 height 11
click at [182, 122] on div "1" at bounding box center [180, 119] width 8 height 8
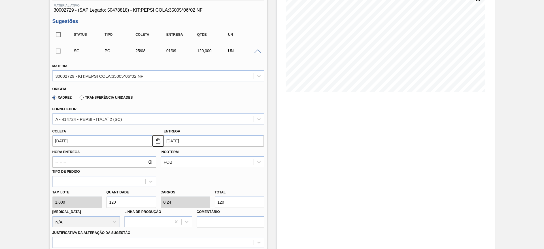
scroll to position [170, 0]
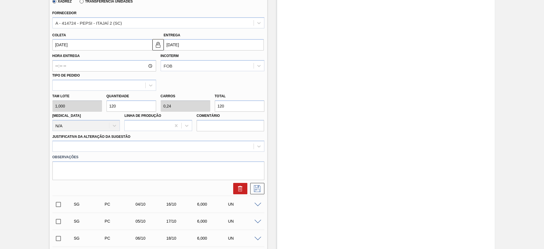
click at [170, 44] on input "01/09/2025" at bounding box center [214, 44] width 100 height 11
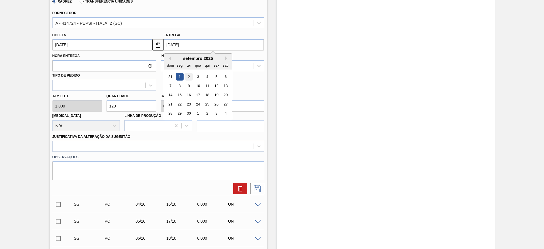
click at [188, 76] on div "2" at bounding box center [189, 77] width 8 height 8
type input "02/09/2025"
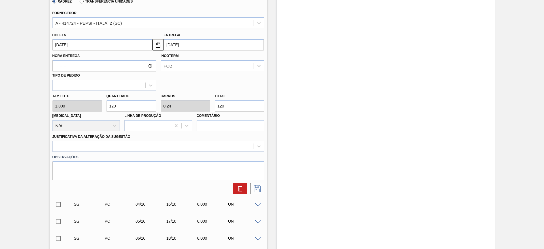
click at [196, 148] on div at bounding box center [153, 146] width 201 height 8
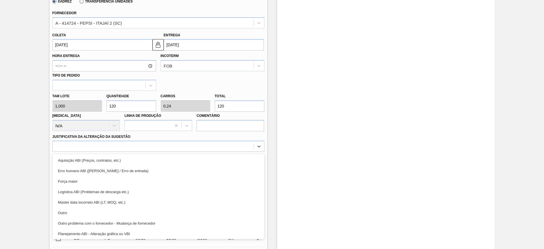
drag, startPoint x: 198, startPoint y: 153, endPoint x: 201, endPoint y: 159, distance: 6.8
click at [199, 156] on label "Observações" at bounding box center [158, 157] width 212 height 8
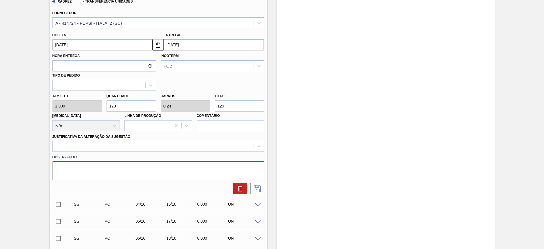
click at [202, 161] on textarea at bounding box center [158, 170] width 212 height 19
click at [204, 149] on div at bounding box center [153, 146] width 201 height 8
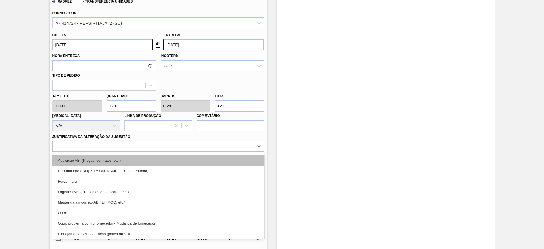
click at [205, 159] on div "Aquisição ABI (Preços, contratos, etc.)" at bounding box center [158, 160] width 212 height 10
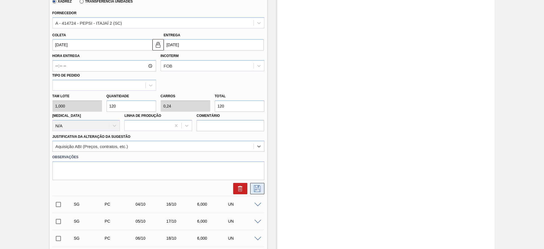
click at [254, 188] on icon at bounding box center [257, 188] width 9 height 7
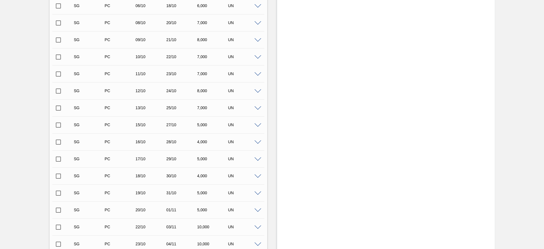
scroll to position [0, 0]
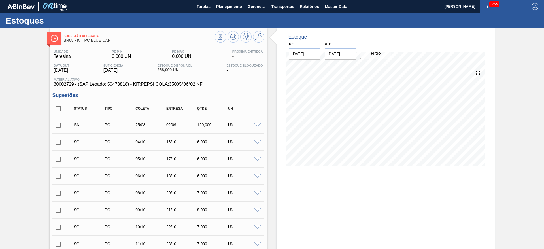
click at [55, 129] on input "checkbox" at bounding box center [58, 125] width 12 height 12
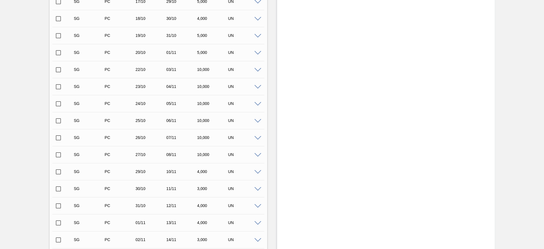
scroll to position [431, 0]
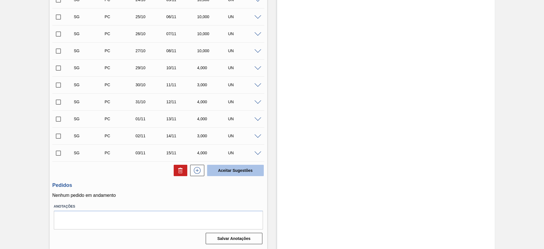
click at [225, 167] on button "Aceitar Sugestões" at bounding box center [235, 170] width 57 height 11
checkbox input "false"
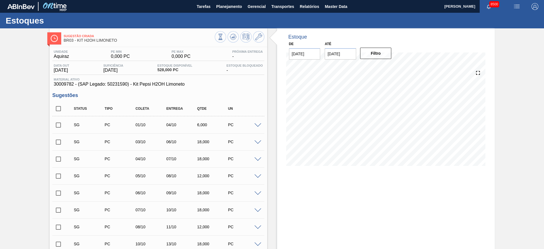
click at [262, 126] on div at bounding box center [258, 125] width 11 height 4
click at [259, 125] on span at bounding box center [257, 125] width 7 height 4
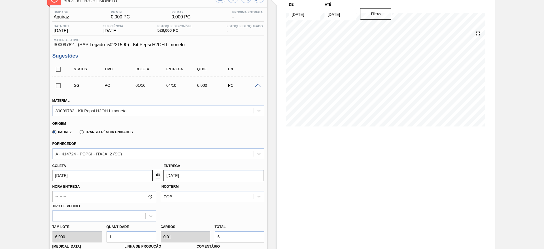
scroll to position [85, 0]
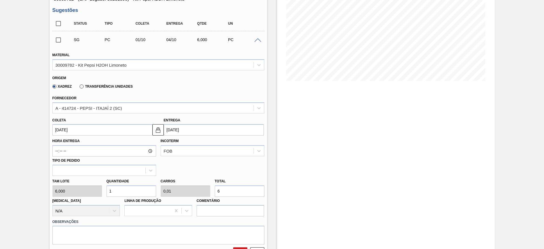
click at [103, 193] on div "[PERSON_NAME] 6,000 Quantidade 1 Carros 0,01 Total 6 [MEDICAL_DATA] N/A Linha d…" at bounding box center [158, 196] width 216 height 41
type input "4"
type input "0,04"
type input "24"
type input "48"
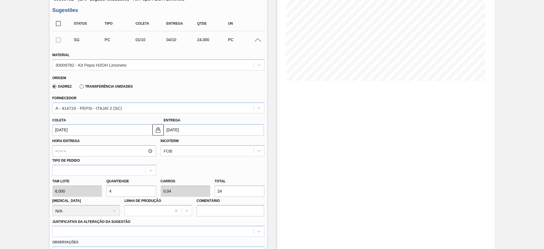
type input "0,48"
type input "288"
type input "48"
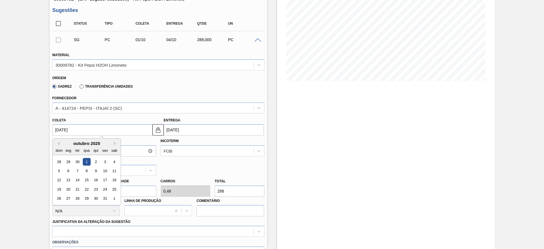
click at [68, 129] on input "[DATE]" at bounding box center [102, 129] width 100 height 11
click at [57, 145] on button "Previous Month" at bounding box center [58, 143] width 4 height 4
click at [69, 198] on div "25" at bounding box center [68, 199] width 8 height 8
type input "[DATE]"
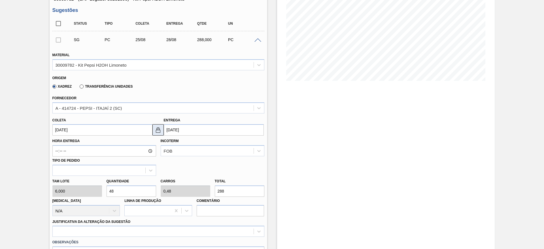
click at [159, 130] on img at bounding box center [158, 129] width 7 height 7
click at [171, 130] on input "[DATE]" at bounding box center [214, 129] width 100 height 11
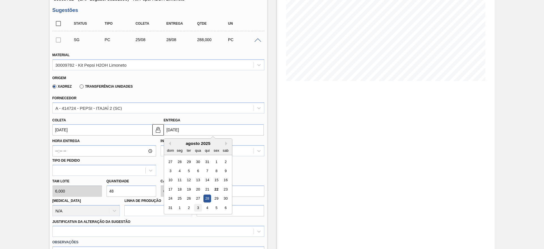
click at [199, 207] on div "3" at bounding box center [198, 208] width 8 height 8
type input "[DATE]"
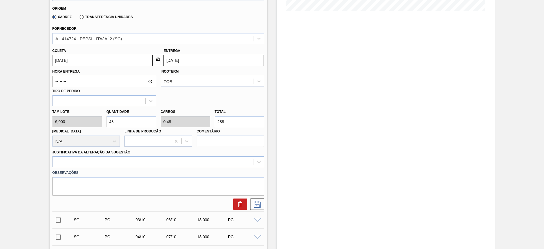
scroll to position [170, 0]
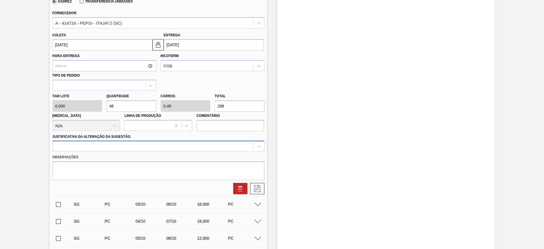
click at [207, 143] on div at bounding box center [153, 146] width 201 height 8
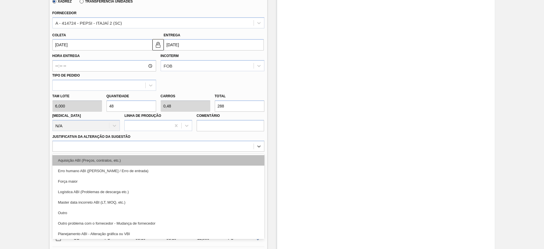
click at [208, 157] on div "Aquisição ABI (Preços, contratos, etc.)" at bounding box center [158, 160] width 212 height 10
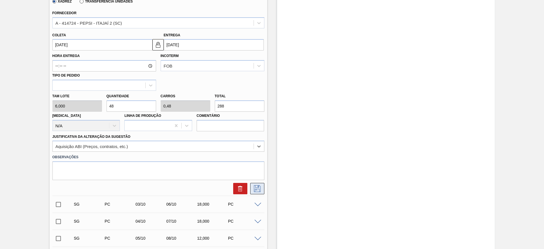
click at [261, 184] on button at bounding box center [257, 188] width 14 height 11
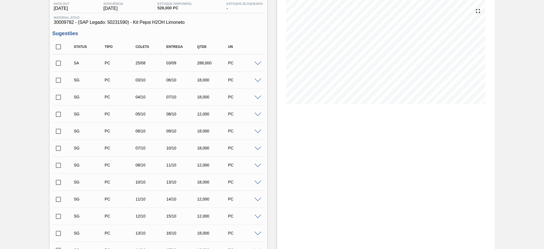
scroll to position [0, 0]
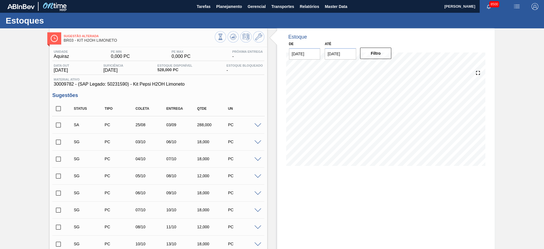
drag, startPoint x: 60, startPoint y: 124, endPoint x: 92, endPoint y: 130, distance: 33.0
click at [60, 123] on input "checkbox" at bounding box center [58, 125] width 12 height 12
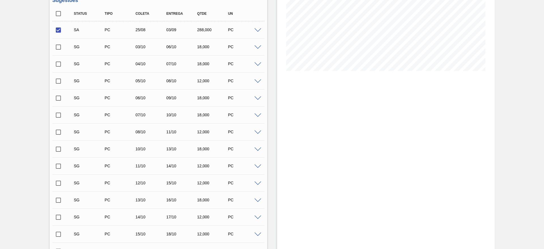
scroll to position [210, 0]
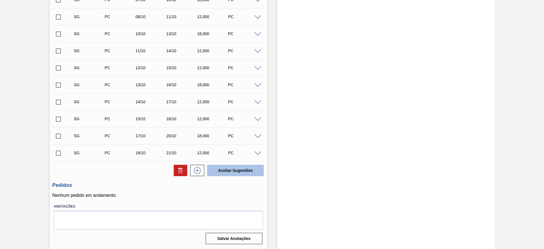
click at [224, 168] on button "Aceitar Sugestões" at bounding box center [235, 170] width 57 height 11
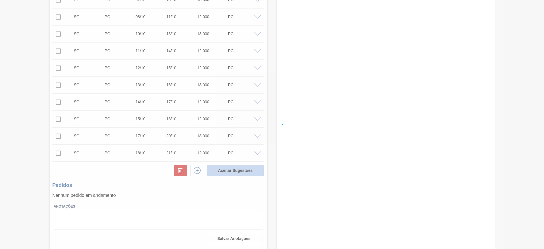
checkbox input "false"
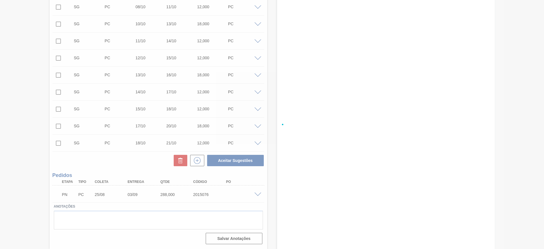
scroll to position [193, 0]
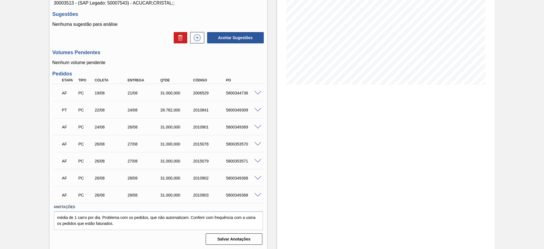
scroll to position [82, 0]
click at [257, 193] on span at bounding box center [257, 194] width 7 height 4
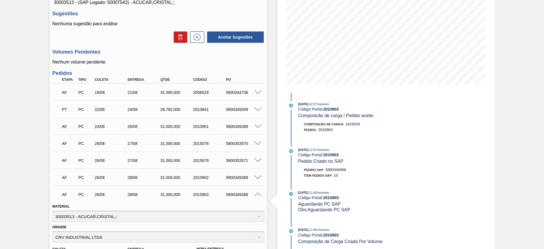
click at [256, 161] on span at bounding box center [257, 160] width 7 height 4
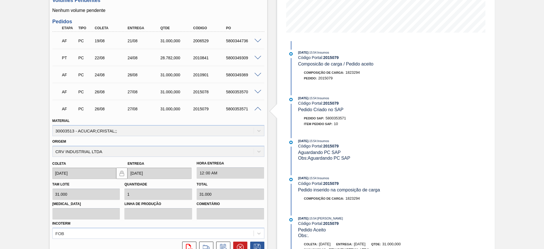
scroll to position [120, 0]
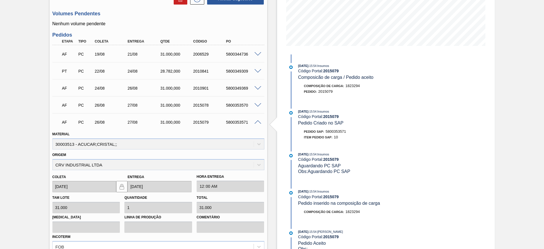
click at [258, 105] on span at bounding box center [257, 105] width 7 height 4
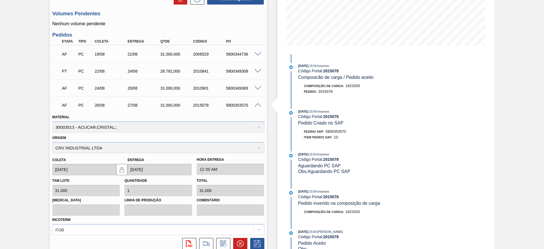
click at [237, 108] on div "AF PC 26/08 27/08 31.000,000 2015078 5800353570" at bounding box center [156, 104] width 197 height 11
copy div "5800353570"
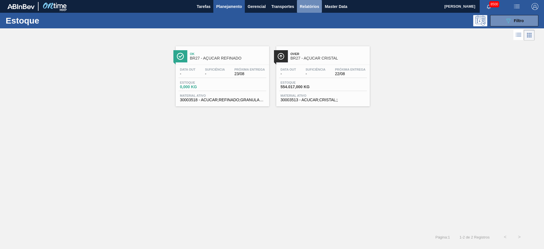
click at [304, 7] on span "Relatórios" at bounding box center [309, 6] width 19 height 7
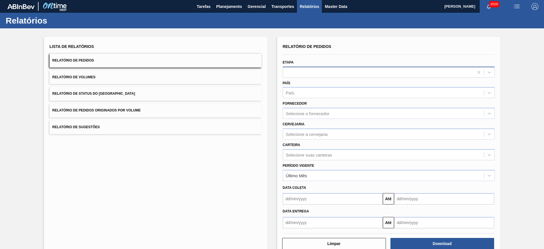
click at [314, 71] on div at bounding box center [378, 72] width 191 height 8
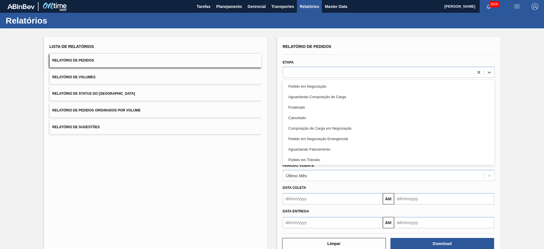
click at [317, 152] on div "Aguardando Faturamento" at bounding box center [389, 149] width 212 height 10
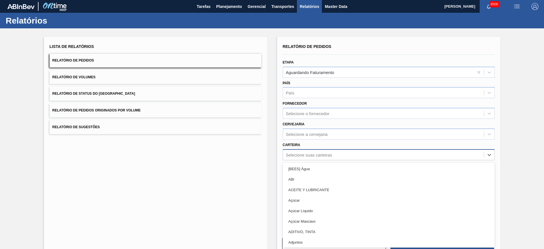
click at [317, 152] on div "Selecione suas carteiras" at bounding box center [309, 154] width 46 height 5
drag, startPoint x: 320, startPoint y: 199, endPoint x: 334, endPoint y: 206, distance: 15.3
click at [319, 201] on div "Açúcar" at bounding box center [389, 200] width 212 height 10
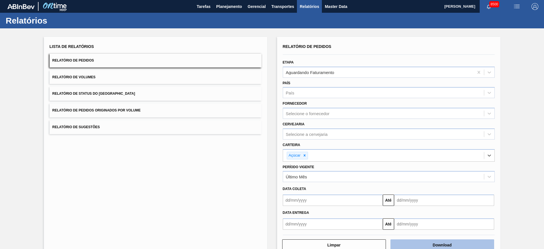
click at [450, 243] on button "Download" at bounding box center [442, 244] width 104 height 11
click at [235, 7] on span "Planejamento" at bounding box center [229, 6] width 26 height 7
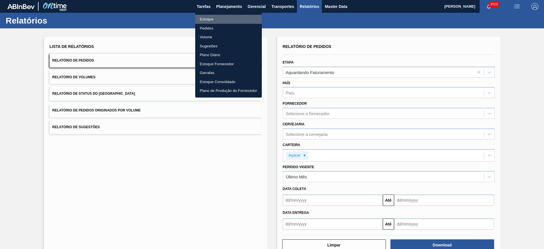
click at [224, 20] on li "Estoque" at bounding box center [228, 19] width 67 height 9
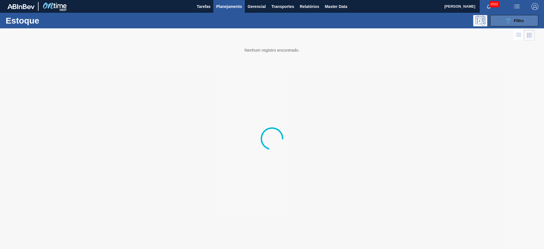
click at [501, 20] on button "089F7B8B-B2A5-4AFE-B5C0-19BA573D28AC Filtro" at bounding box center [514, 20] width 48 height 11
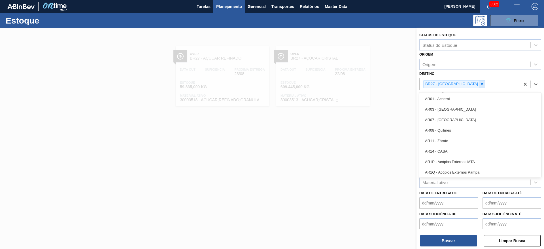
click at [466, 84] on div "BR27 - Nova Minas" at bounding box center [470, 84] width 101 height 12
click at [480, 85] on icon at bounding box center [482, 84] width 4 height 4
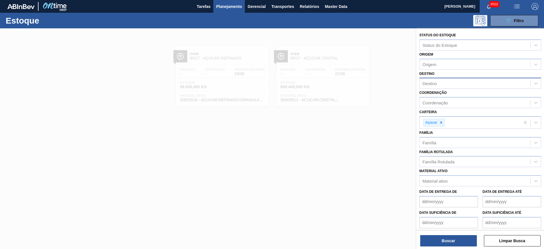
click at [460, 75] on div "Destino Destino" at bounding box center [480, 79] width 122 height 19
click at [441, 122] on icon at bounding box center [441, 122] width 4 height 4
click at [512, 3] on button "button" at bounding box center [517, 6] width 18 height 13
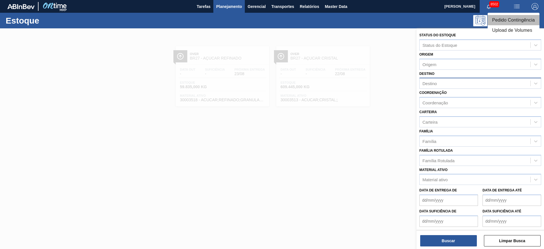
drag, startPoint x: 504, startPoint y: 23, endPoint x: 500, endPoint y: 23, distance: 3.4
click at [503, 23] on li "Pedido Contingência" at bounding box center [514, 20] width 52 height 10
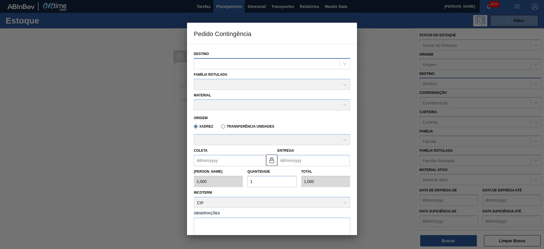
click at [241, 67] on div at bounding box center [266, 64] width 145 height 8
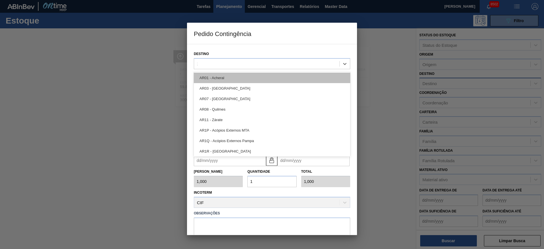
type input "12"
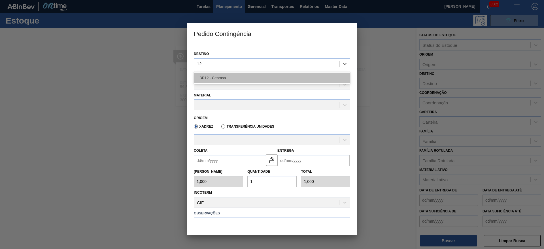
click at [239, 79] on div "BR12 - Cebrasa" at bounding box center [272, 78] width 156 height 10
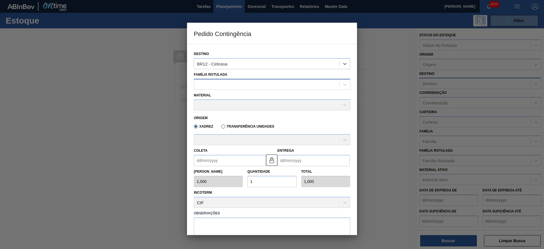
click at [226, 88] on div at bounding box center [266, 84] width 145 height 8
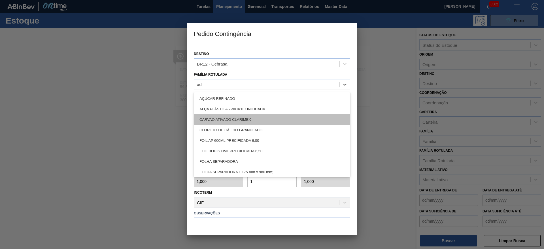
type Rotulada "a"
type Rotulada "can"
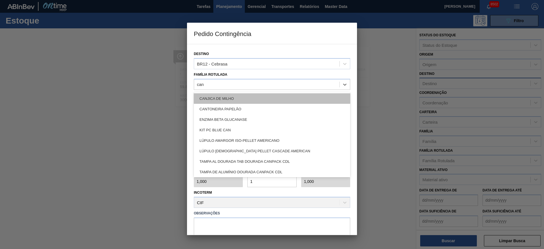
click at [221, 97] on div "CANJICA DE MILHO" at bounding box center [272, 98] width 156 height 10
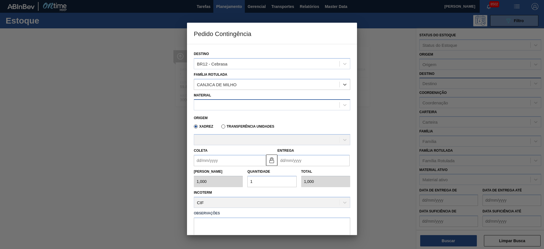
click at [216, 103] on div at bounding box center [266, 105] width 145 height 8
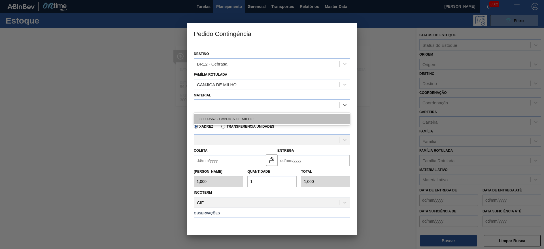
click at [226, 114] on div "30009567 - CANJICA DE MILHO" at bounding box center [272, 119] width 156 height 10
type input "45.000,000"
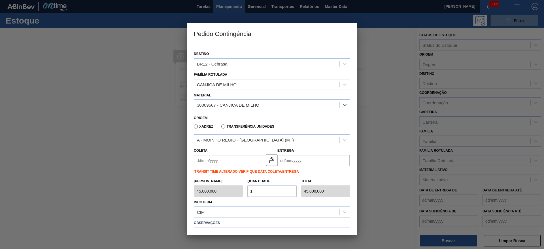
click at [211, 159] on input "Coleta" at bounding box center [230, 160] width 72 height 11
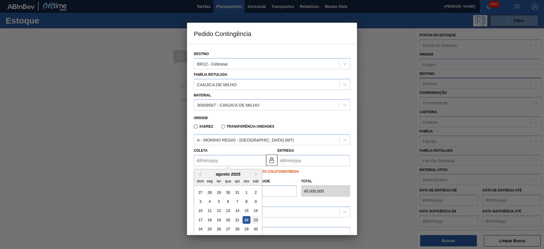
click at [254, 220] on div "23" at bounding box center [256, 220] width 8 height 8
type input "[DATE]"
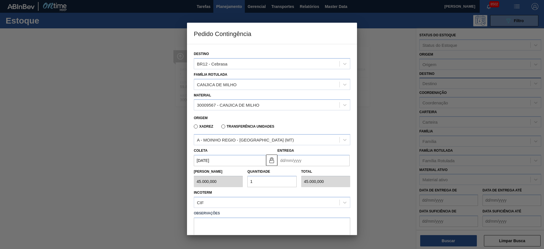
click at [292, 160] on input "Entrega" at bounding box center [313, 160] width 72 height 11
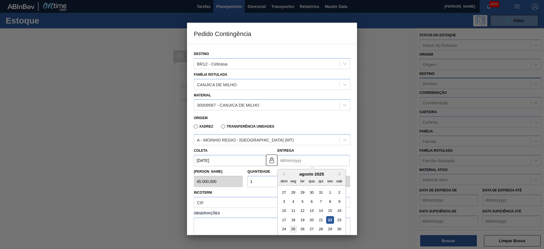
click at [293, 227] on div "25" at bounding box center [294, 229] width 8 height 8
type input "[DATE]"
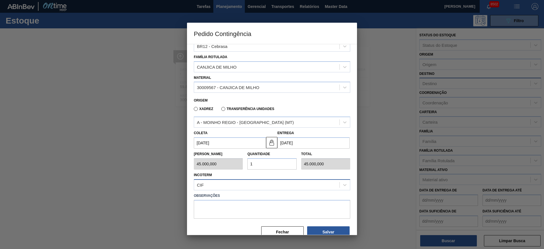
scroll to position [29, 0]
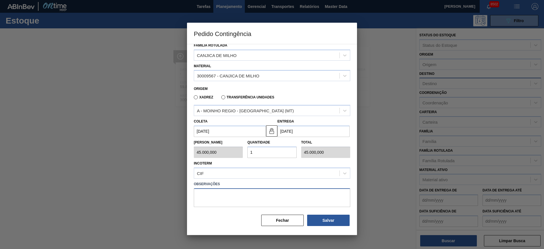
click at [281, 197] on textarea at bounding box center [272, 197] width 156 height 19
type textarea "."
click at [327, 221] on button "Salvar" at bounding box center [328, 220] width 43 height 11
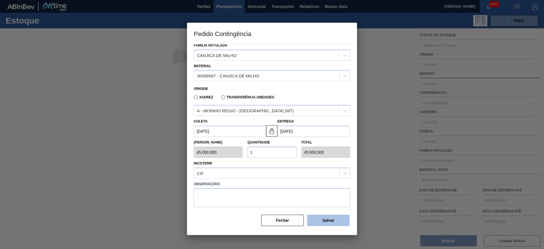
click at [327, 221] on button "Salvar" at bounding box center [328, 220] width 43 height 11
type input "1,000"
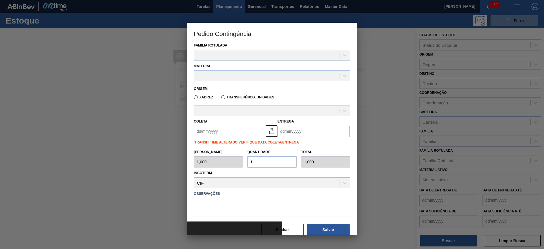
click at [288, 222] on div at bounding box center [272, 228] width 170 height 14
click at [292, 236] on div at bounding box center [272, 124] width 544 height 249
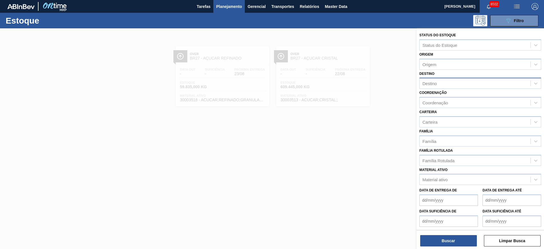
click at [447, 78] on div "Destino" at bounding box center [480, 83] width 122 height 11
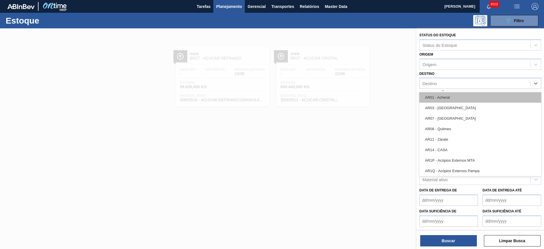
type input "12"
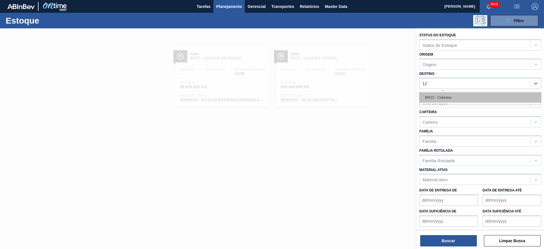
click at [433, 96] on div "BR12 - Cebrasa" at bounding box center [480, 97] width 122 height 10
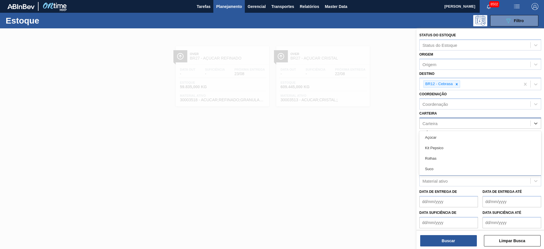
click at [437, 125] on div "Carteira" at bounding box center [429, 123] width 15 height 5
drag, startPoint x: 533, startPoint y: 14, endPoint x: 536, endPoint y: 9, distance: 5.9
click at [534, 10] on main "Tarefas Planejamento Gerencial Transportes Relatórios Master Data José Albérico…" at bounding box center [272, 124] width 544 height 249
click at [536, 9] on img "button" at bounding box center [535, 6] width 7 height 7
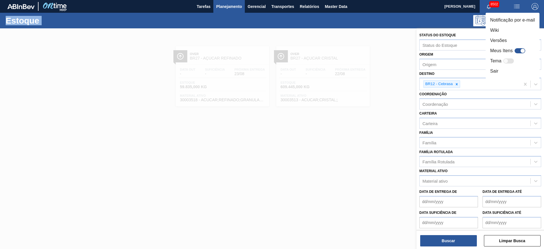
click at [519, 52] on div at bounding box center [520, 50] width 11 height 5
checkbox input "true"
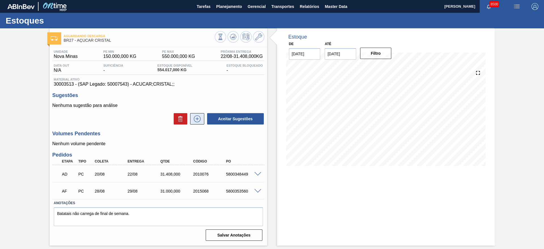
click at [201, 116] on icon at bounding box center [197, 118] width 9 height 7
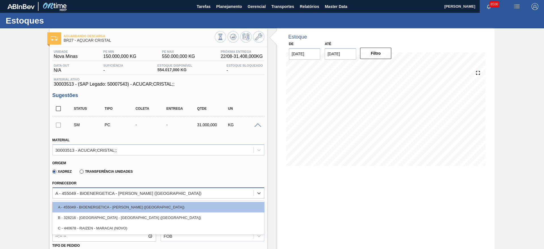
click at [132, 193] on div "A - 455049 - BIOENERGETICA - [PERSON_NAME] ([GEOGRAPHIC_DATA])" at bounding box center [129, 192] width 146 height 5
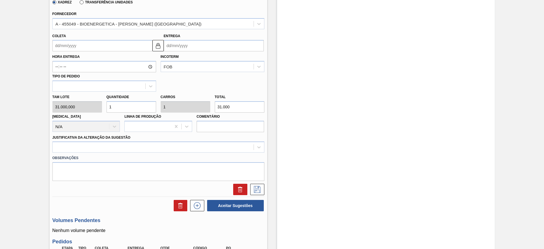
scroll to position [252, 0]
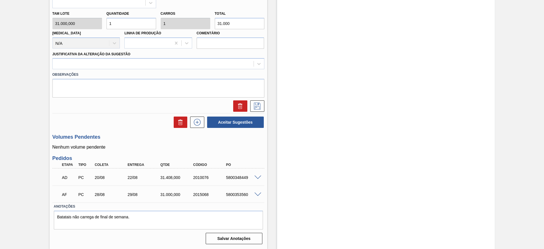
click at [258, 194] on span at bounding box center [257, 194] width 7 height 4
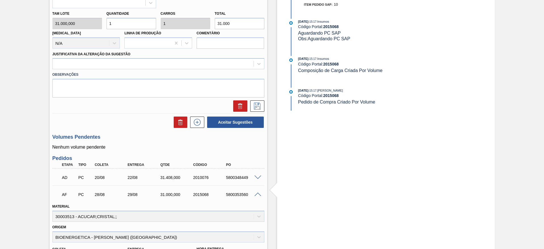
scroll to position [390, 0]
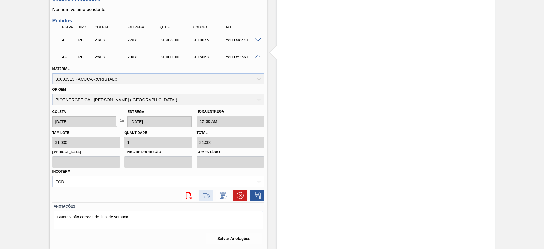
click at [205, 196] on icon at bounding box center [206, 195] width 9 height 7
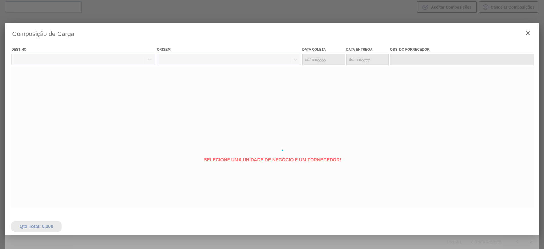
type coleta "[DATE]"
type entrega "[DATE]"
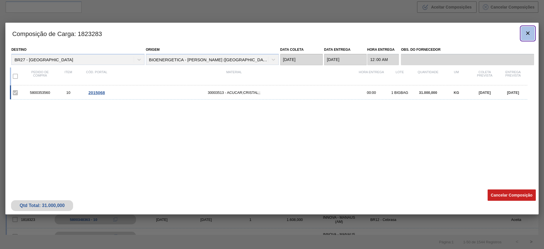
click at [526, 31] on icon "botão de ícone" at bounding box center [528, 33] width 7 height 7
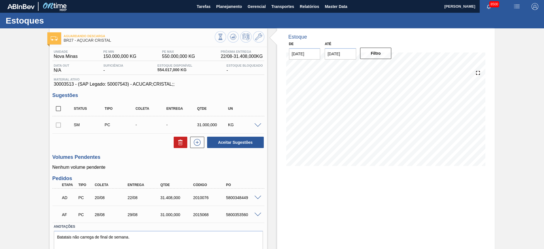
click at [255, 124] on span at bounding box center [257, 125] width 7 height 4
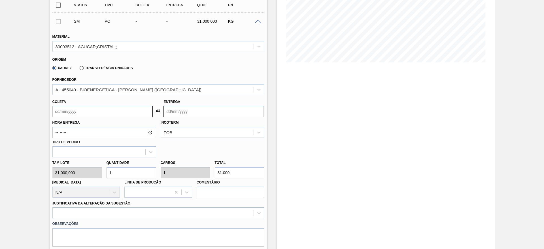
scroll to position [104, 0]
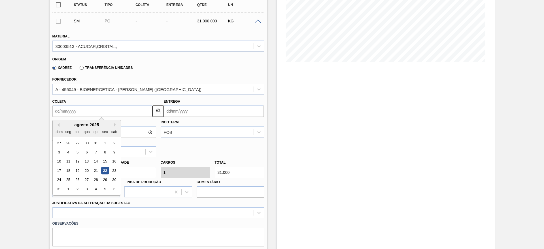
click at [70, 106] on input "Coleta" at bounding box center [102, 110] width 100 height 11
click at [84, 179] on div "27" at bounding box center [87, 180] width 8 height 8
type input "[DATE]"
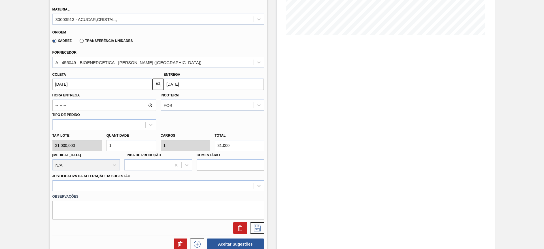
scroll to position [94, 0]
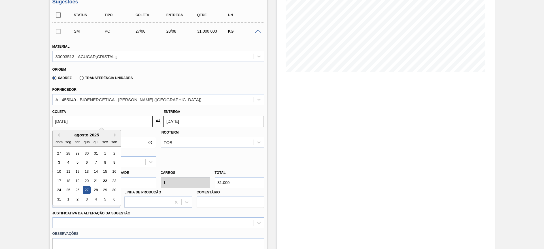
click at [68, 119] on input "[DATE]" at bounding box center [102, 121] width 100 height 11
click at [79, 188] on div "26" at bounding box center [77, 190] width 8 height 8
type input "[DATE]"
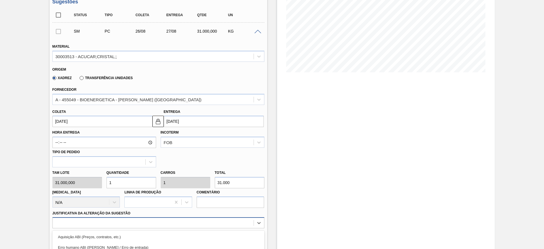
scroll to position [162, 0]
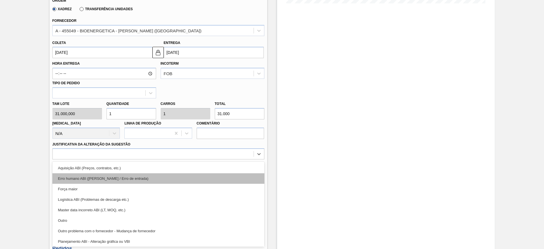
drag, startPoint x: 197, startPoint y: 223, endPoint x: 218, endPoint y: 177, distance: 50.8
click at [218, 159] on div "option Erro humano ABI (Cálculo / Erro de entrada) focused, 2 of 18. 18 results…" at bounding box center [158, 153] width 212 height 11
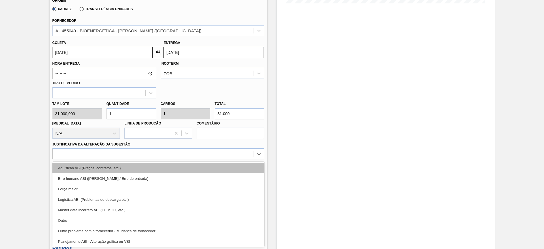
click at [218, 171] on div "Aquisição ABI (Preços, contratos, etc.)" at bounding box center [158, 168] width 212 height 10
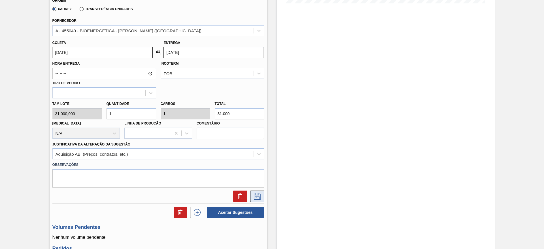
click at [260, 197] on icon at bounding box center [257, 196] width 9 height 7
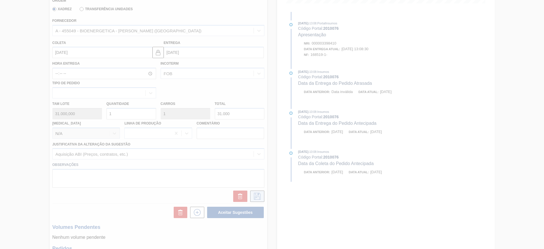
scroll to position [20, 0]
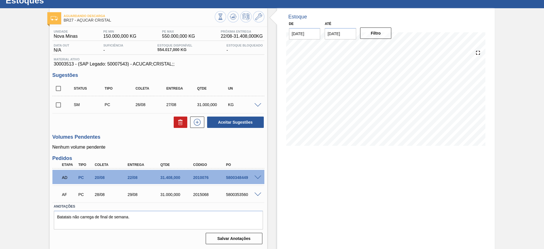
click at [257, 104] on span at bounding box center [257, 105] width 7 height 4
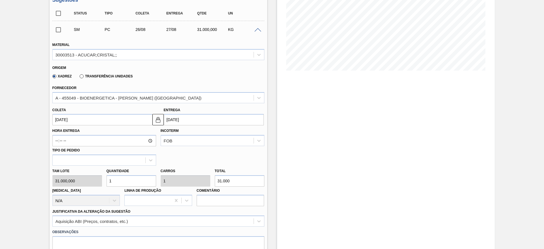
click at [103, 91] on div "Fornecedor A - 455049 - BIOENERGETICA - JOAO PINHEIRO (MG)" at bounding box center [158, 93] width 212 height 19
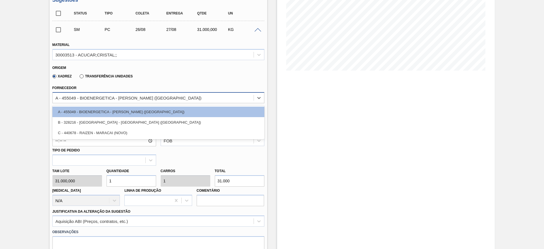
click at [102, 94] on div "A - 455049 - BIOENERGETICA - JOAO PINHEIRO (MG)" at bounding box center [153, 98] width 201 height 8
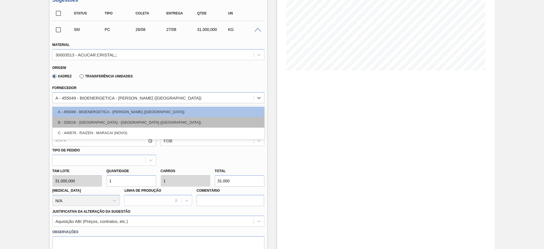
click at [100, 117] on div "B - 328216 - NARDINI - VISTA ALEGRE DO ALTO (SP)" at bounding box center [158, 122] width 212 height 10
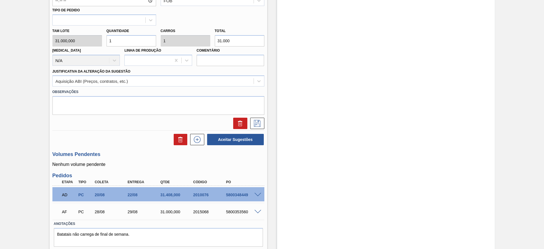
scroll to position [235, 0]
click at [254, 125] on icon at bounding box center [257, 123] width 9 height 7
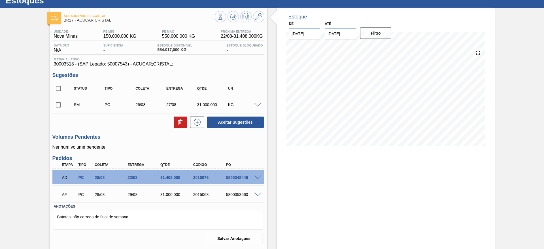
scroll to position [20, 0]
click at [258, 105] on span at bounding box center [257, 105] width 7 height 4
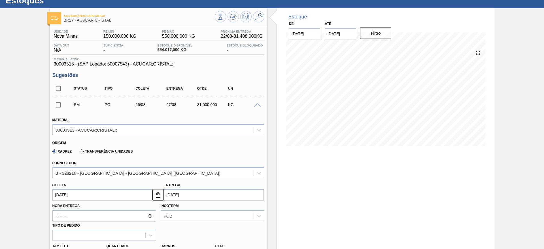
click at [258, 105] on span at bounding box center [257, 105] width 7 height 4
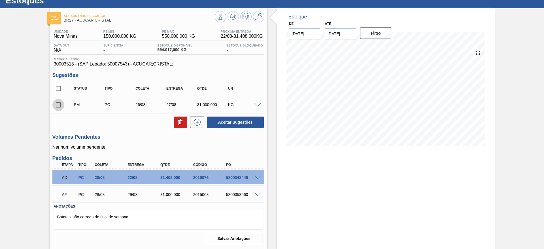
click at [59, 104] on input "checkbox" at bounding box center [58, 105] width 12 height 12
click at [245, 126] on button "Aceitar Sugestões" at bounding box center [235, 121] width 57 height 11
checkbox input "false"
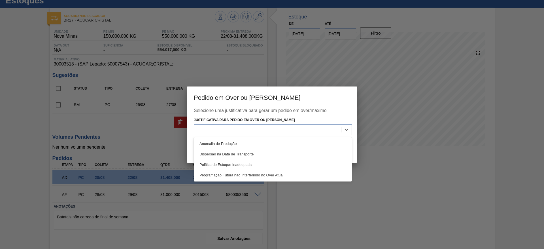
click at [291, 133] on div at bounding box center [267, 130] width 147 height 8
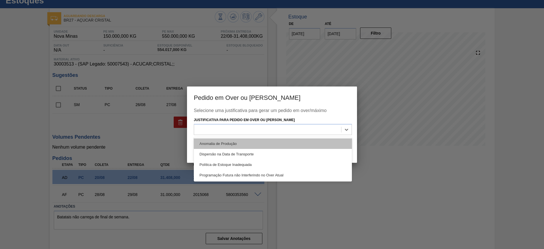
click at [288, 143] on div "Anomalia de Produção" at bounding box center [273, 143] width 158 height 10
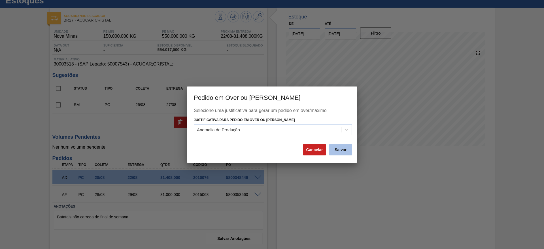
click at [352, 152] on button "Salvar" at bounding box center [340, 149] width 23 height 11
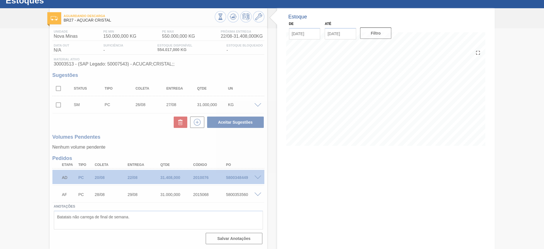
scroll to position [11, 0]
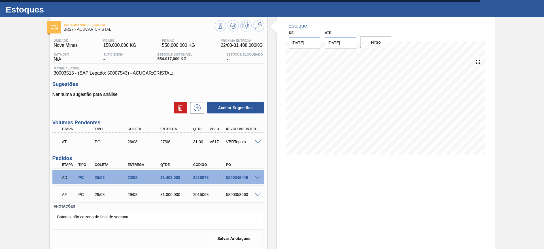
click at [258, 140] on span at bounding box center [257, 142] width 7 height 4
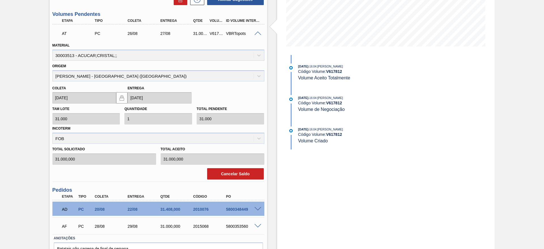
scroll to position [139, 0]
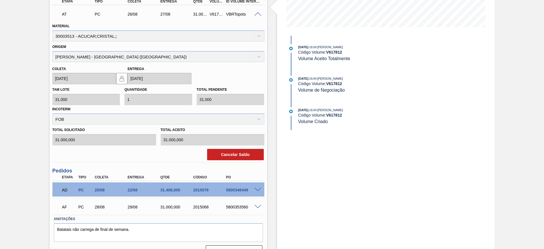
click at [225, 148] on div "Cancelar Saldo" at bounding box center [158, 152] width 216 height 15
click at [225, 154] on button "Cancelar Saldo" at bounding box center [235, 154] width 57 height 11
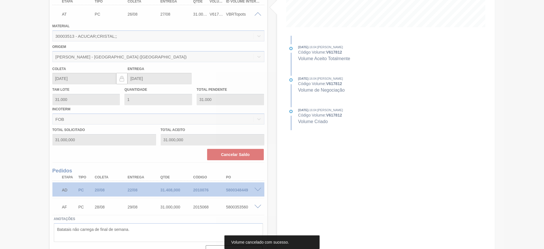
scroll to position [20, 0]
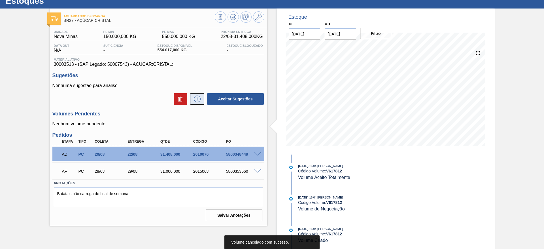
click at [201, 101] on button at bounding box center [197, 98] width 14 height 11
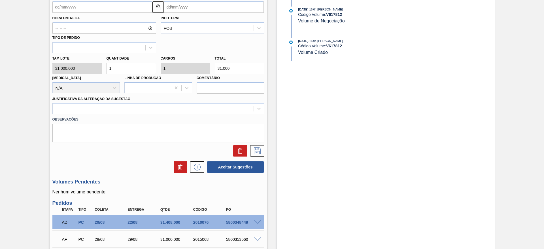
scroll to position [125, 0]
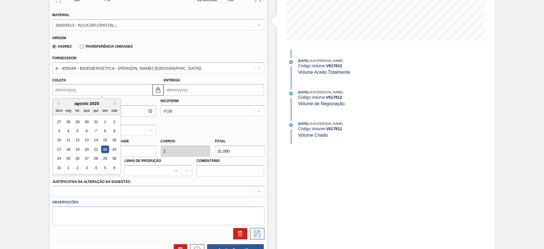
click at [73, 90] on input "Coleta" at bounding box center [102, 89] width 100 height 11
drag, startPoint x: 88, startPoint y: 155, endPoint x: 97, endPoint y: 160, distance: 9.8
click at [88, 156] on div "27" at bounding box center [87, 159] width 8 height 8
type input "[DATE]"
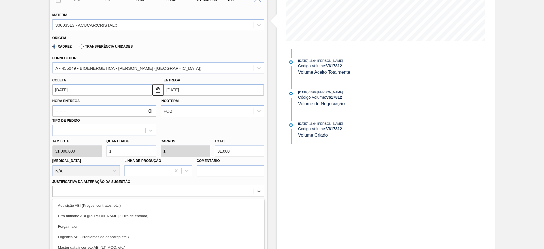
click at [158, 192] on div "option Força maior focused, 3 of 18. 18 results available. Use Up and Down to c…" at bounding box center [158, 191] width 212 height 11
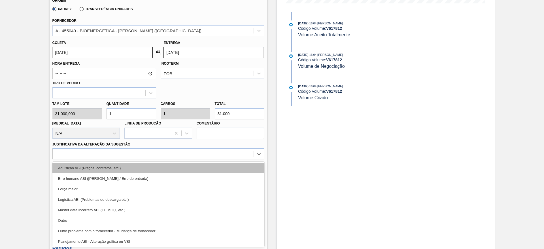
click at [153, 167] on div "Aquisição ABI (Preços, contratos, etc.)" at bounding box center [158, 168] width 212 height 10
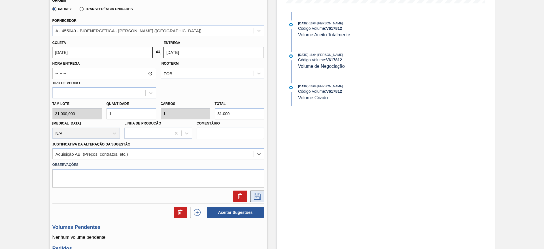
click at [259, 192] on button at bounding box center [257, 195] width 14 height 11
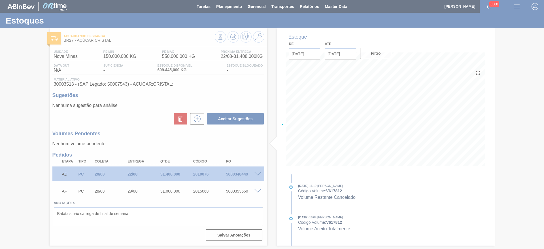
scroll to position [0, 0]
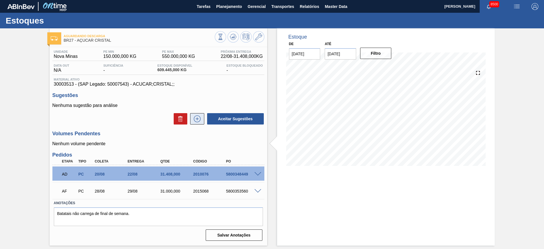
click at [199, 116] on icon at bounding box center [197, 118] width 9 height 7
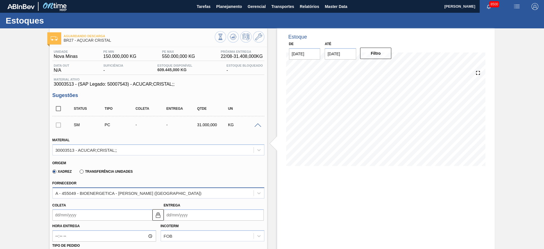
click at [97, 191] on div "A - 455049 - BIOENERGETICA - JOAO PINHEIRO (MG)" at bounding box center [129, 192] width 146 height 5
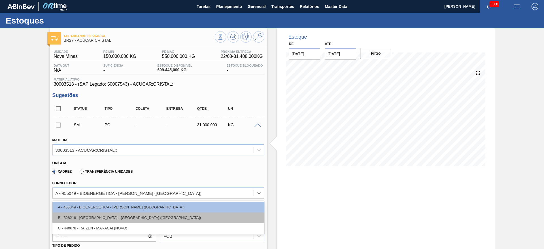
click at [101, 218] on div "B - 328216 - NARDINI - VISTA ALEGRE DO ALTO (SP)" at bounding box center [158, 217] width 212 height 10
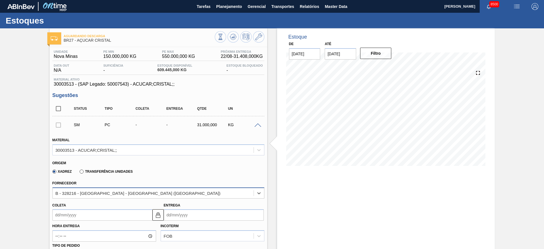
scroll to position [85, 0]
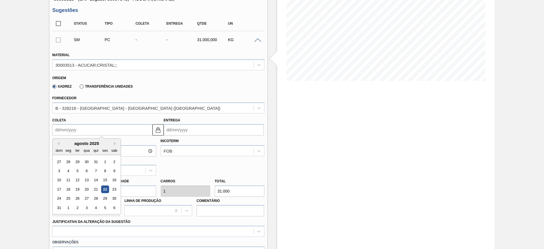
click at [65, 125] on input "Coleta" at bounding box center [102, 129] width 100 height 11
click at [86, 196] on div "27" at bounding box center [87, 199] width 8 height 8
type input "[DATE]"
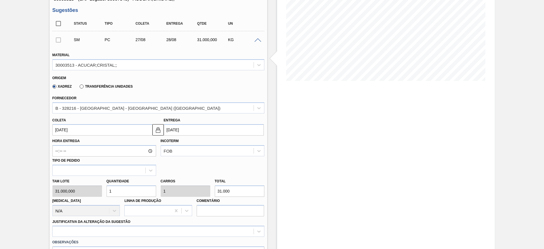
click at [162, 224] on div "Justificativa da Alteração da Sugestão" at bounding box center [158, 227] width 212 height 19
click at [164, 226] on div at bounding box center [158, 231] width 212 height 11
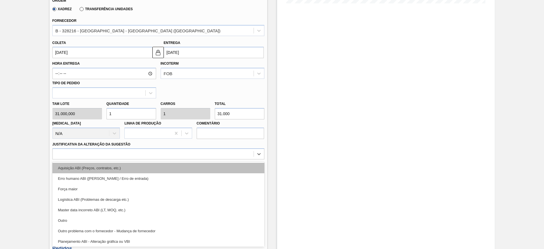
click at [164, 169] on div "Aquisição ABI (Preços, contratos, etc.)" at bounding box center [158, 168] width 212 height 10
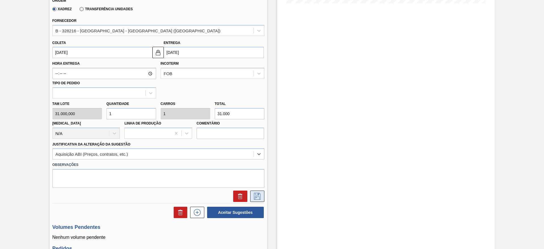
click at [262, 194] on button at bounding box center [257, 195] width 14 height 11
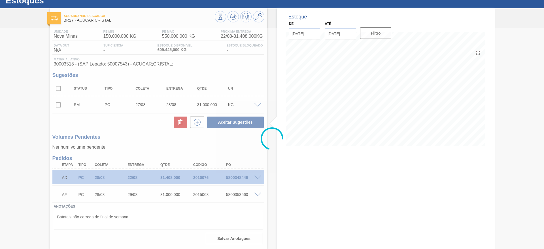
scroll to position [20, 0]
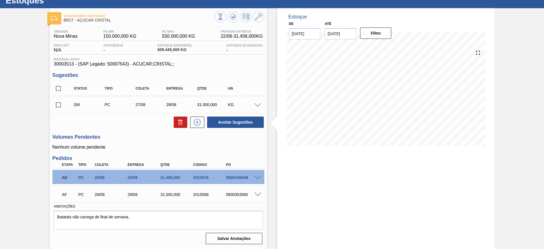
click at [56, 104] on input "checkbox" at bounding box center [58, 105] width 12 height 12
click at [232, 122] on button "Aceitar Sugestões" at bounding box center [235, 121] width 57 height 11
checkbox input "false"
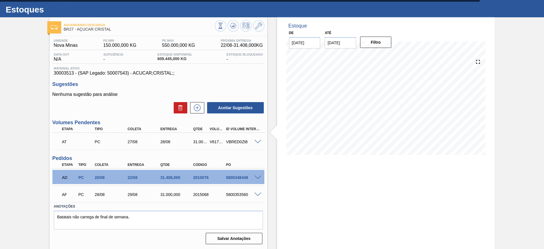
scroll to position [0, 0]
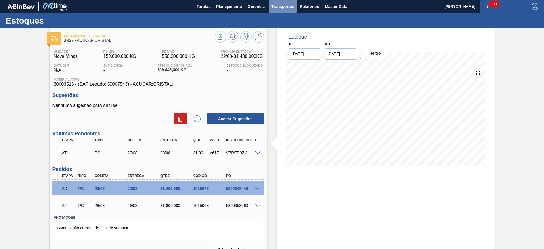
click at [275, 6] on span "Transportes" at bounding box center [282, 6] width 23 height 7
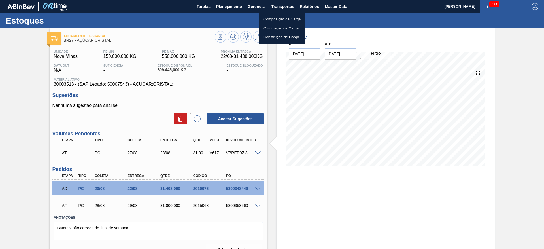
click at [278, 28] on li "Otimização de Carga" at bounding box center [282, 28] width 46 height 9
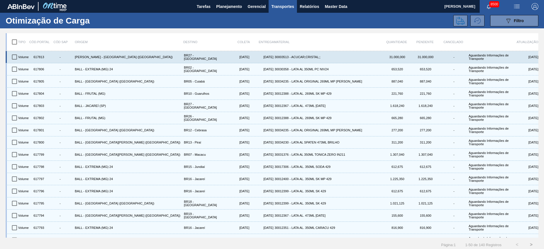
click at [14, 54] on input "checkbox" at bounding box center [15, 57] width 12 height 12
checkbox input "true"
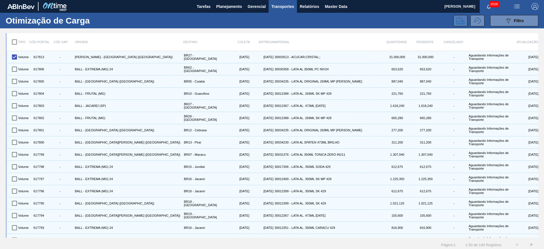
click at [455, 17] on button at bounding box center [460, 20] width 14 height 11
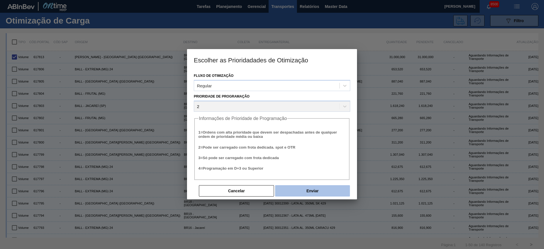
click at [311, 191] on button "Enviar" at bounding box center [312, 190] width 75 height 11
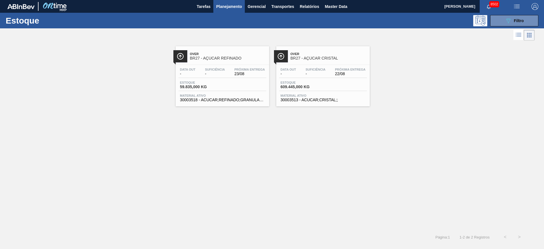
click at [486, 19] on div "089F7B8B-B2A5-4AFE-B5C0-19BA573D28AC Filtro" at bounding box center [315, 20] width 451 height 11
click at [507, 26] on button "089F7B8B-B2A5-4AFE-B5C0-19BA573D28AC Filtro" at bounding box center [514, 20] width 48 height 11
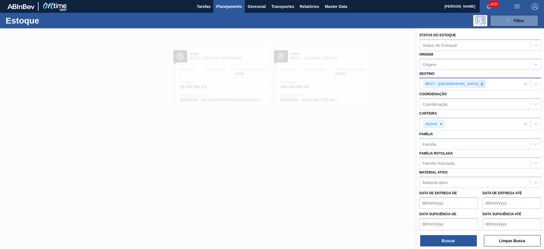
click at [481, 85] on icon at bounding box center [482, 84] width 2 height 2
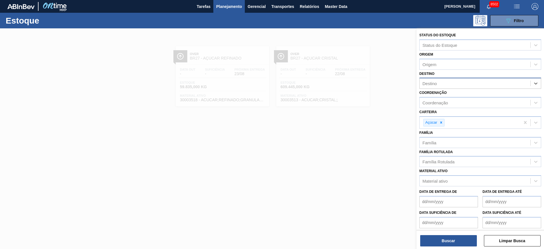
type input "12"
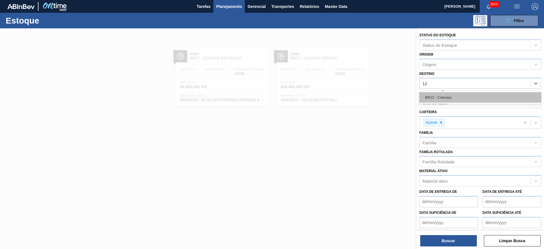
click at [439, 94] on div "BR12 - Cebrasa" at bounding box center [480, 97] width 122 height 10
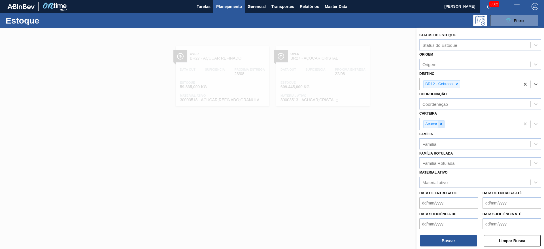
click at [439, 124] on icon at bounding box center [441, 124] width 4 height 4
click at [439, 124] on div "Carteira" at bounding box center [475, 123] width 111 height 8
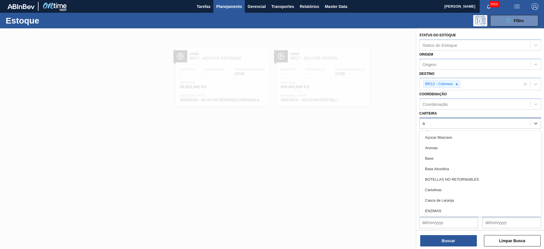
type input "ad"
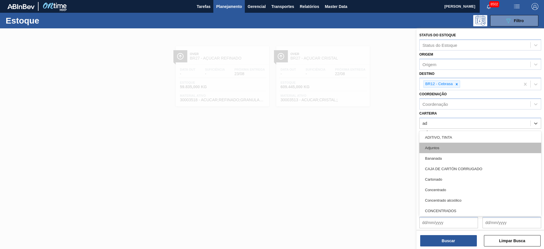
click at [443, 150] on div "Adjuntos" at bounding box center [480, 148] width 122 height 10
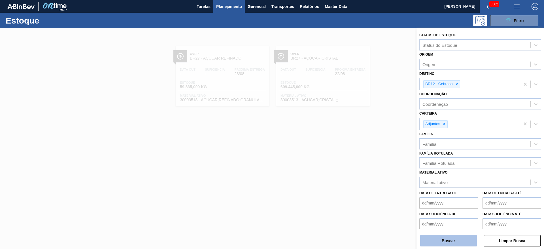
click at [455, 239] on button "Buscar" at bounding box center [448, 240] width 57 height 11
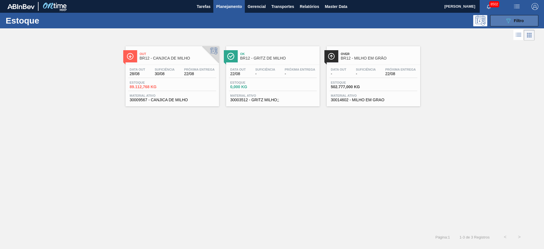
click at [520, 22] on span "Filtro" at bounding box center [519, 20] width 10 height 5
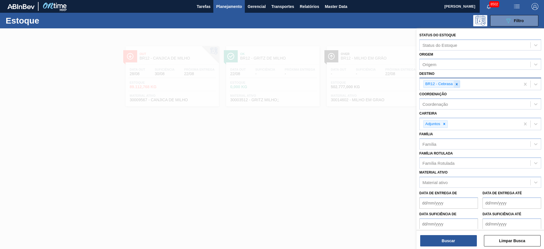
click at [458, 84] on icon at bounding box center [457, 84] width 4 height 4
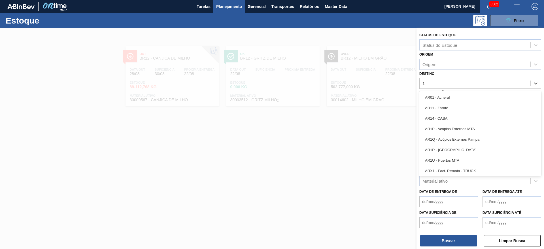
type input "19"
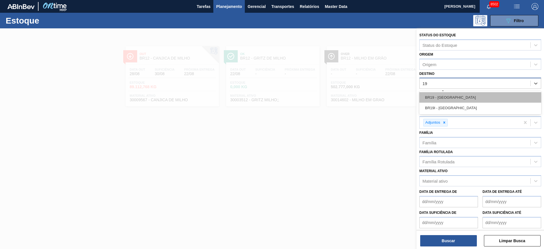
click at [448, 100] on div "BR19 - [GEOGRAPHIC_DATA]" at bounding box center [480, 97] width 122 height 10
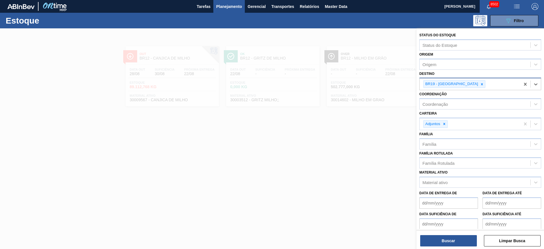
click at [448, 100] on div "Coordenação" at bounding box center [475, 104] width 111 height 8
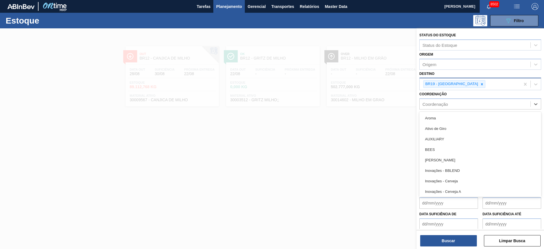
click at [460, 96] on div "Coordenação option Aroma focused, 1 of 36. 36 results available. Use Up and Dow…" at bounding box center [480, 99] width 122 height 19
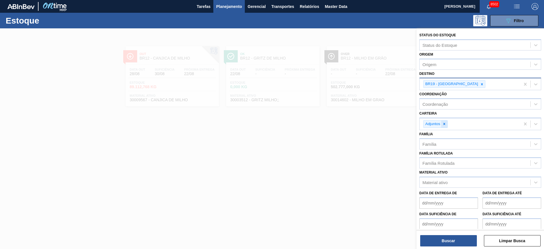
click at [442, 124] on icon at bounding box center [444, 124] width 4 height 4
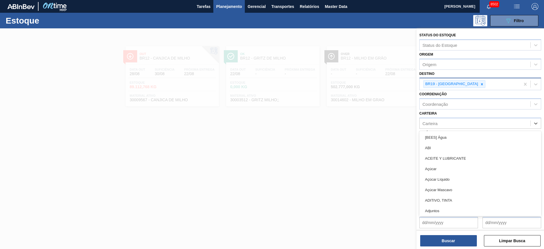
click at [442, 124] on div "Carteira" at bounding box center [475, 123] width 111 height 8
type input "aç"
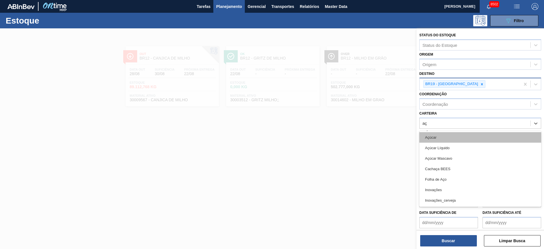
click at [438, 136] on div "Açúcar" at bounding box center [480, 137] width 122 height 10
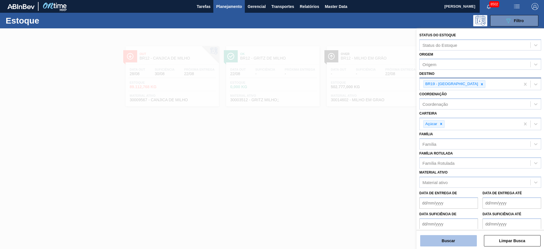
click at [447, 238] on button "Buscar" at bounding box center [448, 240] width 57 height 11
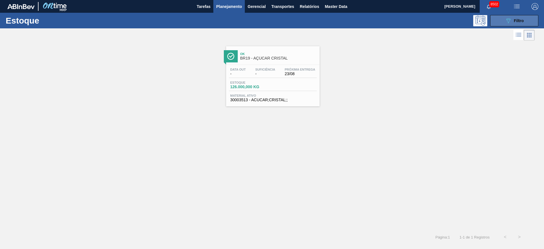
click at [494, 20] on button "089F7B8B-B2A5-4AFE-B5C0-19BA573D28AC Filtro" at bounding box center [514, 20] width 48 height 11
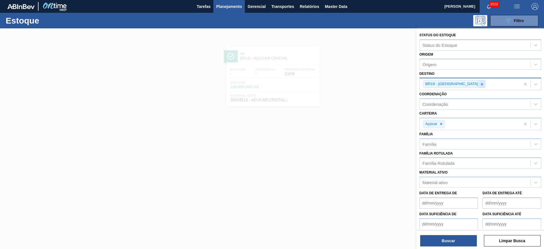
click at [480, 82] on icon at bounding box center [482, 84] width 4 height 4
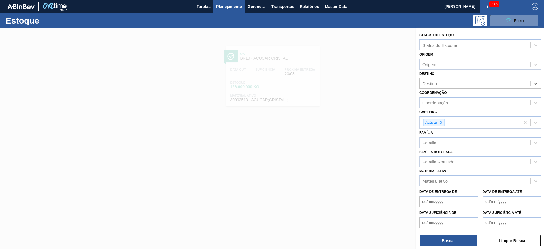
type input "7"
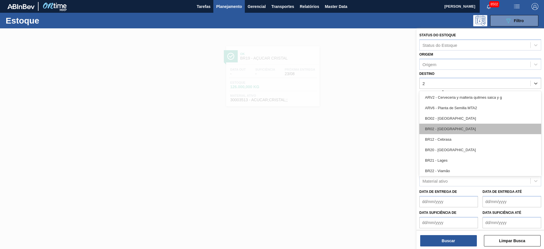
type input "27"
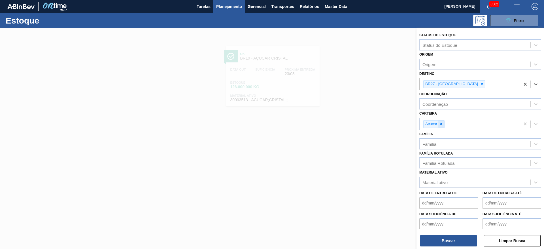
click at [443, 122] on div at bounding box center [441, 123] width 6 height 7
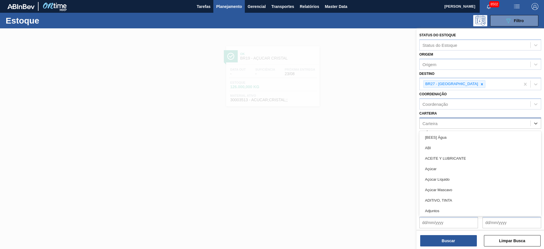
click at [443, 122] on div "Carteira" at bounding box center [475, 123] width 111 height 8
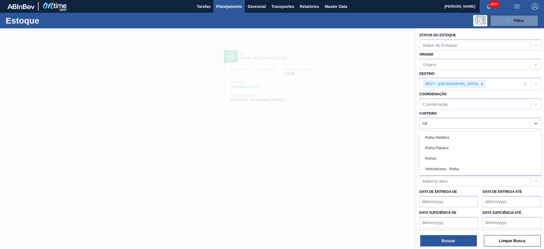
type input "rolh"
click at [441, 160] on div "Rolhas" at bounding box center [480, 158] width 122 height 10
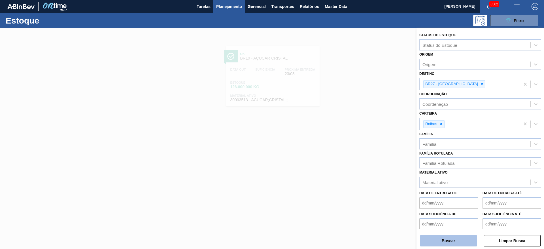
click at [447, 239] on button "Buscar" at bounding box center [448, 240] width 57 height 11
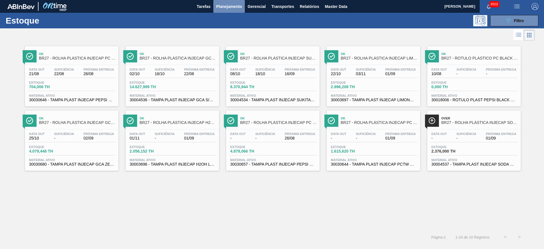
click at [219, 2] on button "Planejamento" at bounding box center [228, 6] width 31 height 13
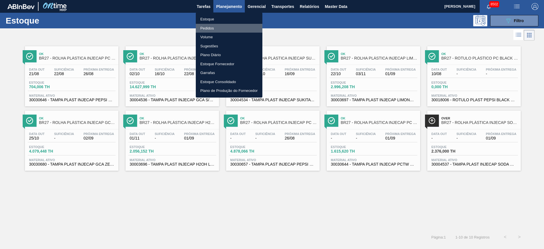
click at [223, 24] on li "Pedidos" at bounding box center [229, 28] width 67 height 9
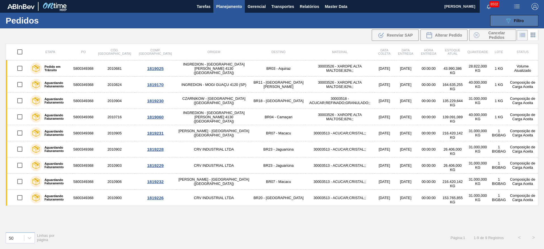
click at [517, 24] on button "089F7B8B-B2A5-4AFE-B5C0-19BA573D28AC Filtro" at bounding box center [514, 20] width 48 height 11
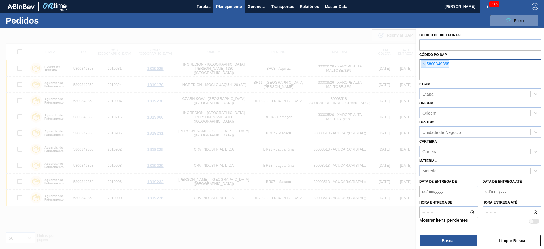
click at [423, 64] on span "×" at bounding box center [423, 64] width 5 height 7
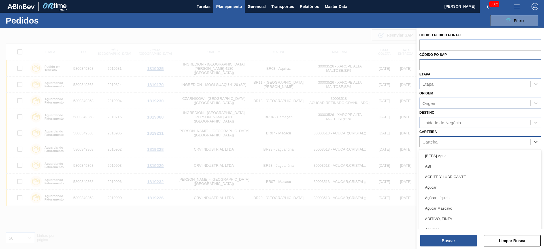
click at [439, 139] on div "Carteira" at bounding box center [475, 141] width 111 height 8
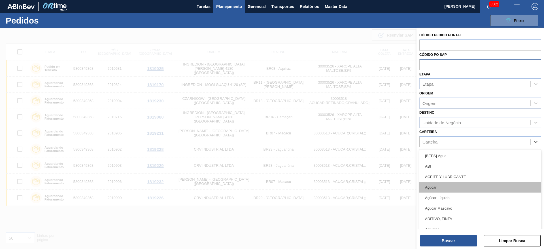
click at [439, 186] on div "Açúcar" at bounding box center [480, 187] width 122 height 10
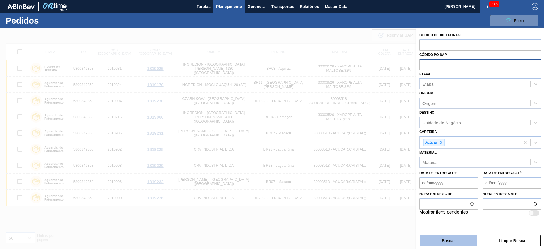
click at [446, 238] on button "Buscar" at bounding box center [448, 240] width 57 height 11
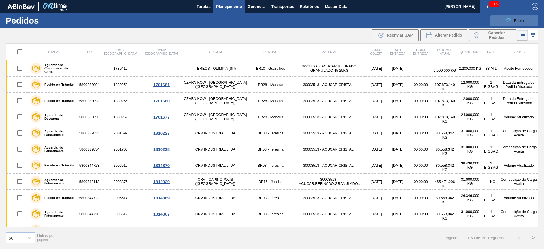
click at [503, 22] on button "089F7B8B-B2A5-4AFE-B5C0-19BA573D28AC Filtro" at bounding box center [514, 20] width 48 height 11
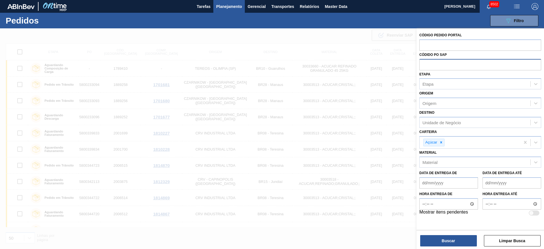
click at [0, 161] on div at bounding box center [272, 152] width 544 height 249
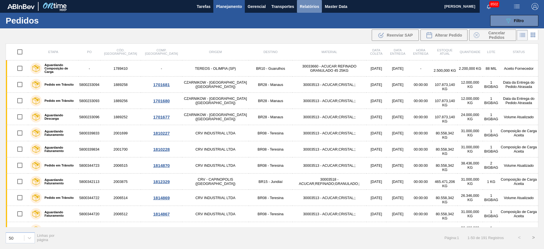
click at [304, 9] on span "Relatórios" at bounding box center [309, 6] width 19 height 7
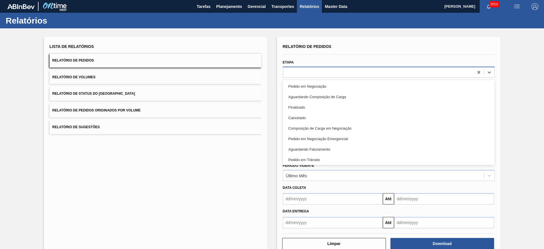
click at [303, 75] on div at bounding box center [378, 72] width 191 height 8
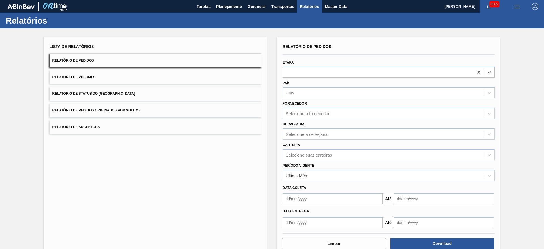
click at [303, 75] on div at bounding box center [378, 72] width 191 height 8
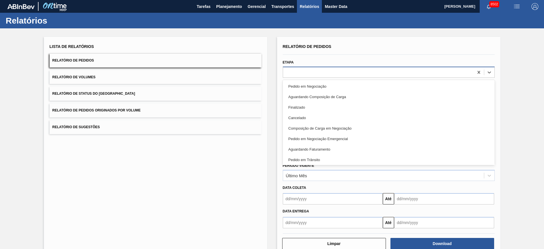
click at [303, 75] on div at bounding box center [378, 72] width 191 height 8
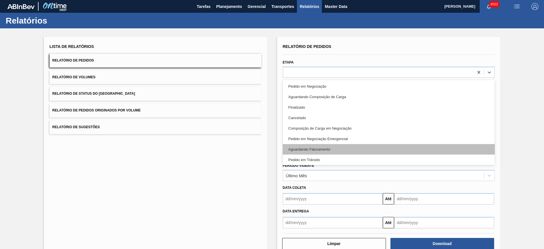
click at [307, 150] on div "Aguardando Faturamento" at bounding box center [389, 149] width 212 height 10
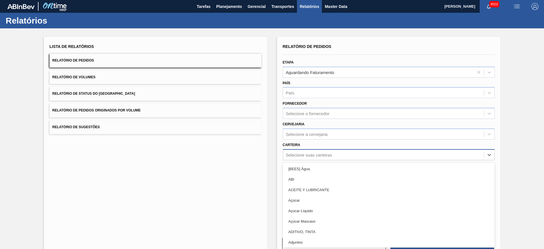
click at [316, 150] on div "Selecione suas carteiras" at bounding box center [389, 154] width 212 height 11
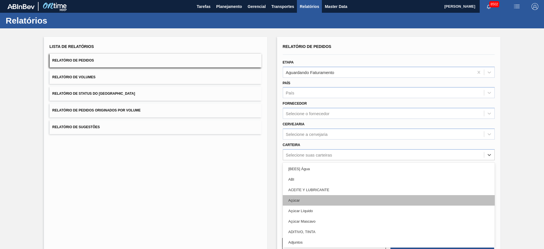
click at [310, 196] on div "Açúcar" at bounding box center [389, 200] width 212 height 10
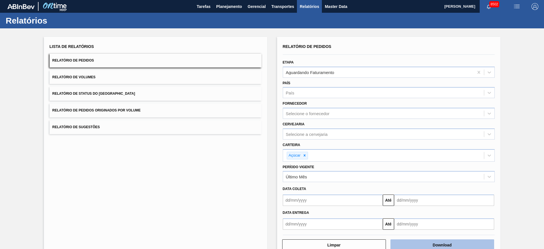
click at [444, 244] on button "Download" at bounding box center [442, 244] width 104 height 11
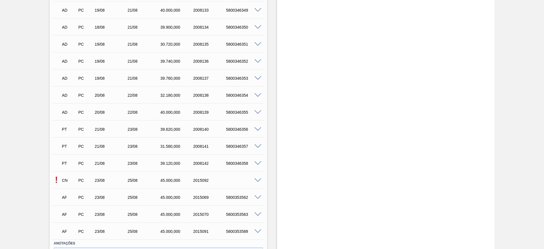
scroll to position [394, 0]
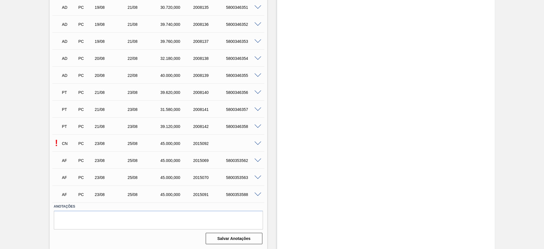
click at [256, 142] on span at bounding box center [257, 143] width 7 height 4
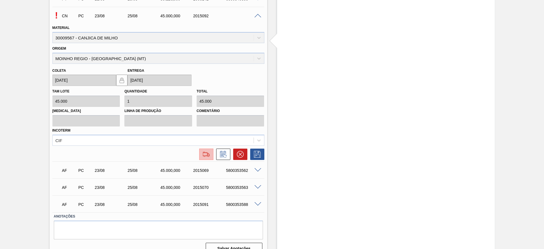
click at [206, 155] on img at bounding box center [206, 154] width 9 height 7
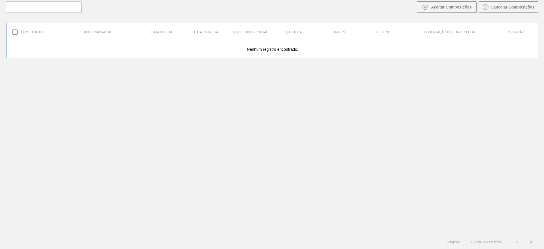
scroll to position [41, 0]
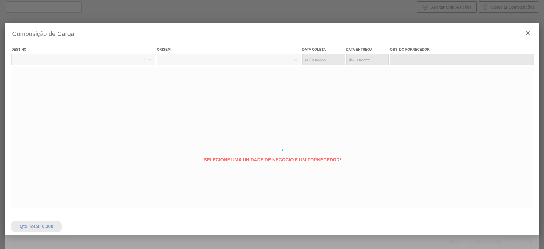
type coleta "23/08/2025"
type entrega "[DATE]"
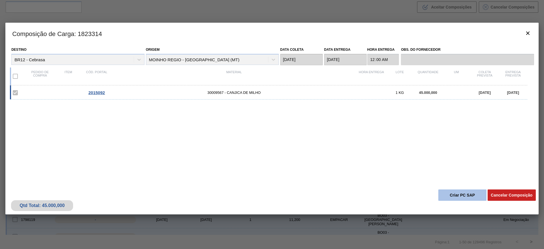
click at [455, 196] on button "Criar PC SAP" at bounding box center [462, 194] width 48 height 11
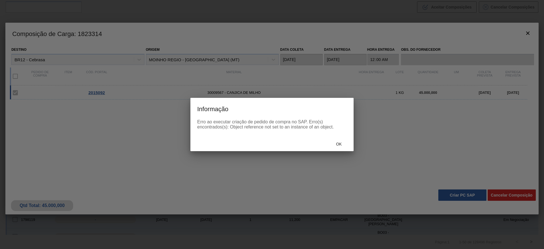
drag, startPoint x: 343, startPoint y: 145, endPoint x: 341, endPoint y: 150, distance: 5.8
click at [341, 150] on div "Ok" at bounding box center [271, 143] width 163 height 15
click at [344, 142] on span "Ok" at bounding box center [339, 144] width 15 height 5
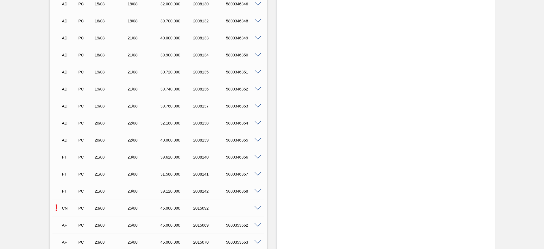
scroll to position [394, 0]
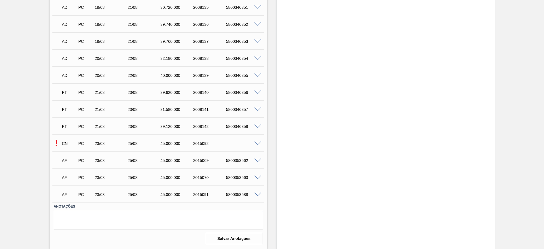
click at [255, 193] on span at bounding box center [257, 194] width 7 height 4
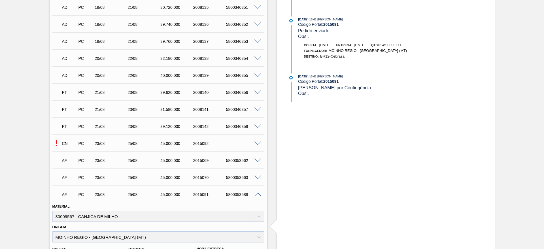
click at [235, 195] on div "5800353588" at bounding box center [243, 194] width 37 height 5
copy div "5800353588"
click at [256, 141] on span at bounding box center [257, 143] width 7 height 4
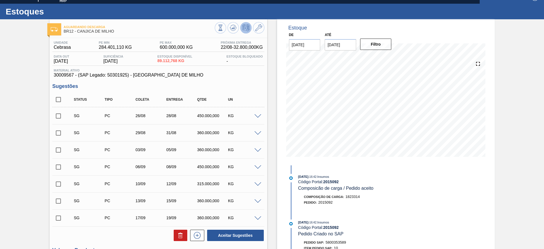
scroll to position [6, 0]
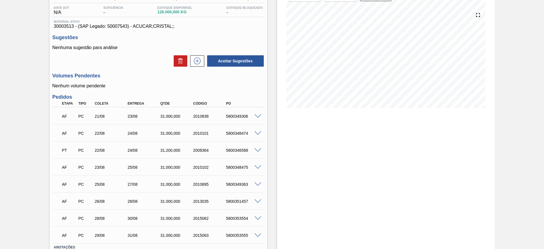
scroll to position [67, 0]
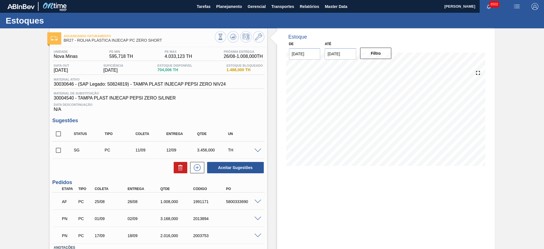
scroll to position [41, 0]
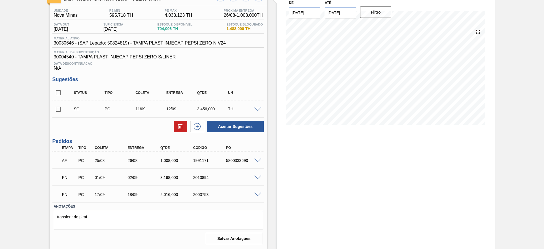
click at [239, 159] on div "5800333690" at bounding box center [243, 160] width 37 height 5
copy div "5800333690"
